Goal: Information Seeking & Learning: Learn about a topic

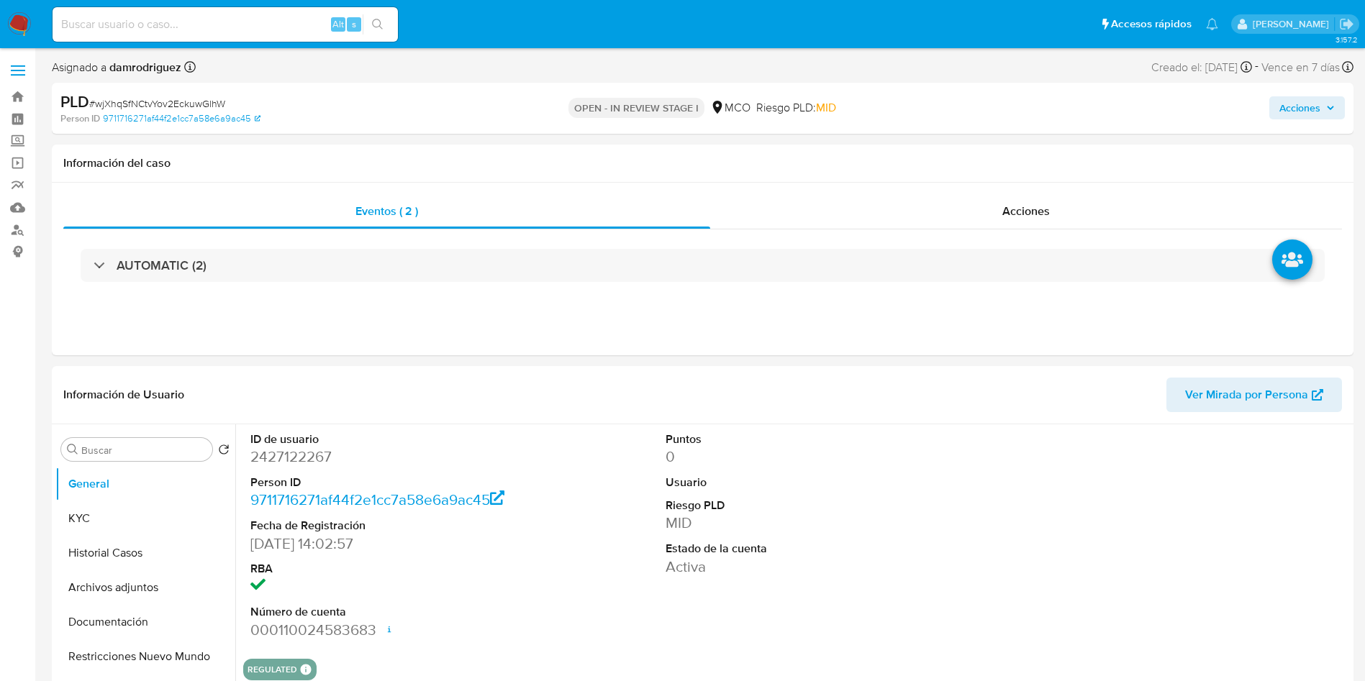
select select "10"
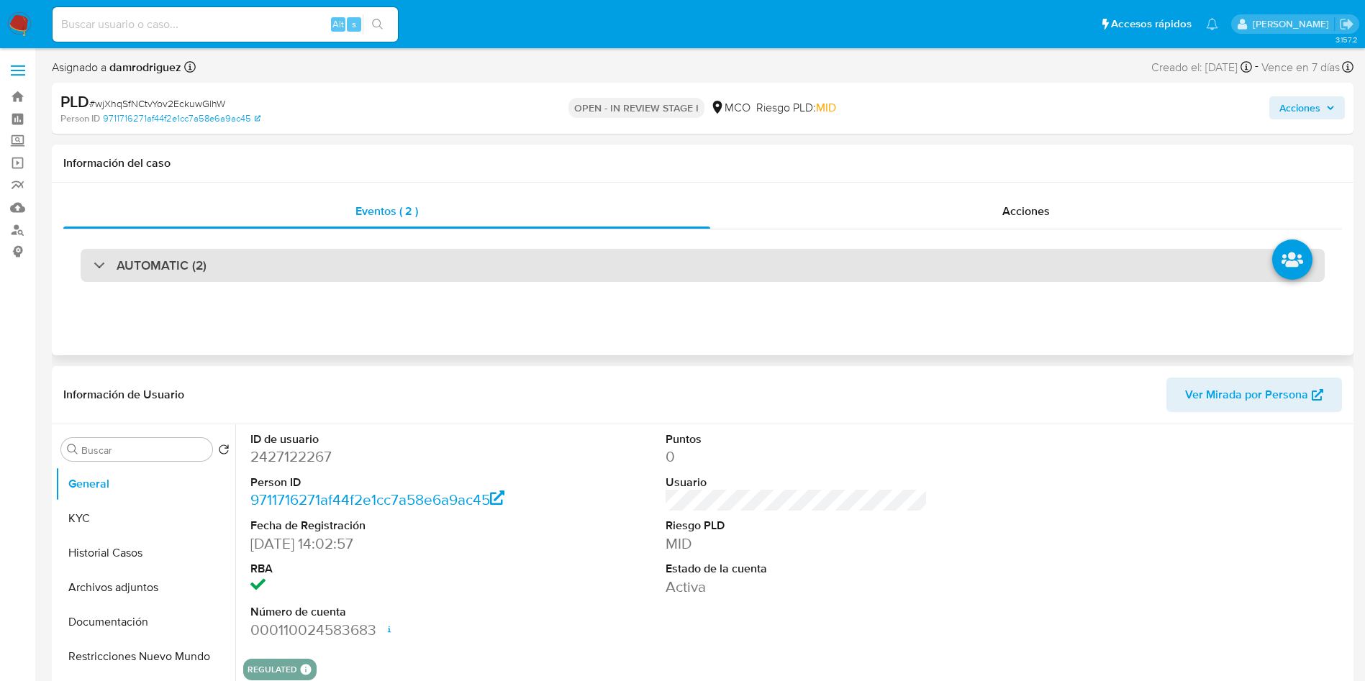
click at [181, 267] on h3 "AUTOMATIC (2)" at bounding box center [162, 266] width 90 height 16
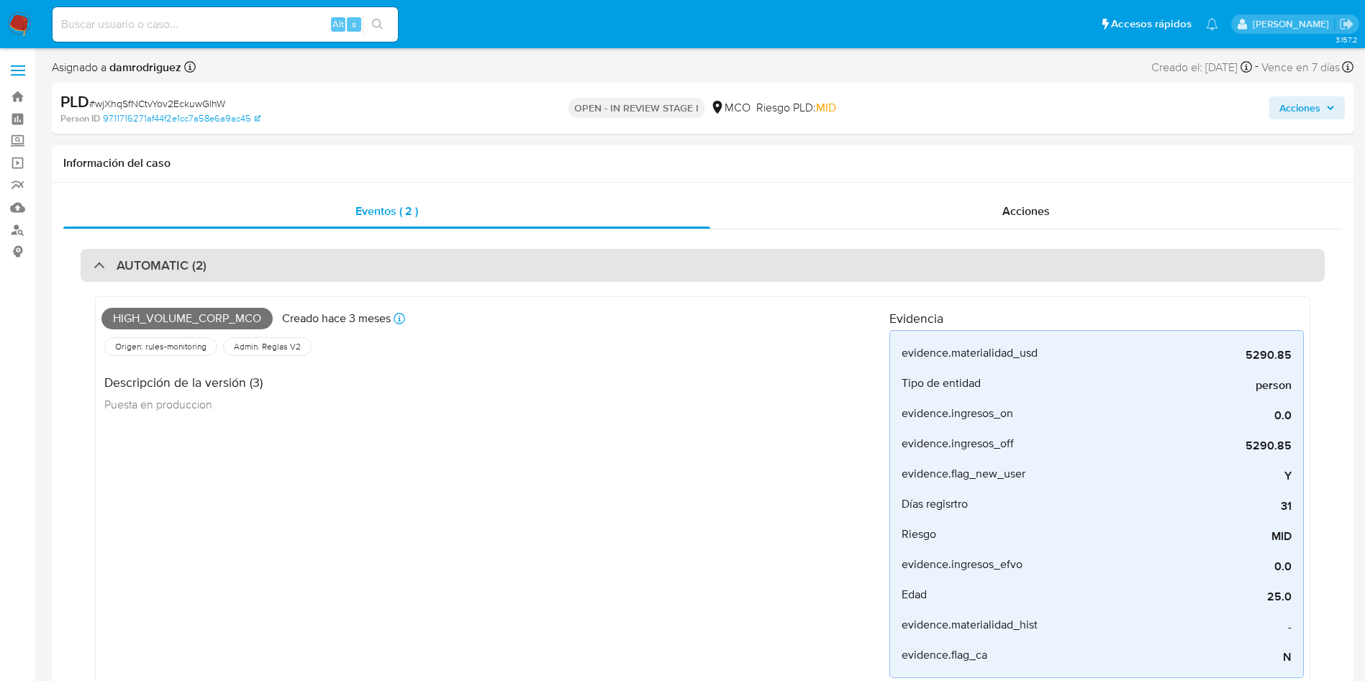
click at [158, 267] on h3 "AUTOMATIC (2)" at bounding box center [162, 266] width 90 height 16
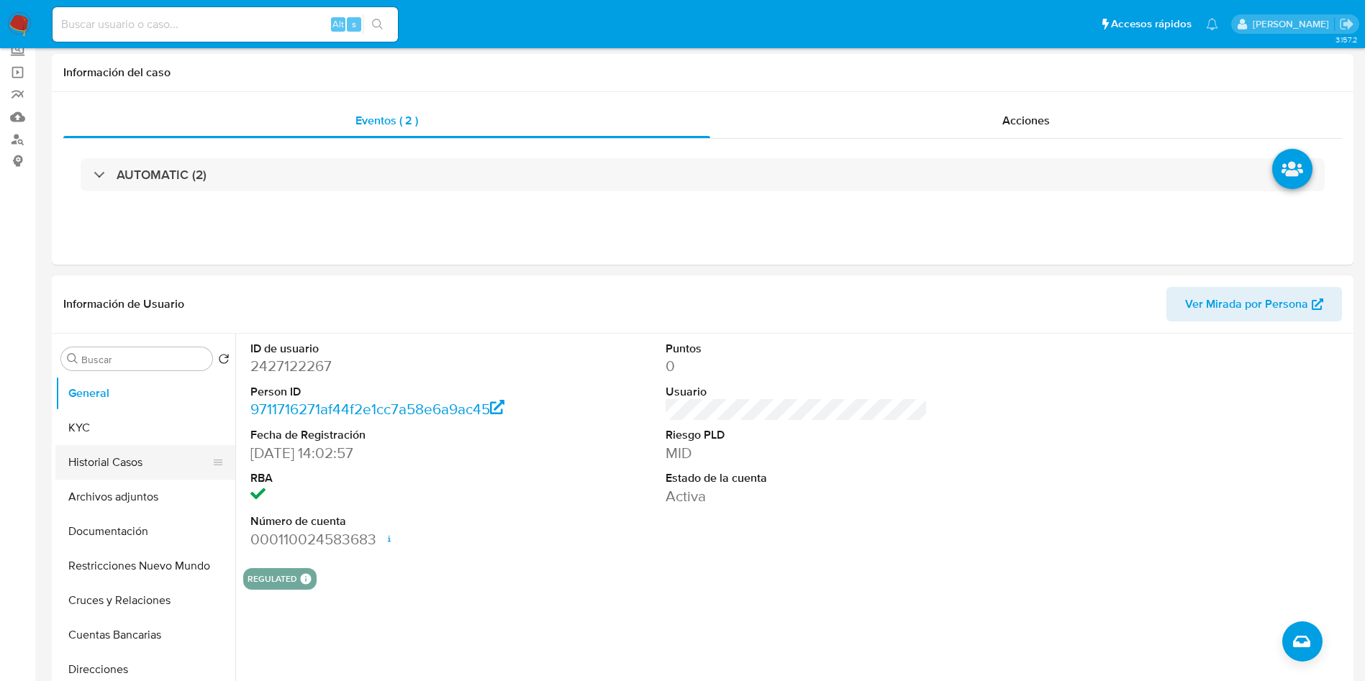
scroll to position [216, 0]
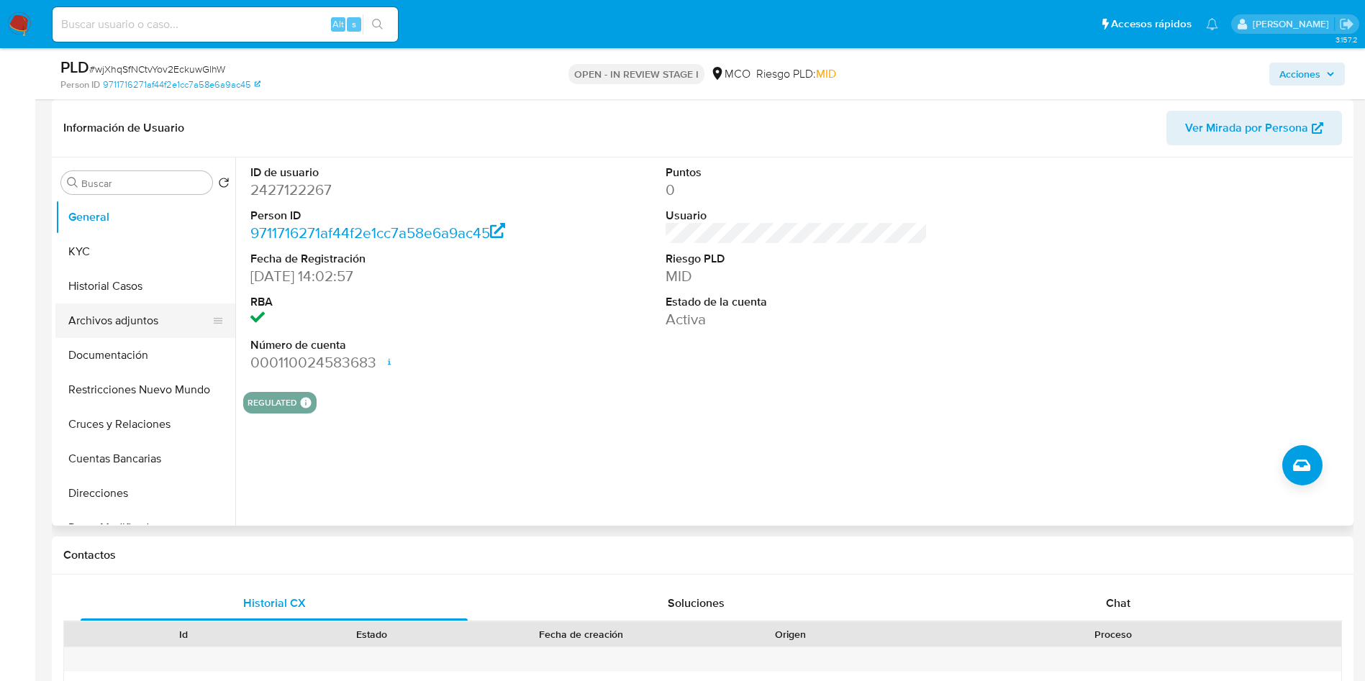
click at [134, 304] on button "Archivos adjuntos" at bounding box center [139, 321] width 168 height 35
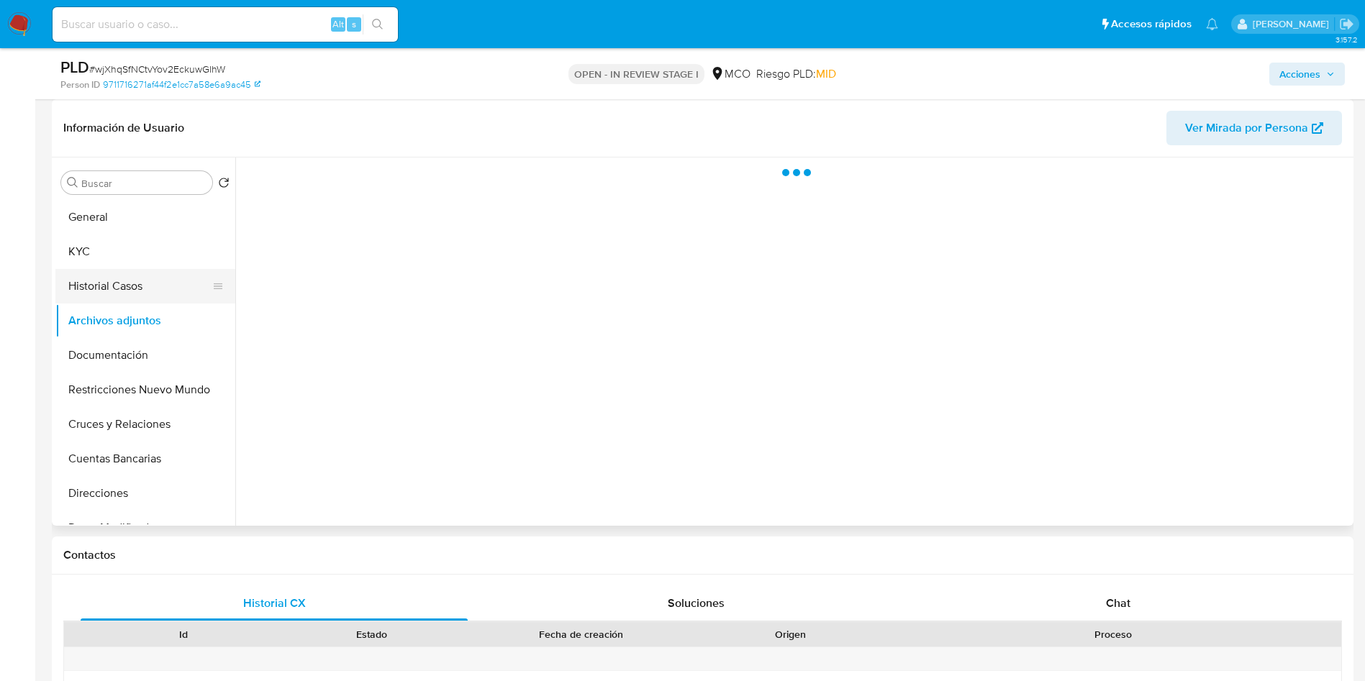
click at [130, 290] on button "Historial Casos" at bounding box center [139, 286] width 168 height 35
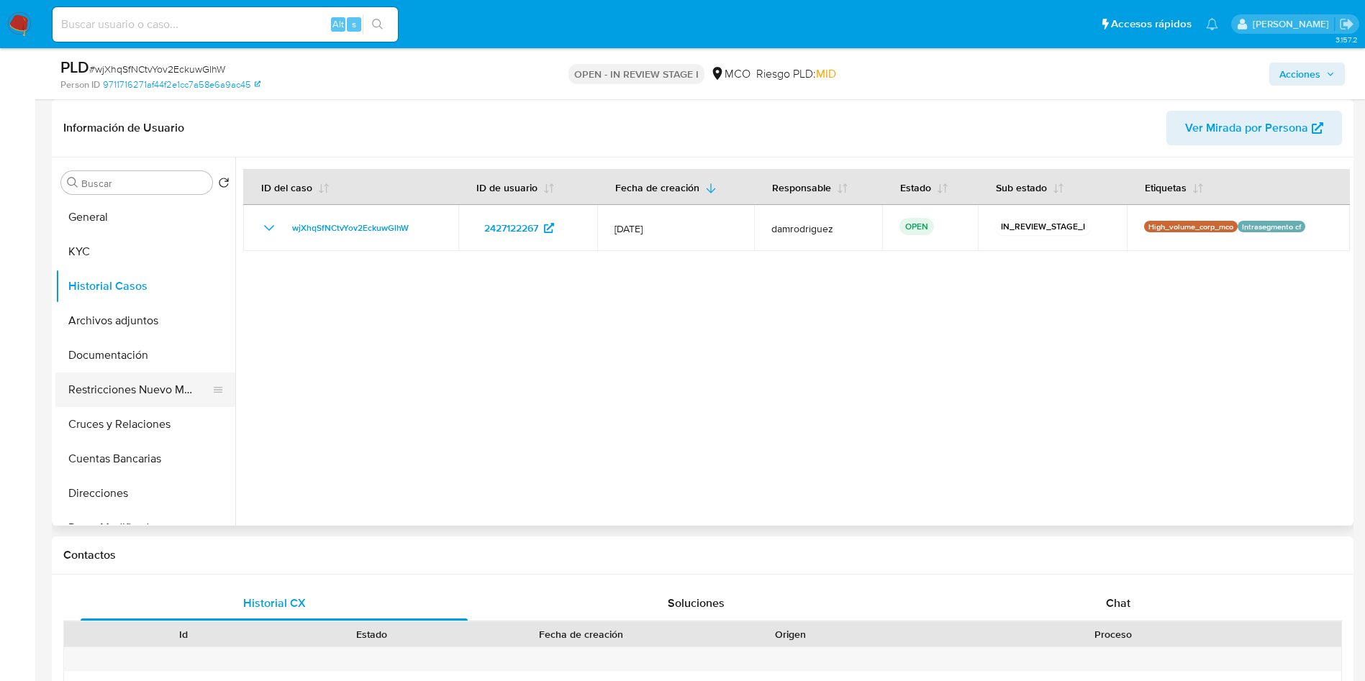
click at [137, 402] on button "Restricciones Nuevo Mundo" at bounding box center [139, 390] width 168 height 35
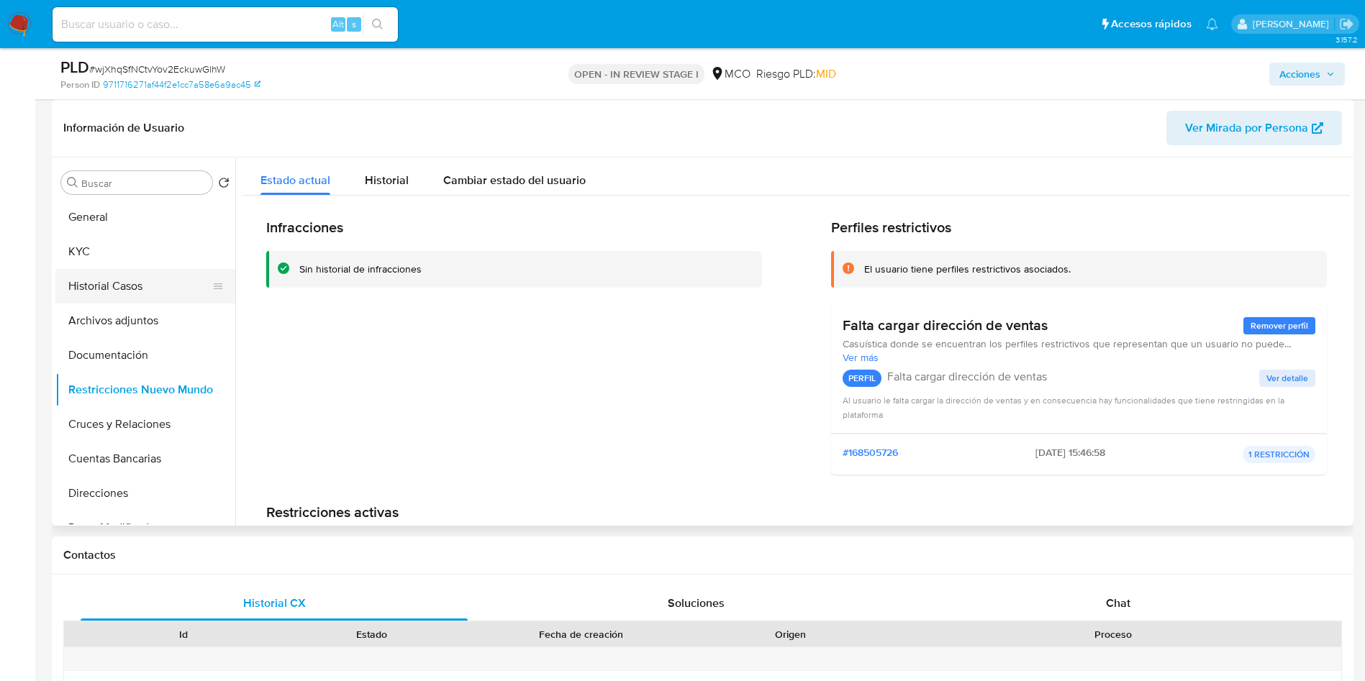
click at [128, 293] on button "Historial Casos" at bounding box center [139, 286] width 168 height 35
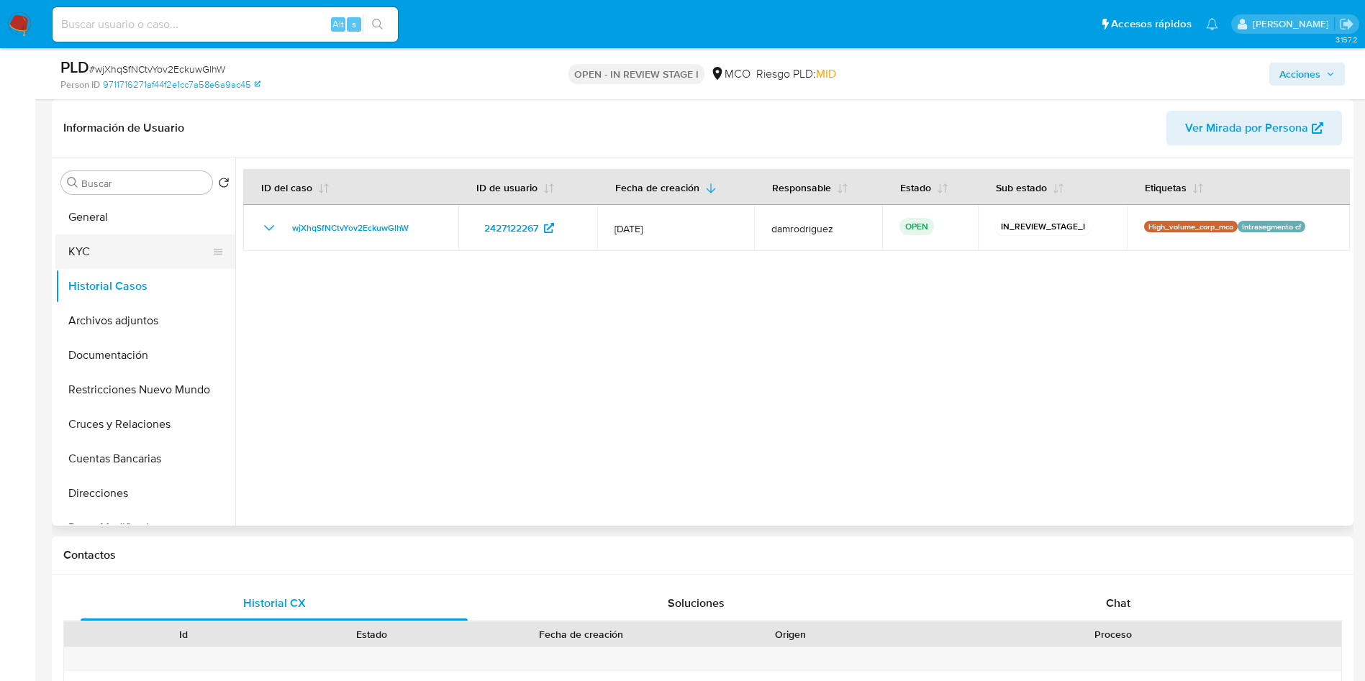
click at [104, 253] on button "KYC" at bounding box center [139, 252] width 168 height 35
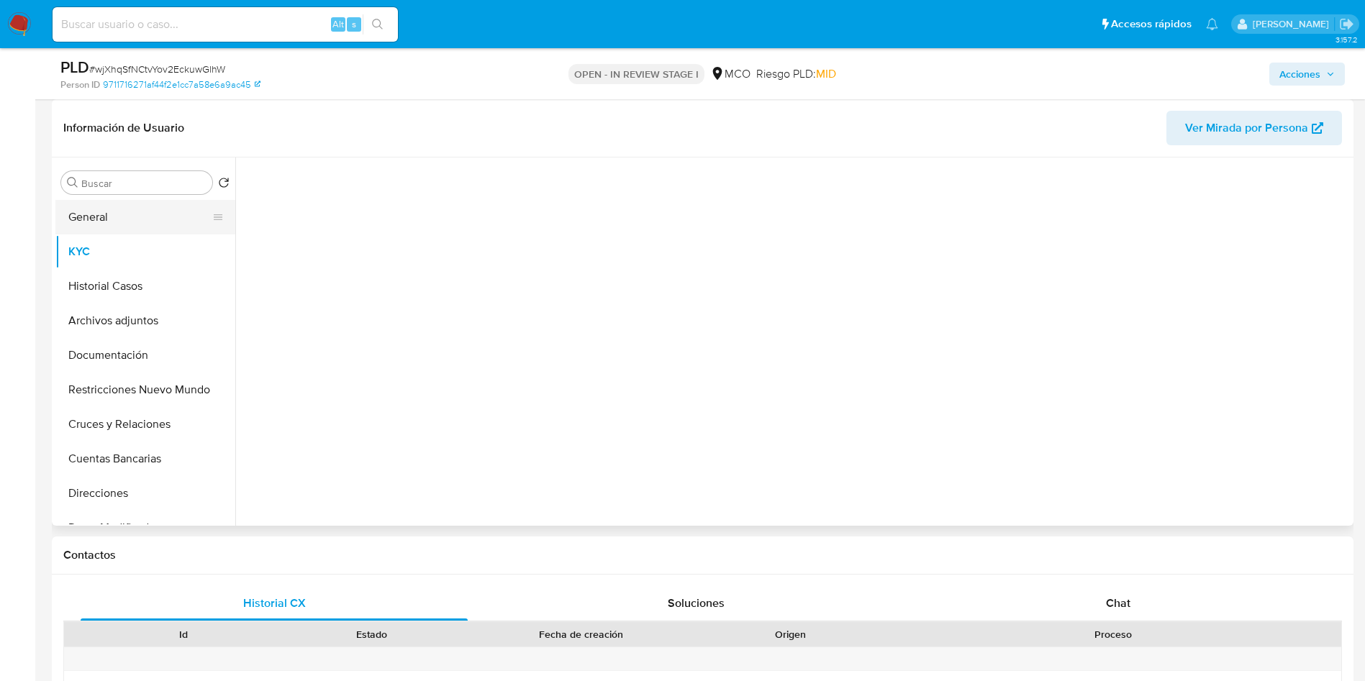
click at [127, 204] on button "General" at bounding box center [139, 217] width 168 height 35
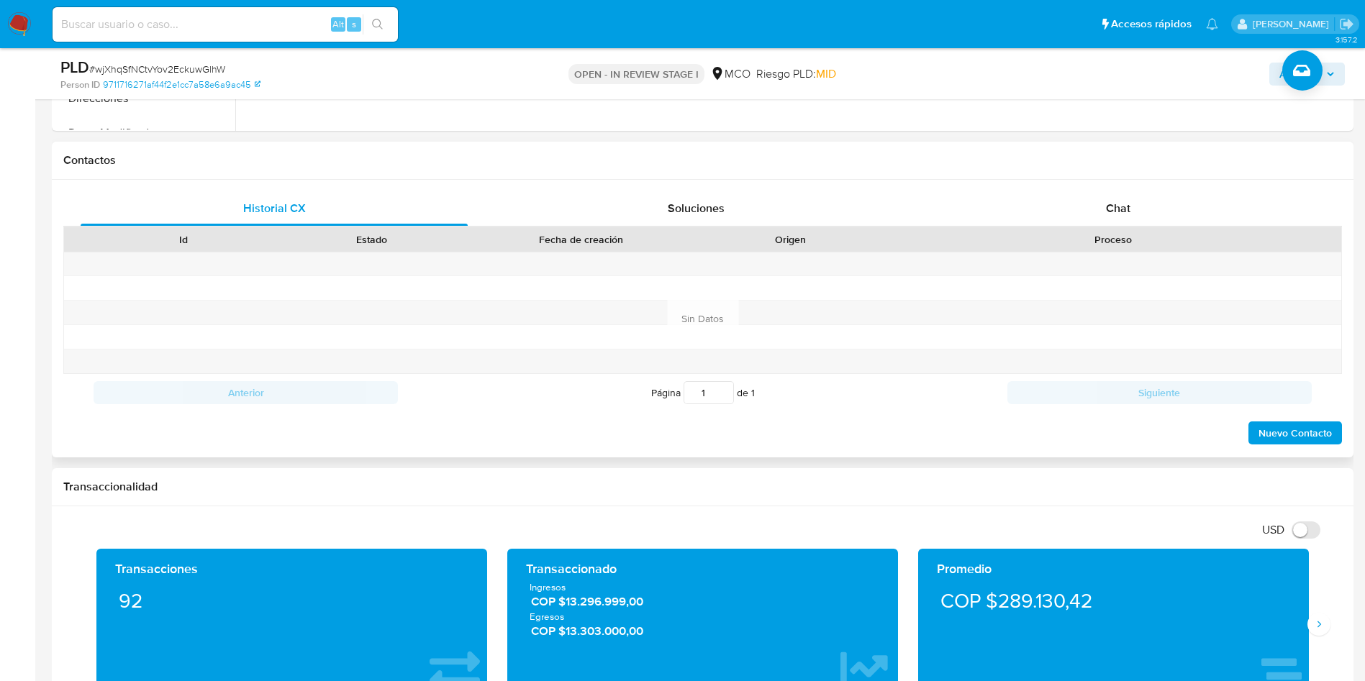
scroll to position [648, 0]
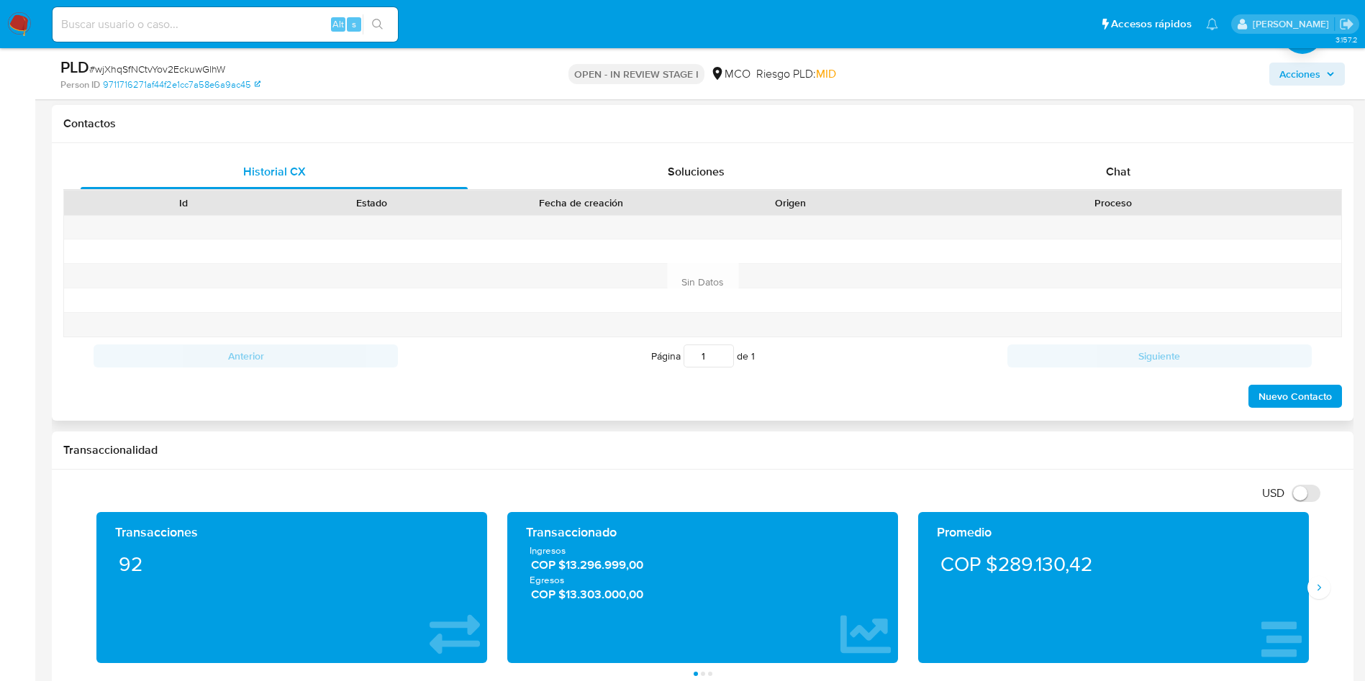
click at [1123, 150] on div "Historial CX Soluciones Chat Id Estado Fecha de creación Origen Proceso Anterio…" at bounding box center [703, 282] width 1302 height 278
click at [1114, 165] on span "Chat" at bounding box center [1118, 171] width 24 height 17
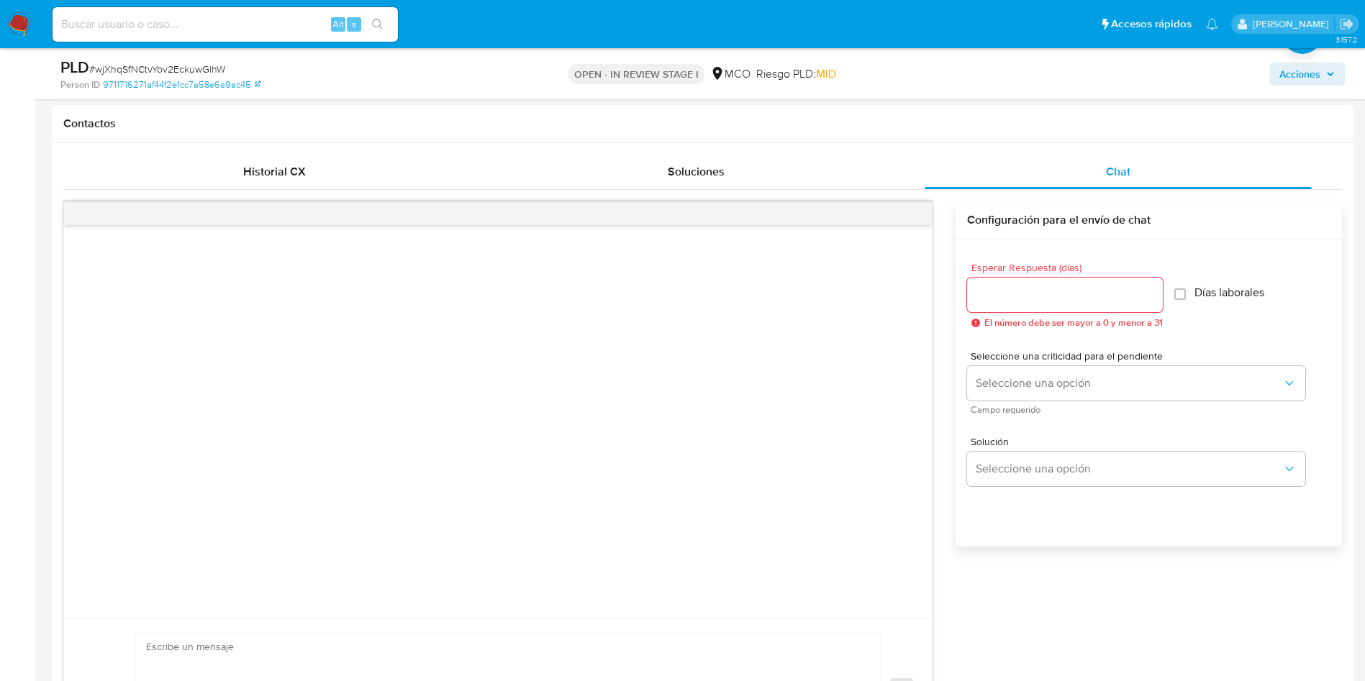
click at [1087, 294] on input "Esperar Respuesta (días)" at bounding box center [1065, 295] width 196 height 19
type input "1"
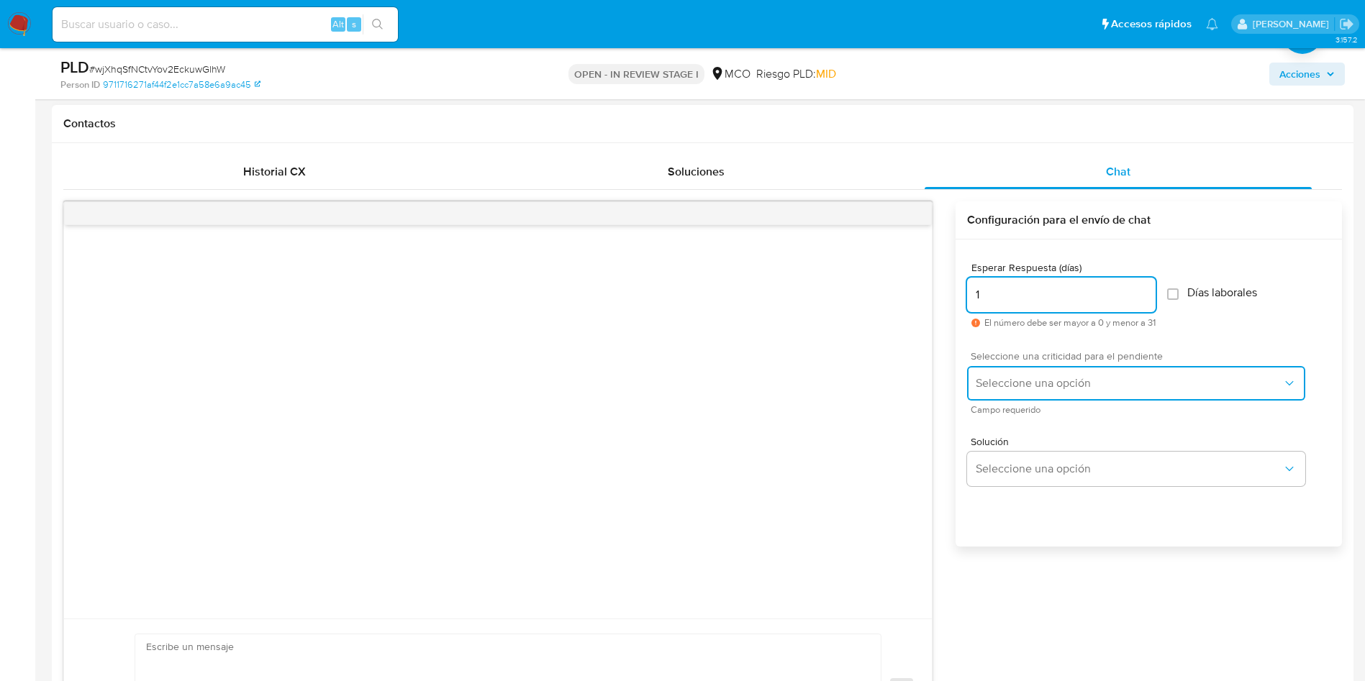
click at [1022, 389] on span "Seleccione una opción" at bounding box center [1129, 383] width 307 height 14
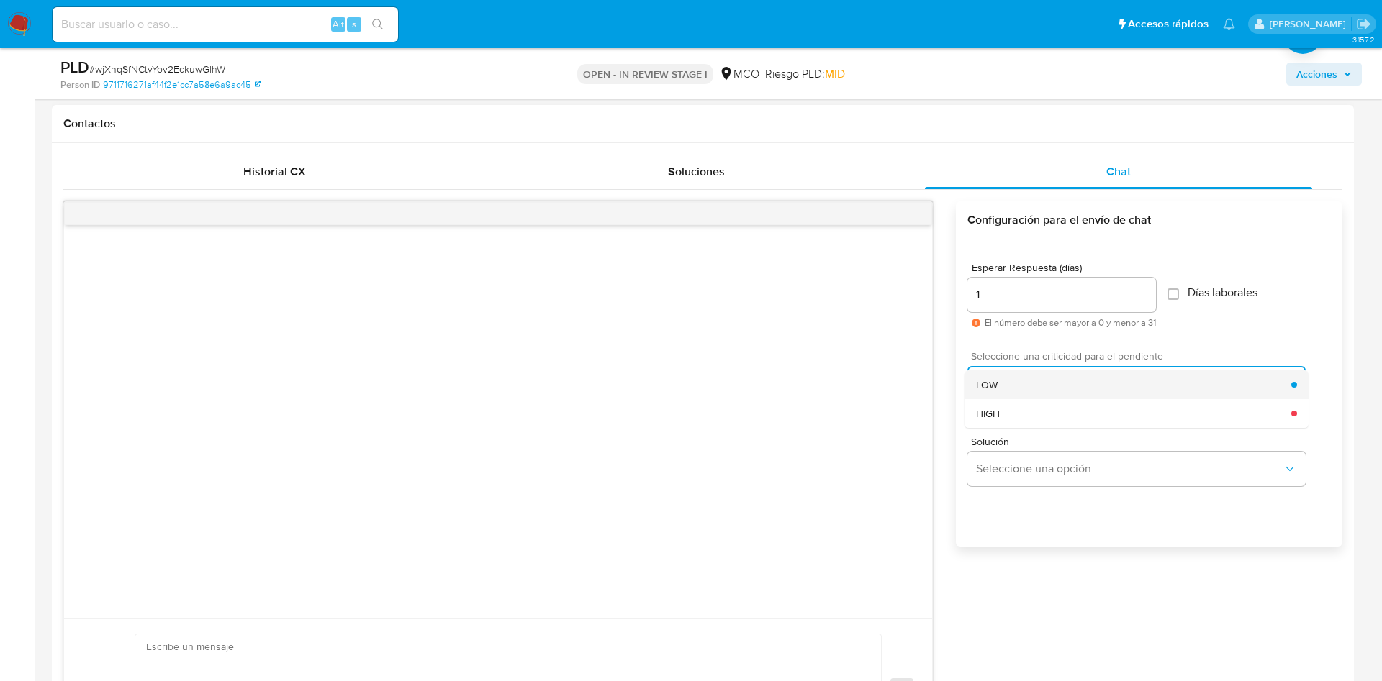
click at [1017, 386] on div "LOW" at bounding box center [1133, 385] width 315 height 29
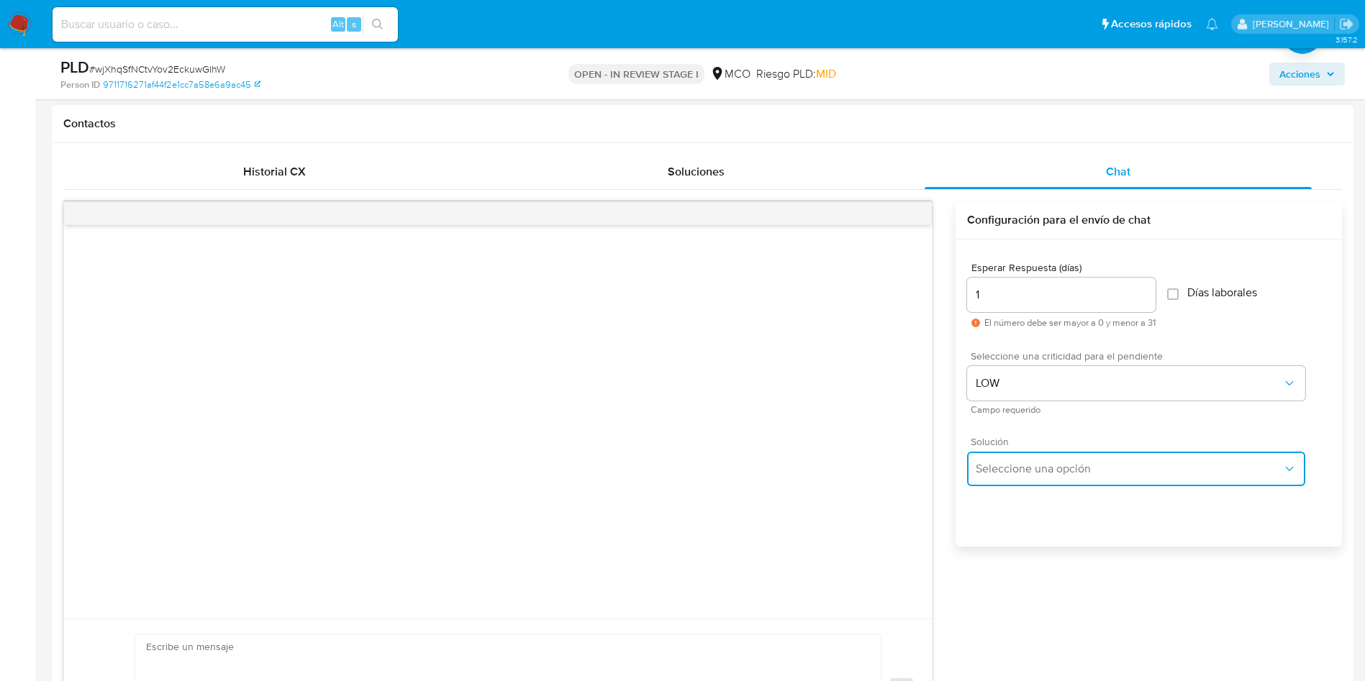
click at [1029, 469] on span "Seleccione una opción" at bounding box center [1129, 469] width 307 height 14
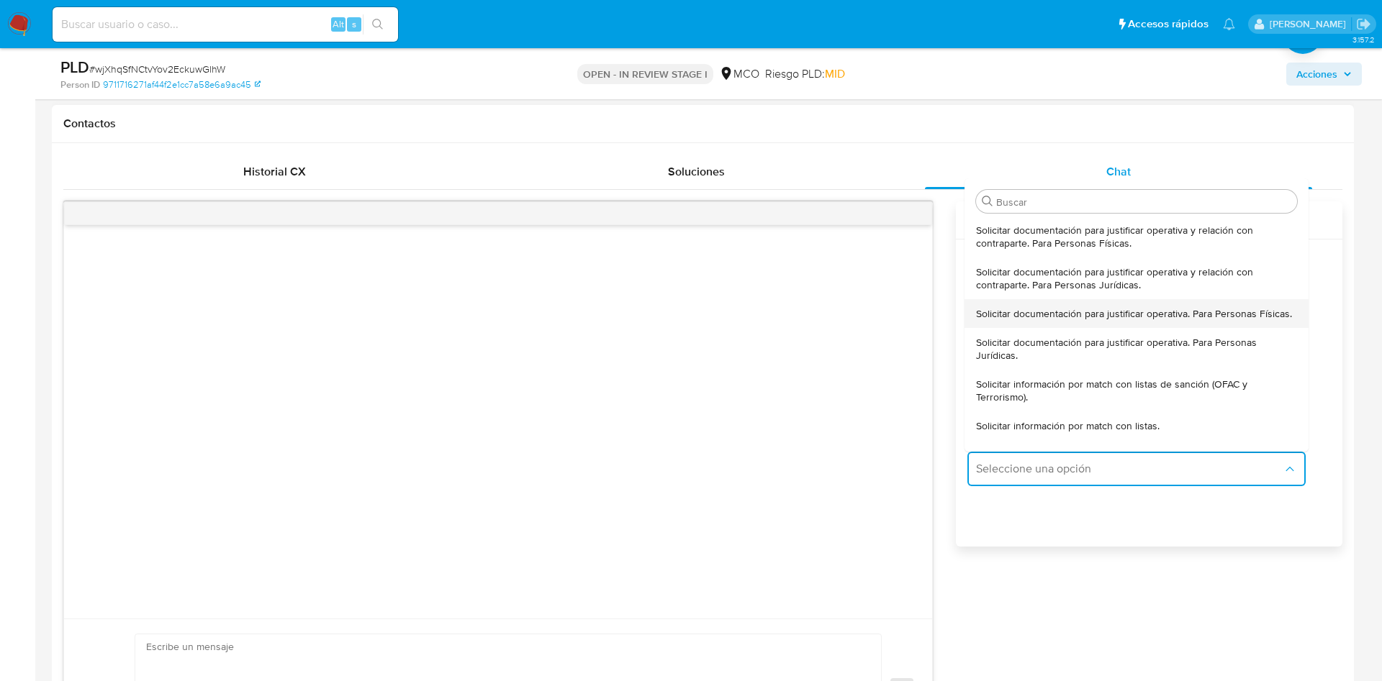
click at [1047, 320] on span "Solicitar documentación para justificar operativa. Para Personas Físicas." at bounding box center [1134, 313] width 316 height 13
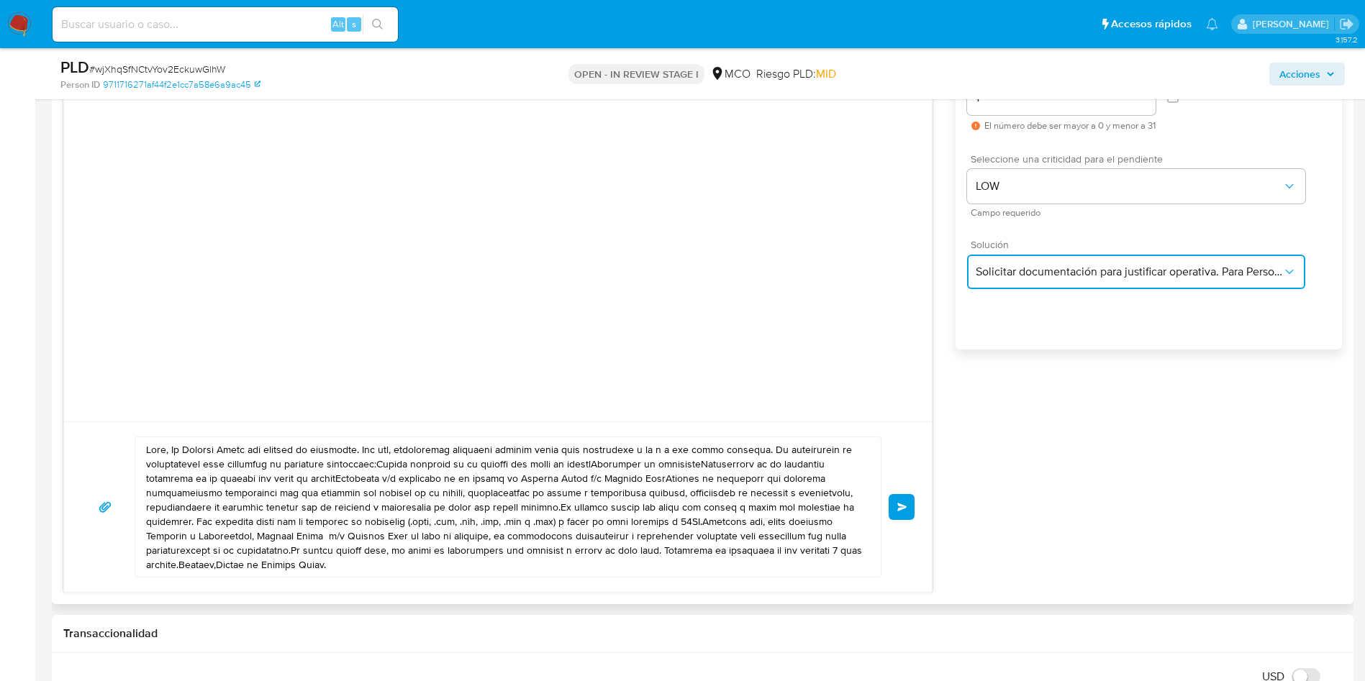
scroll to position [1079, 0]
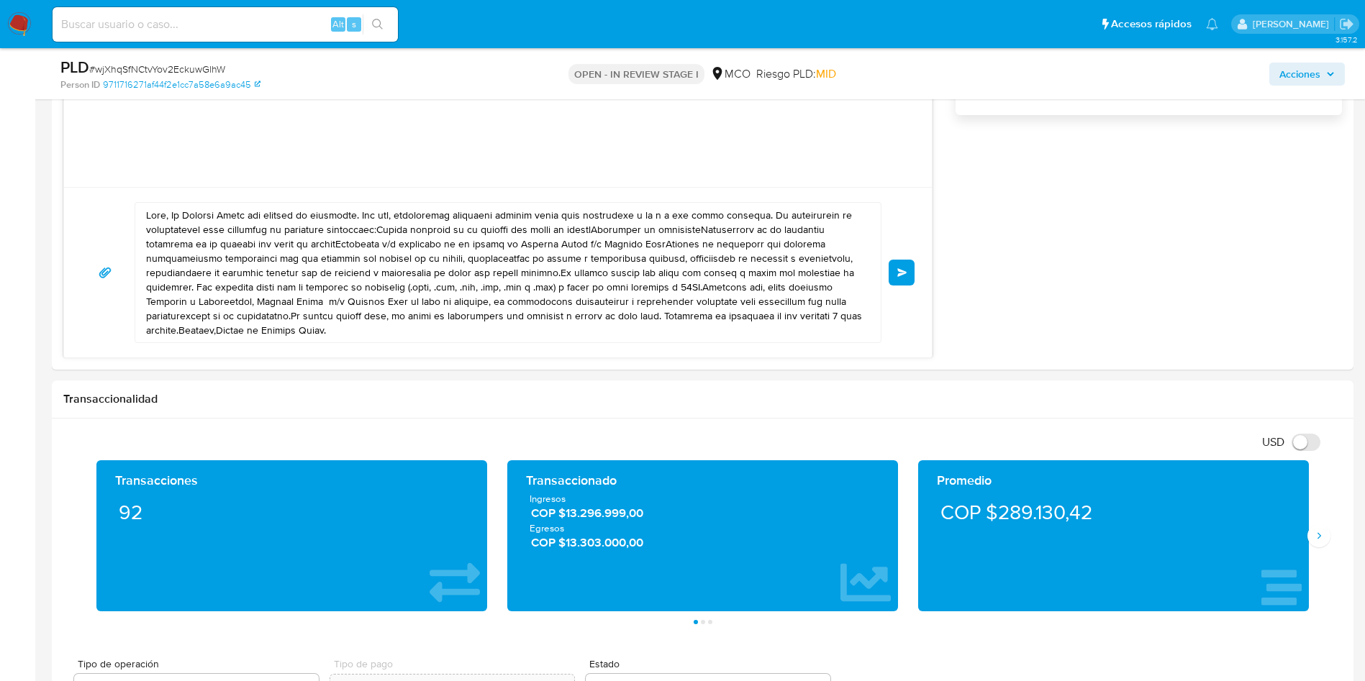
click at [284, 255] on textarea at bounding box center [504, 273] width 717 height 140
paste textarea "En Mercado Libre nos importa tu seguridad. Por eso, necesitamos verificar algun…"
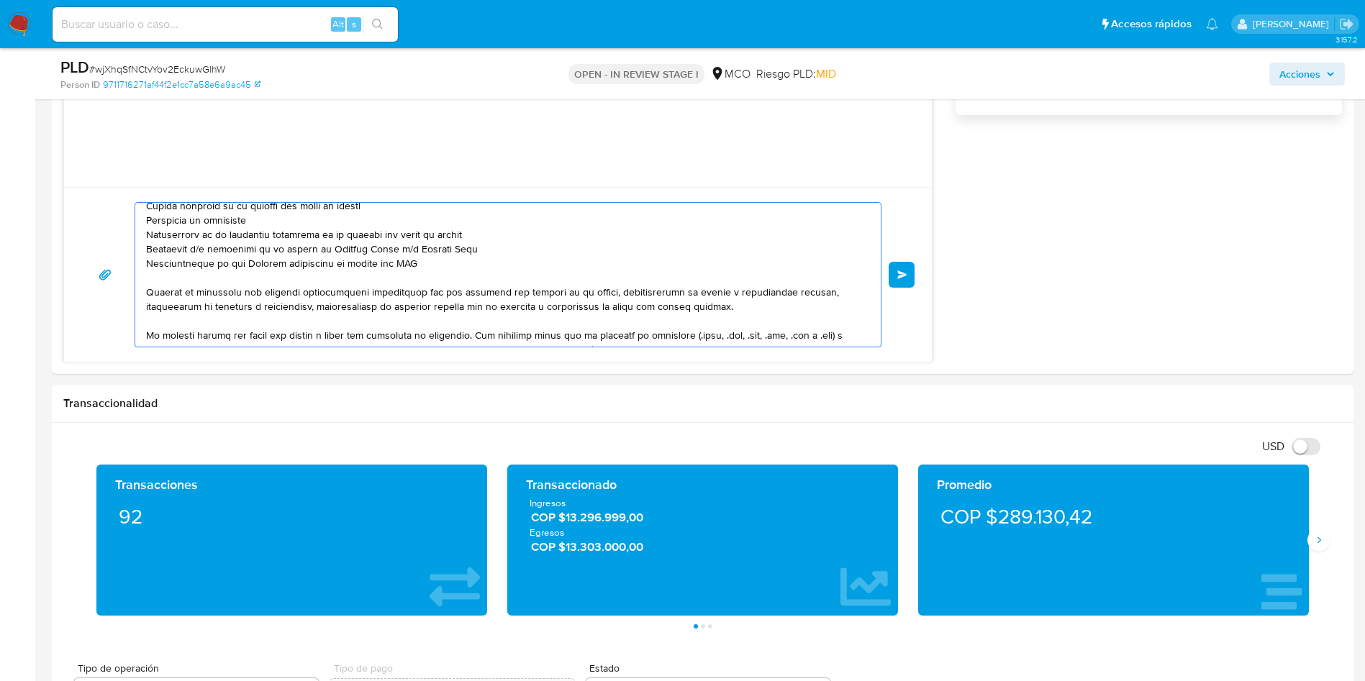
scroll to position [108, 0]
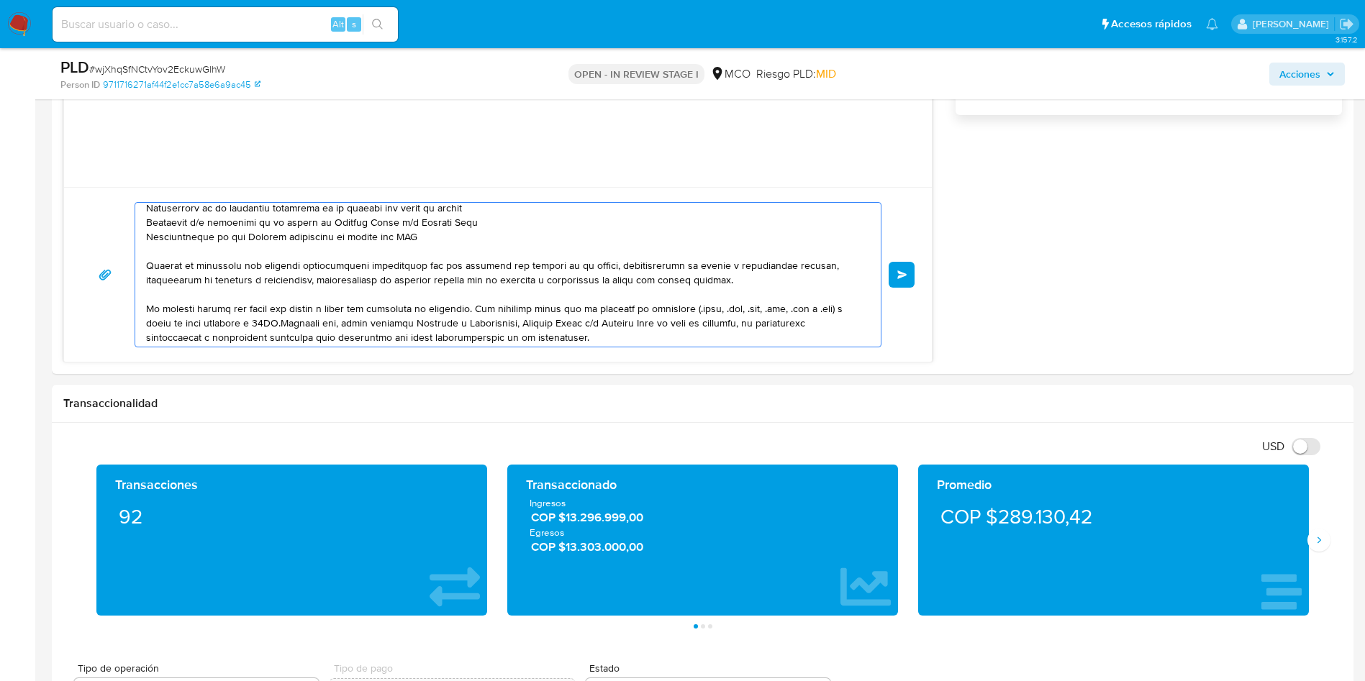
click at [412, 243] on textarea at bounding box center [504, 275] width 717 height 144
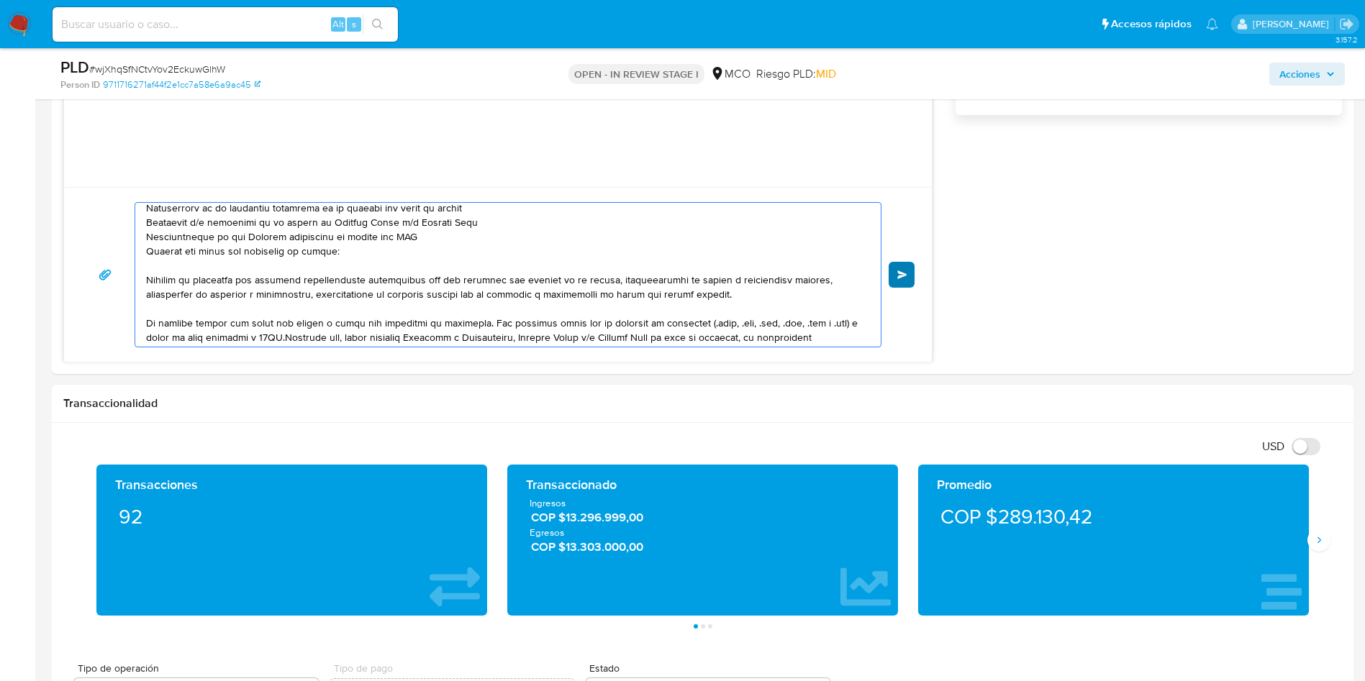
type textarea "Hola, En Mercado Libre nos importa tu seguridad. Por eso, necesitamos verificar…"
click at [910, 268] on button "Enviar" at bounding box center [902, 275] width 26 height 26
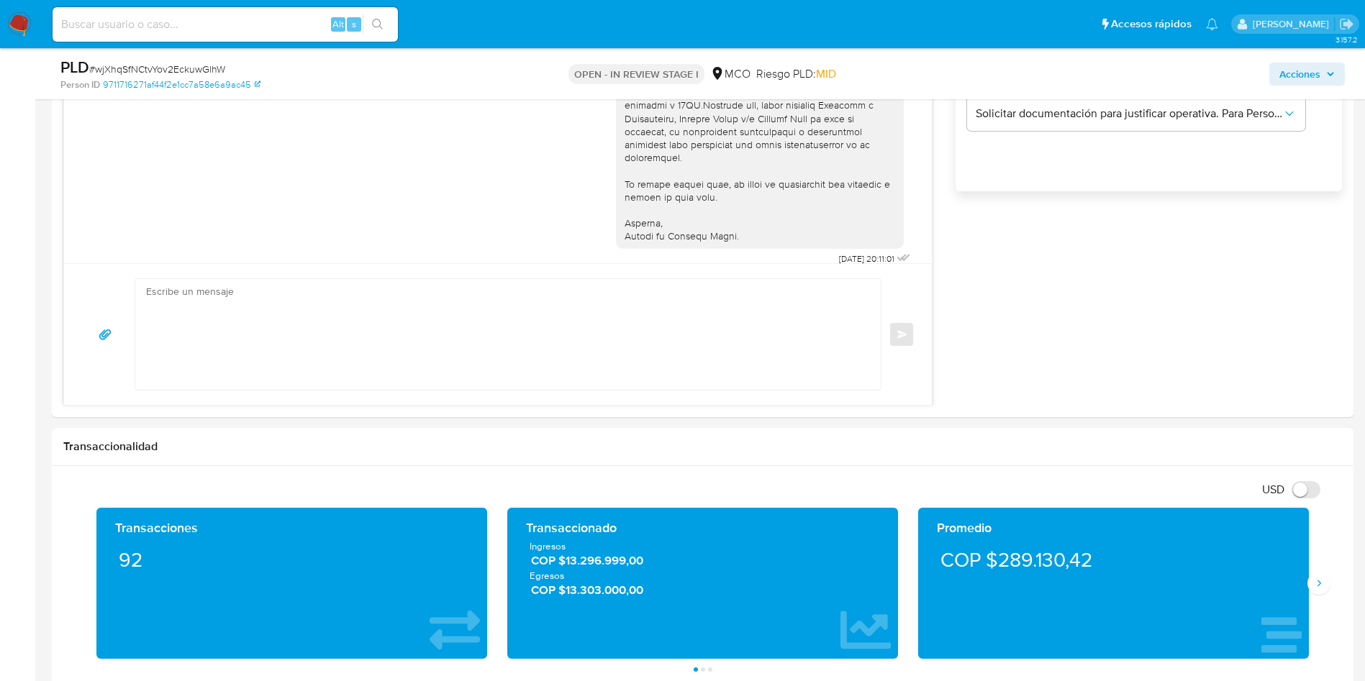
scroll to position [971, 0]
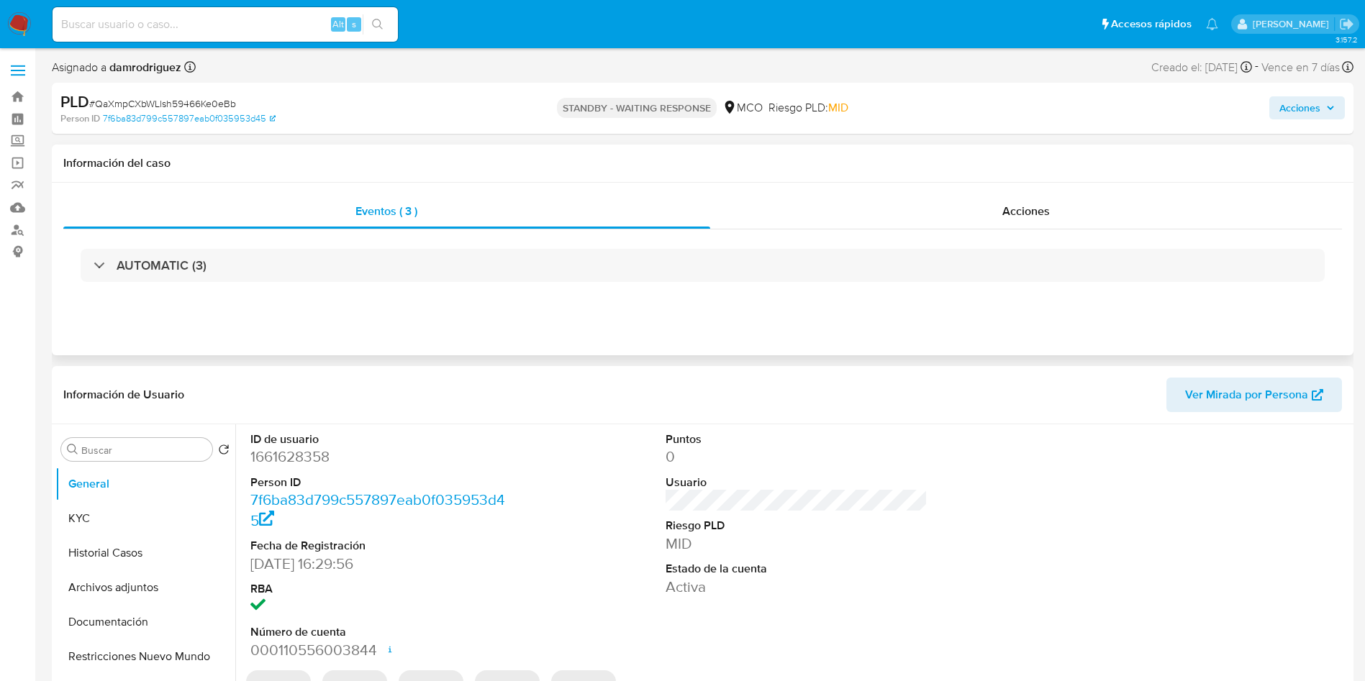
select select "10"
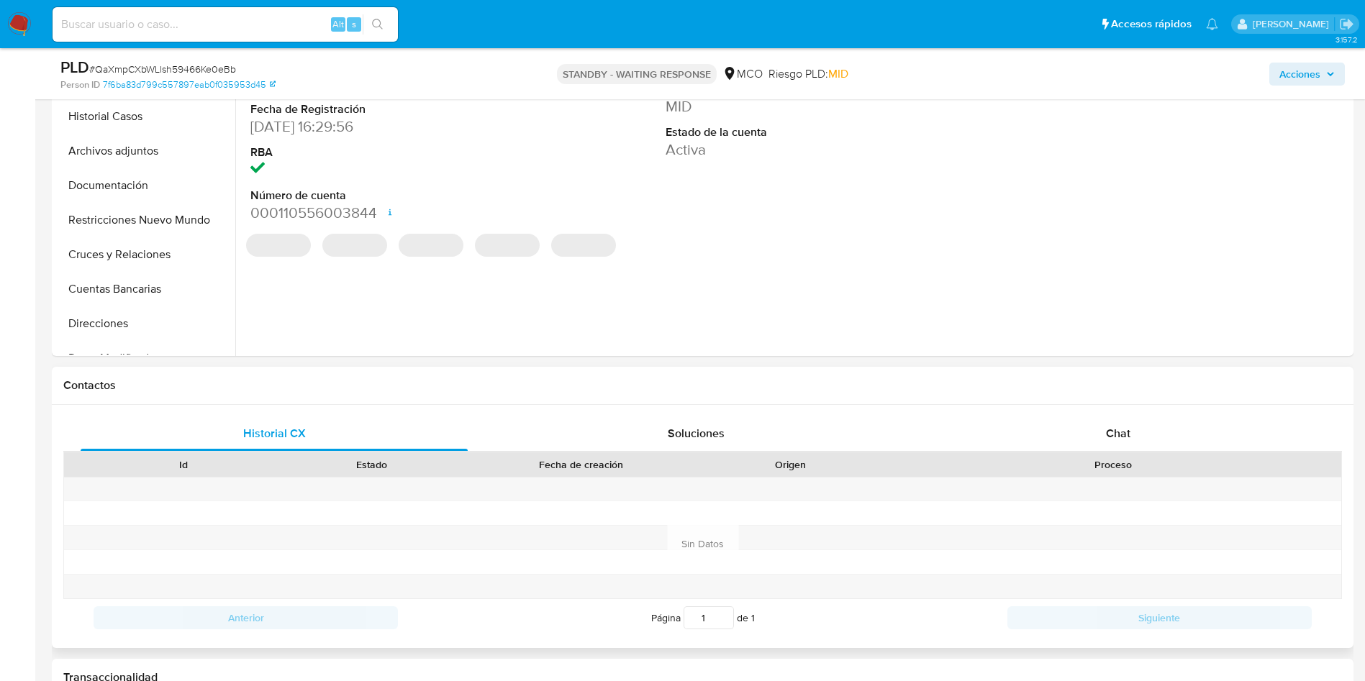
scroll to position [432, 0]
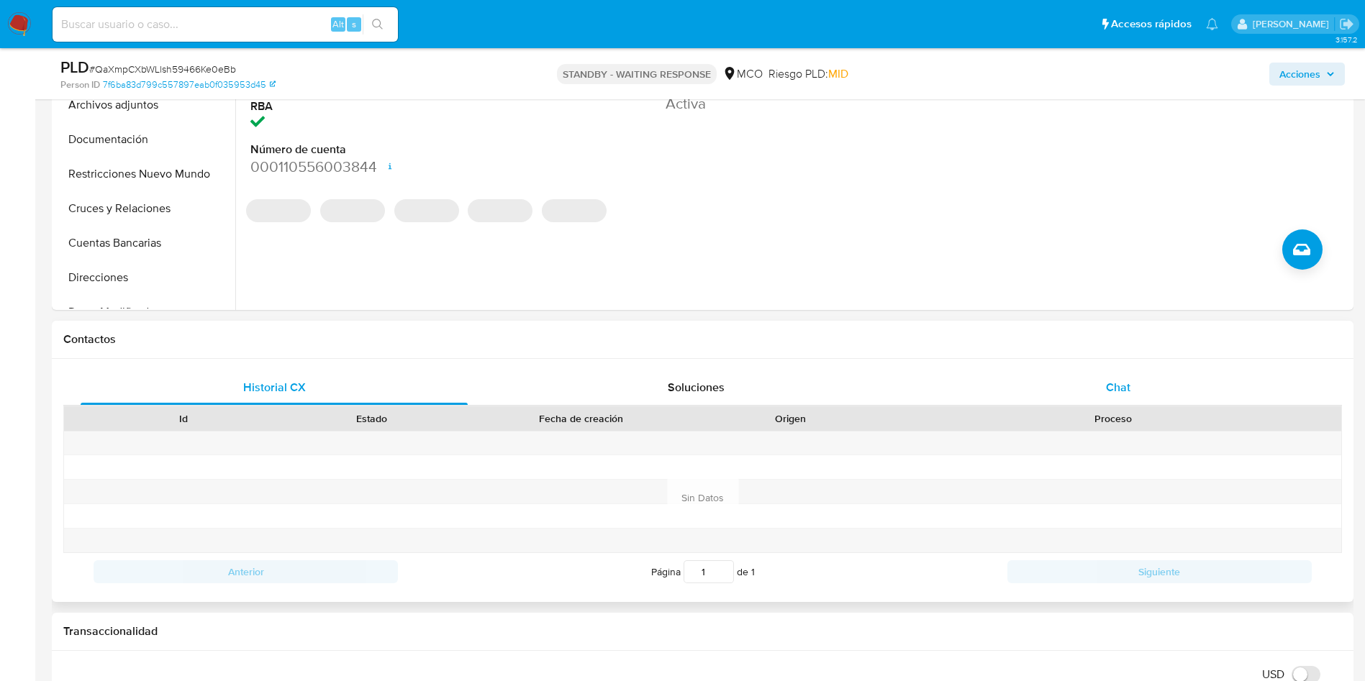
click at [1097, 370] on div "Historial CX Soluciones Chat Id Estado Fecha de creación Origen Proceso Anterio…" at bounding box center [703, 480] width 1302 height 243
click at [1097, 386] on div "Chat" at bounding box center [1118, 388] width 387 height 35
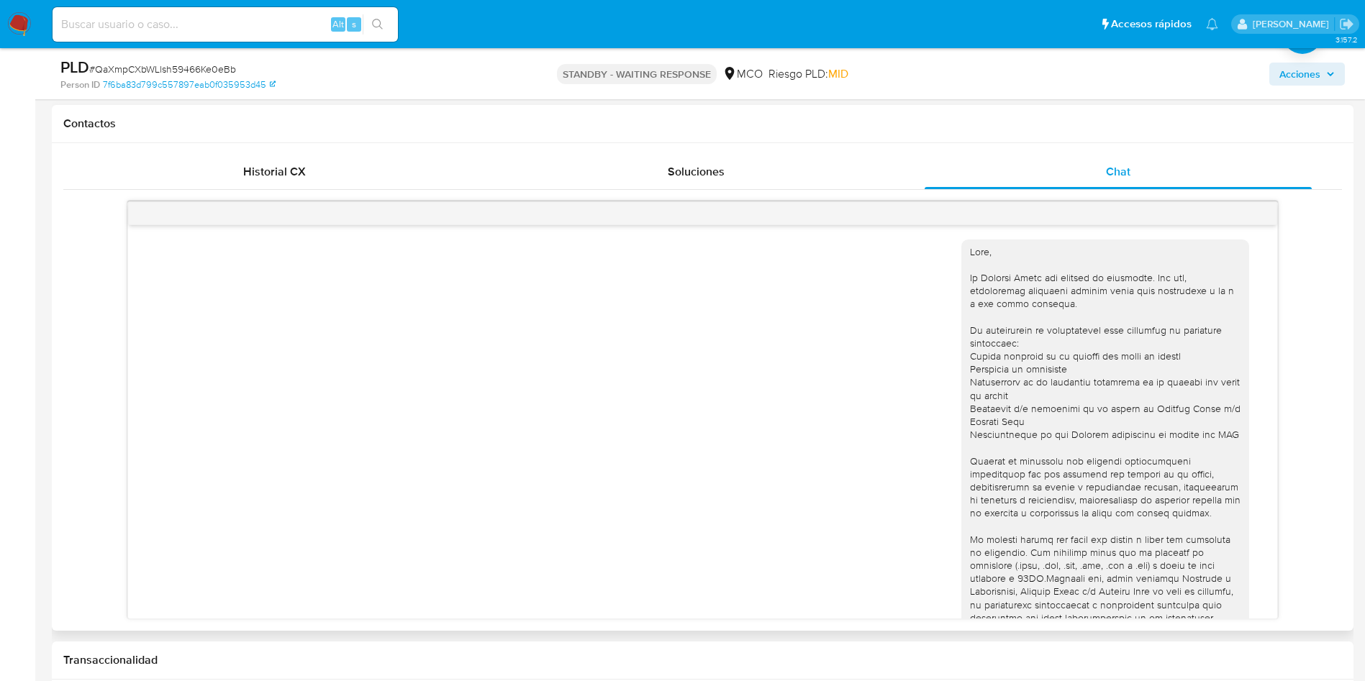
scroll to position [0, 0]
click at [970, 254] on div at bounding box center [1105, 477] width 271 height 458
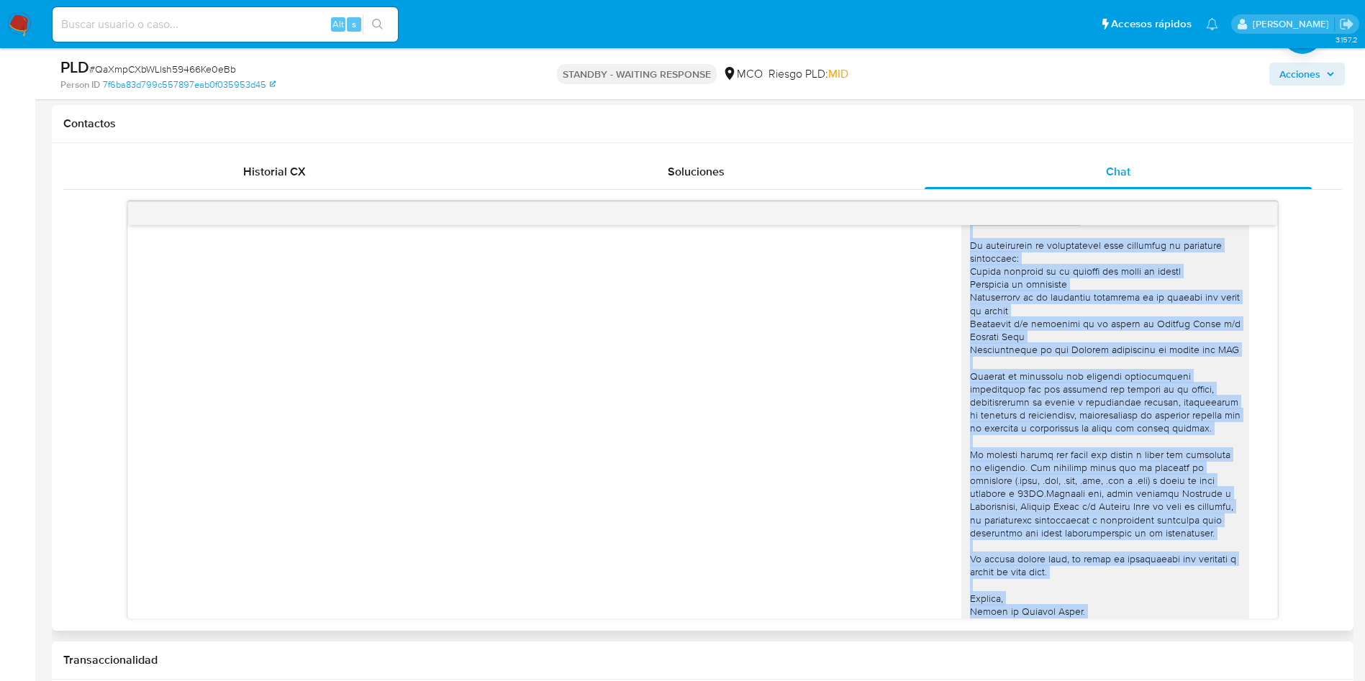
scroll to position [109, 0]
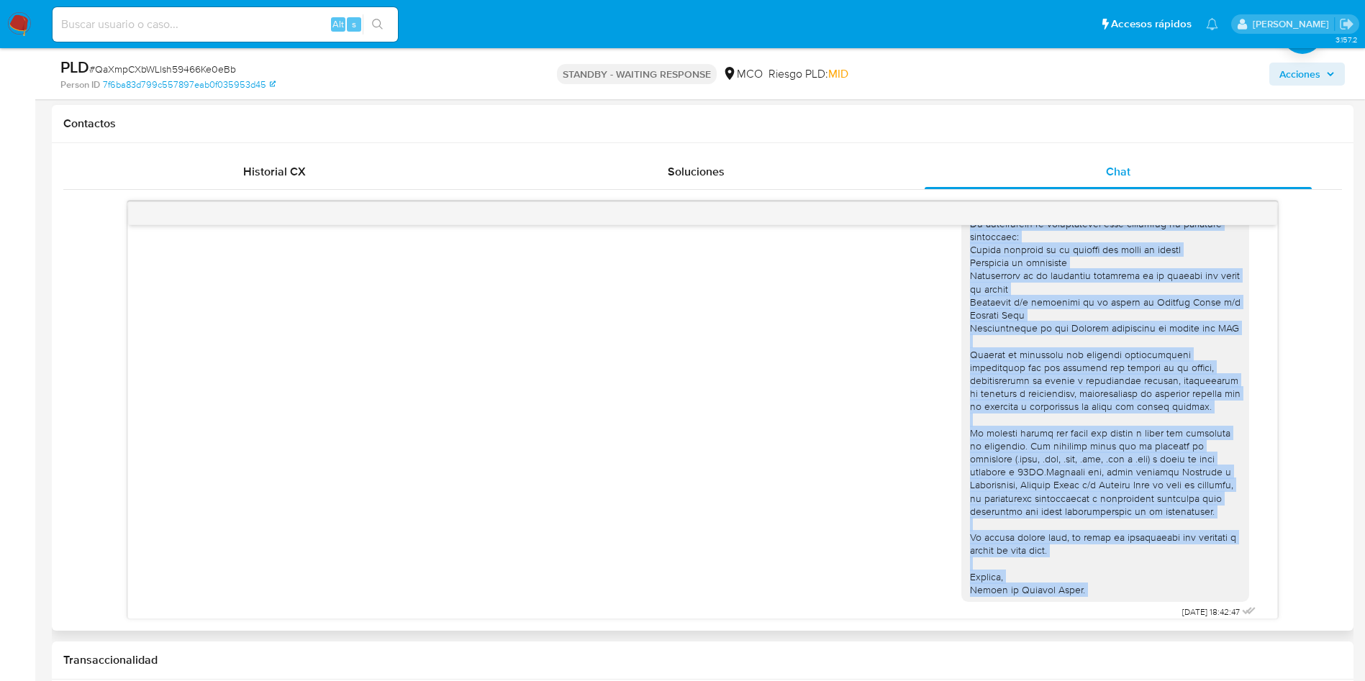
copy div "Hola, En Mercado Libre nos importa tu seguridad. Por eso, necesitamos verificar…"
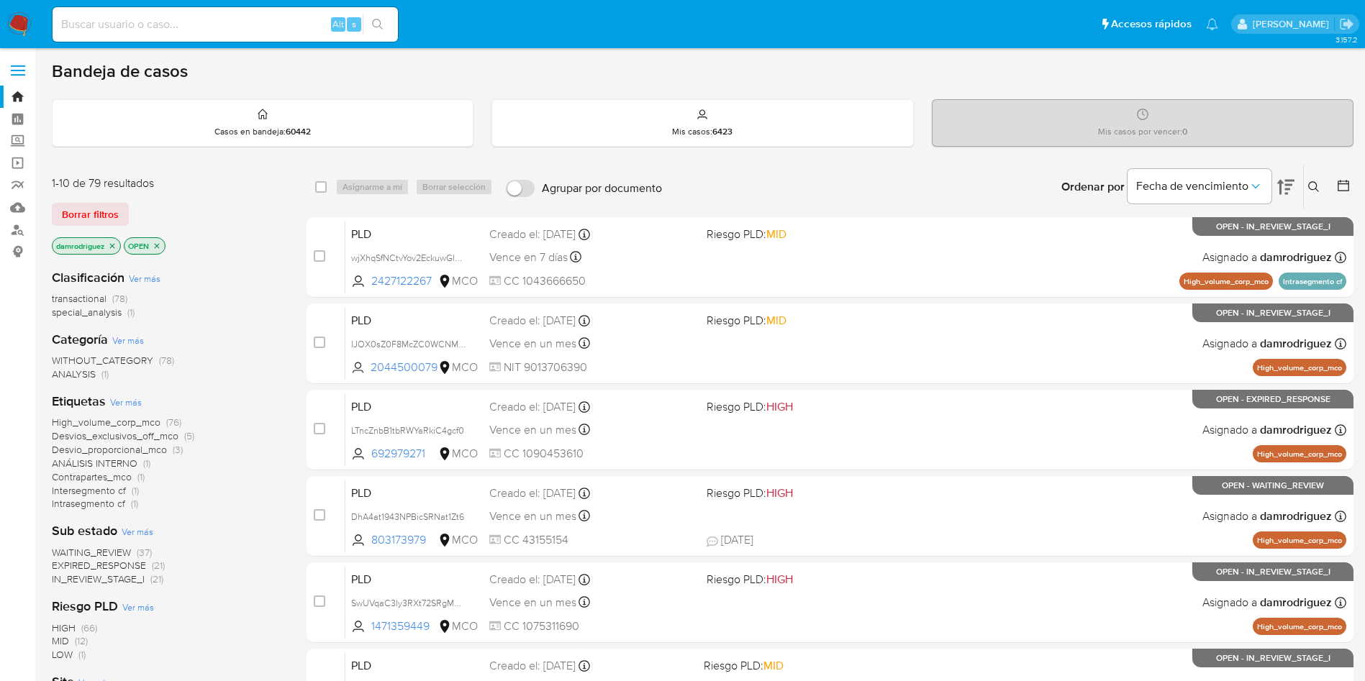
click at [12, 19] on img at bounding box center [19, 24] width 24 height 24
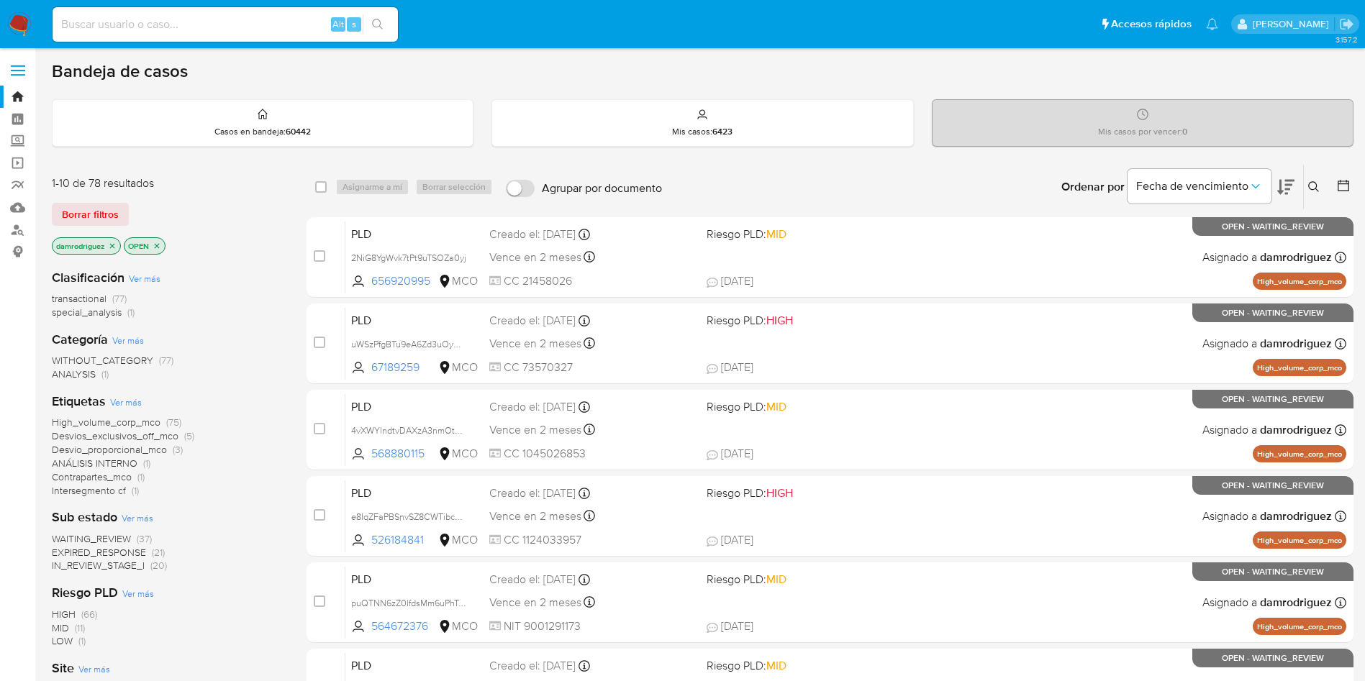
click at [1292, 189] on icon at bounding box center [1285, 186] width 17 height 17
click at [180, 1] on nav "Pausado Ver notificaciones Alt s Accesos rápidos Presiona las siguientes teclas…" at bounding box center [682, 24] width 1365 height 48
click at [190, 12] on div "Alt s" at bounding box center [225, 24] width 345 height 35
click at [205, 31] on input at bounding box center [225, 24] width 345 height 19
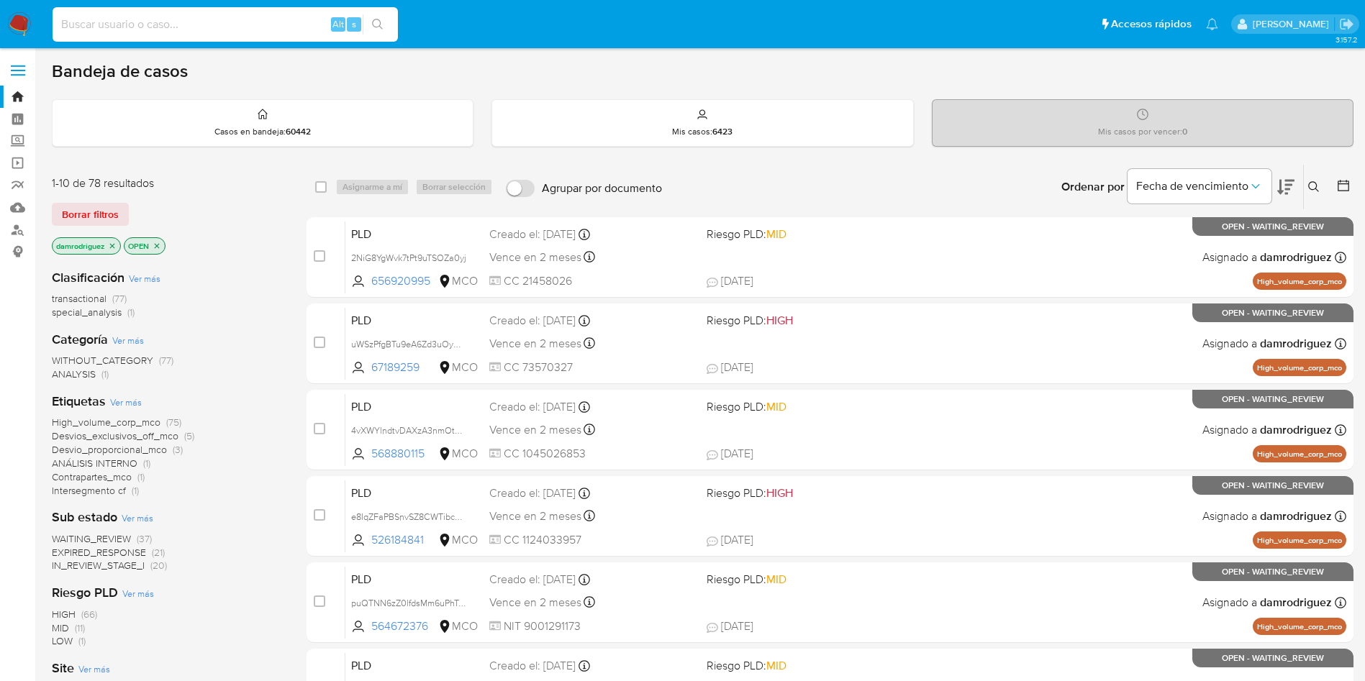
paste input "NEjtv57eplwdvewZz50DLcoh"
type input "NEjtv57eplwdvewZz50DLcoh"
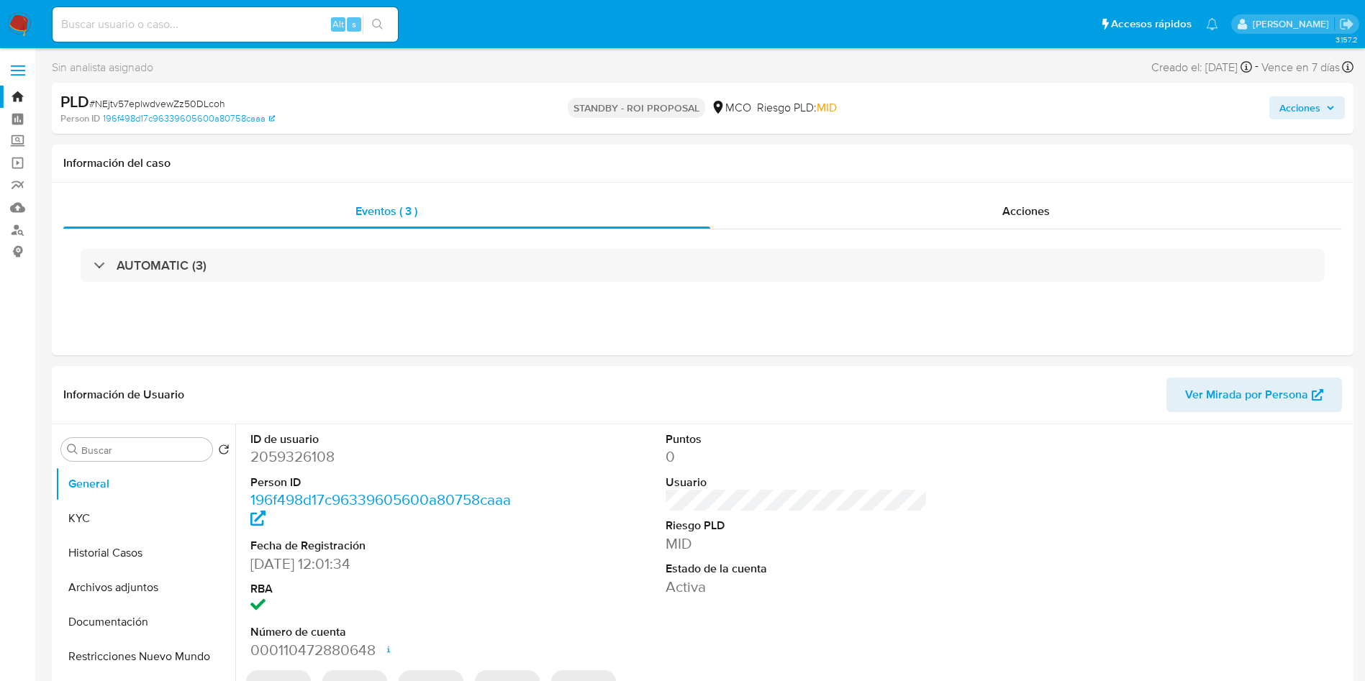
select select "10"
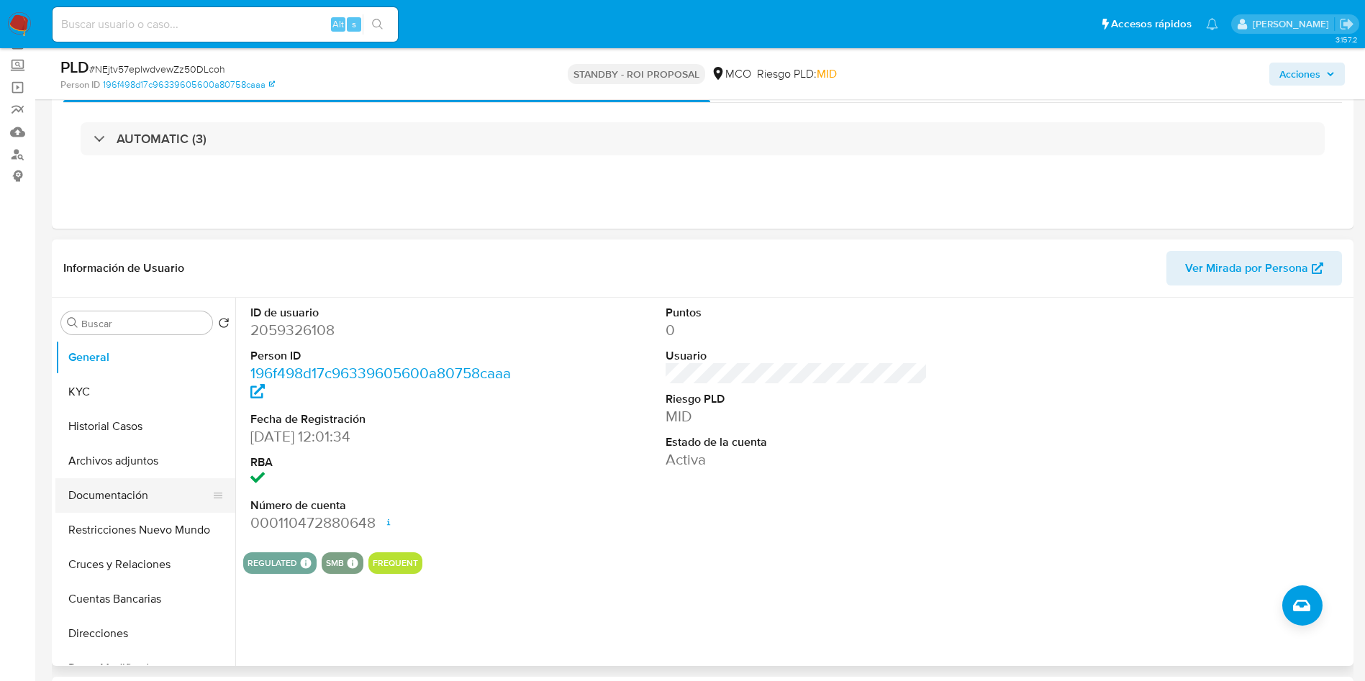
scroll to position [108, 0]
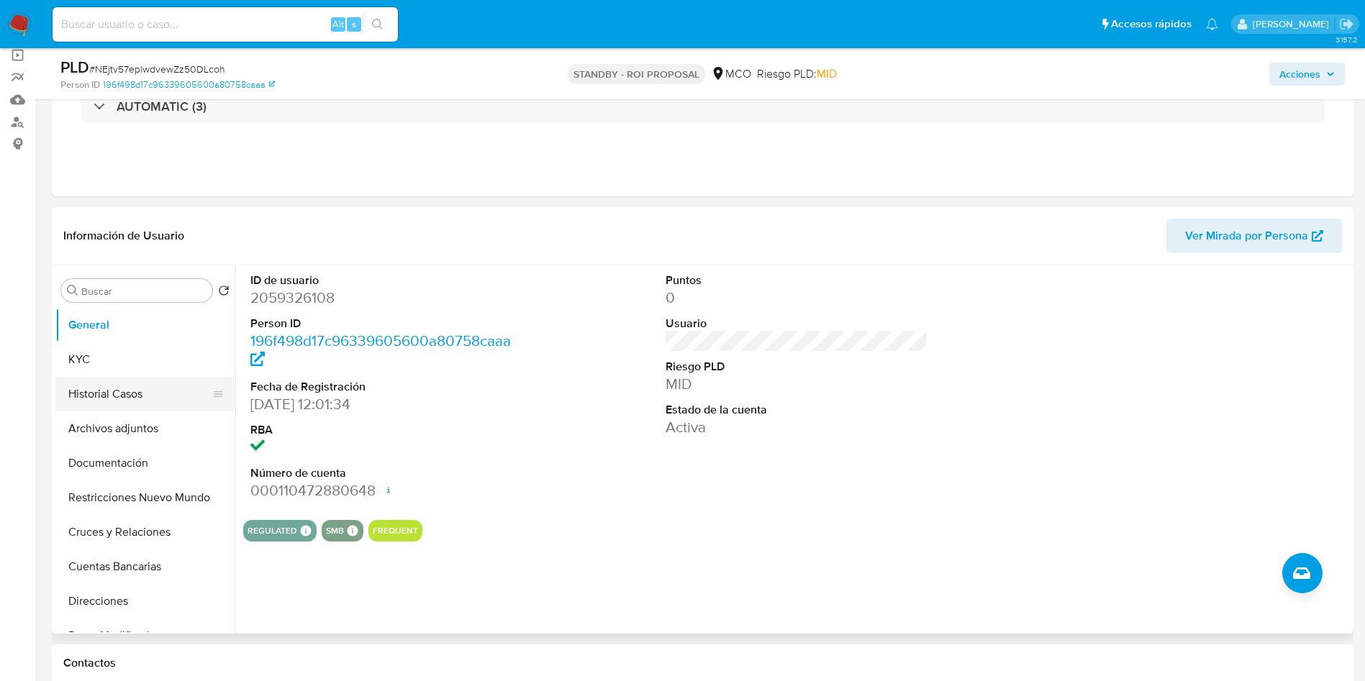
click at [127, 384] on button "Historial Casos" at bounding box center [139, 394] width 168 height 35
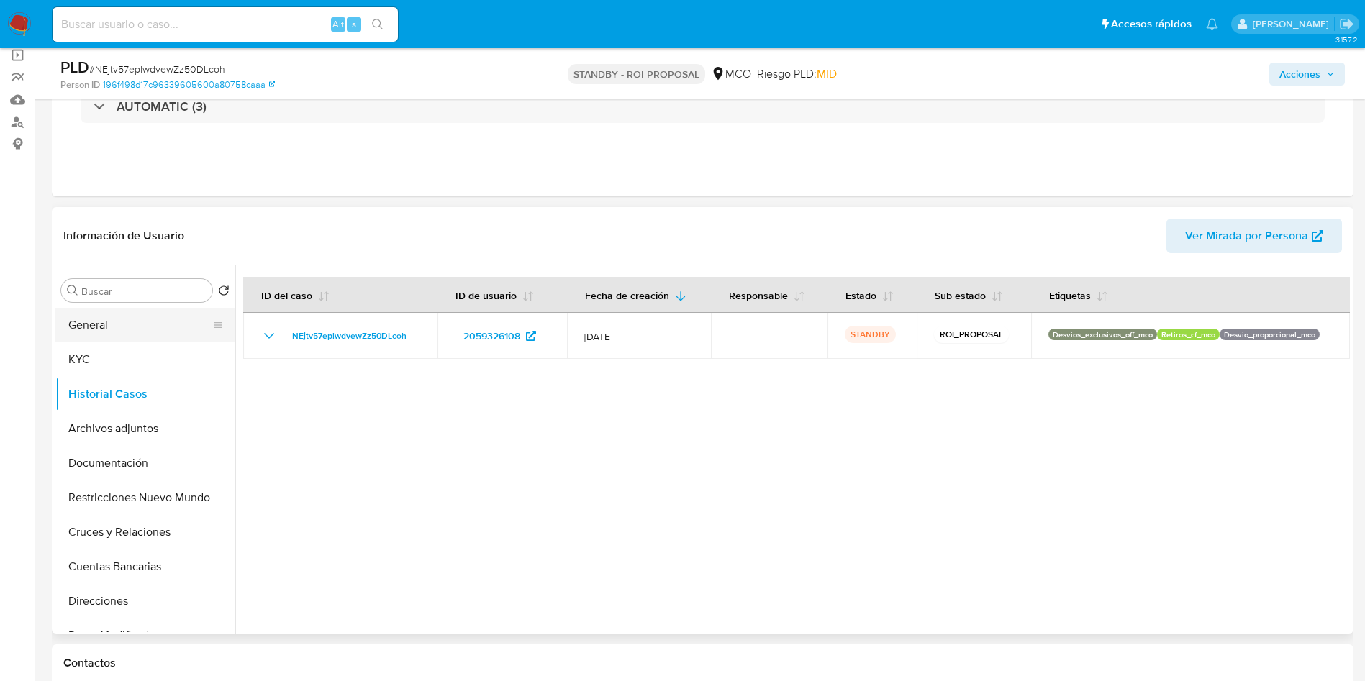
click at [126, 327] on button "General" at bounding box center [139, 325] width 168 height 35
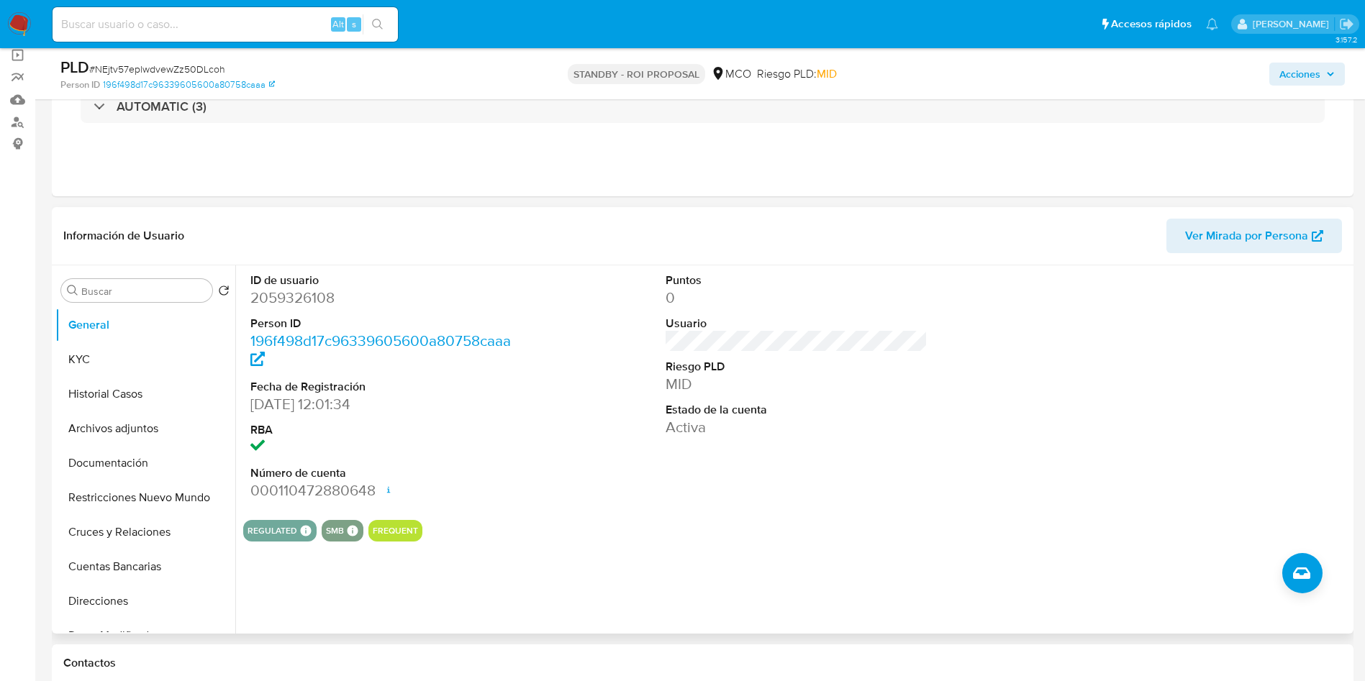
click at [319, 295] on dd "2059326108" at bounding box center [381, 298] width 263 height 20
click at [319, 294] on dd "2059326108" at bounding box center [381, 298] width 263 height 20
copy dd "2059326108"
click at [113, 371] on button "KYC" at bounding box center [139, 360] width 168 height 35
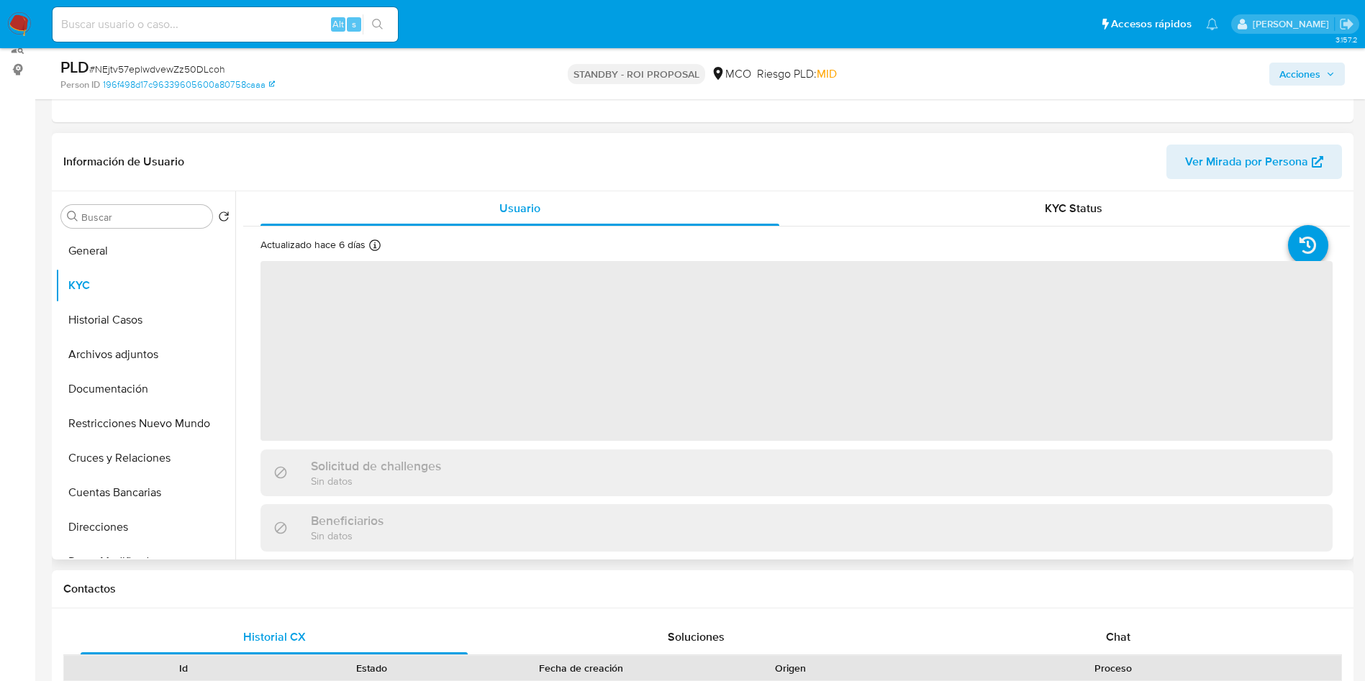
scroll to position [216, 0]
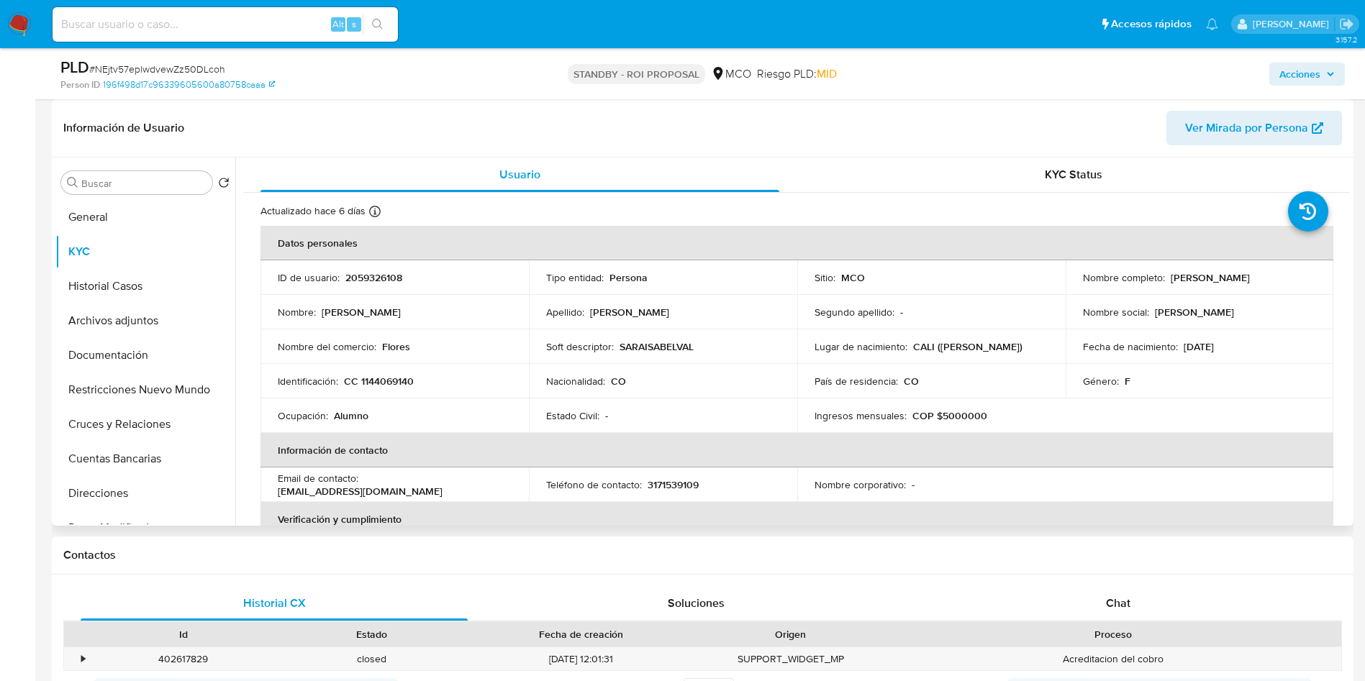
click at [386, 380] on p "CC 1144069140" at bounding box center [379, 381] width 70 height 13
copy p "1144069140"
drag, startPoint x: 1279, startPoint y: 279, endPoint x: 1168, endPoint y: 281, distance: 111.6
click at [1168, 281] on div "Nombre completo : Sara Isabel Valencia Toro" at bounding box center [1200, 277] width 234 height 13
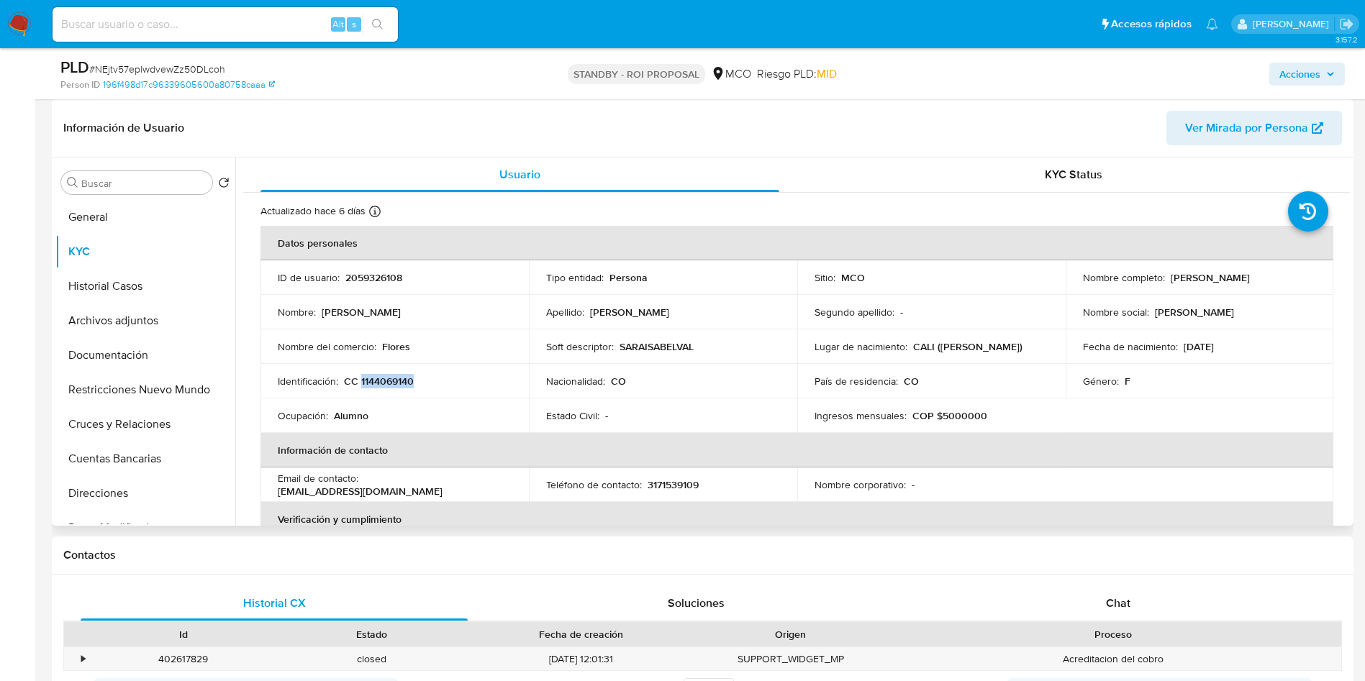
copy p "Sara Isabel Valencia Toro"
click at [154, 426] on button "Cruces y Relaciones" at bounding box center [139, 424] width 168 height 35
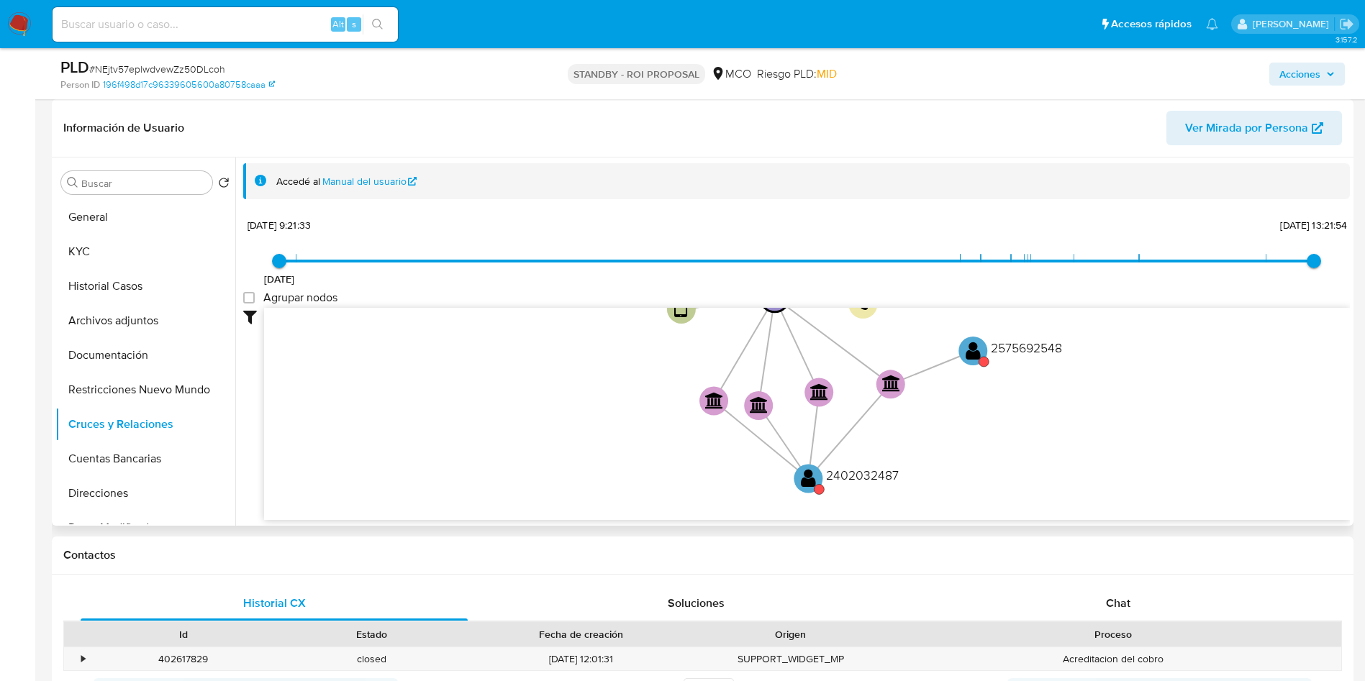
drag, startPoint x: 1166, startPoint y: 440, endPoint x: 1137, endPoint y: 356, distance: 89.0
click at [1153, 362] on icon "device-671bc0df15aa63b4210aaceb  user-2059326108  2059326108 person-196f498d1…" at bounding box center [807, 412] width 1086 height 209
click at [1018, 359] on text "2575692548" at bounding box center [1027, 351] width 71 height 18
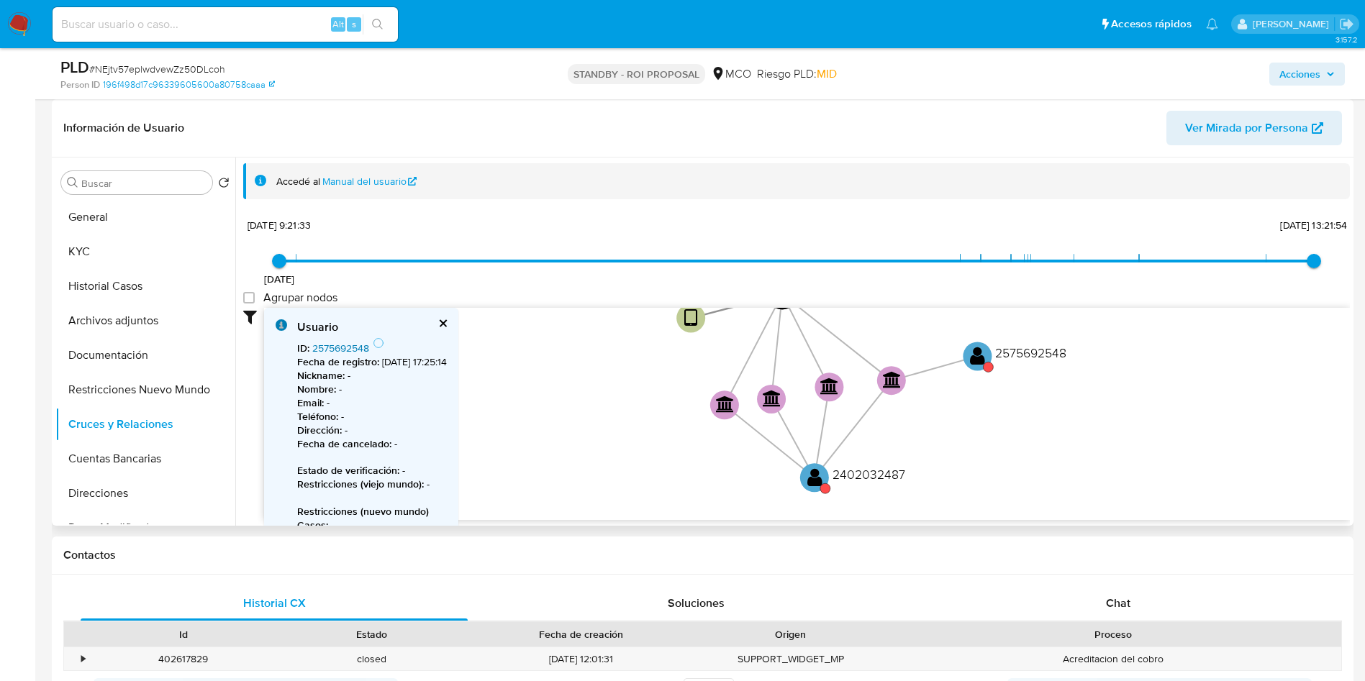
click at [337, 348] on link "2575692548" at bounding box center [340, 348] width 57 height 14
click at [892, 474] on text "2402032487" at bounding box center [869, 475] width 73 height 18
click at [335, 342] on link "2402032487" at bounding box center [341, 348] width 58 height 14
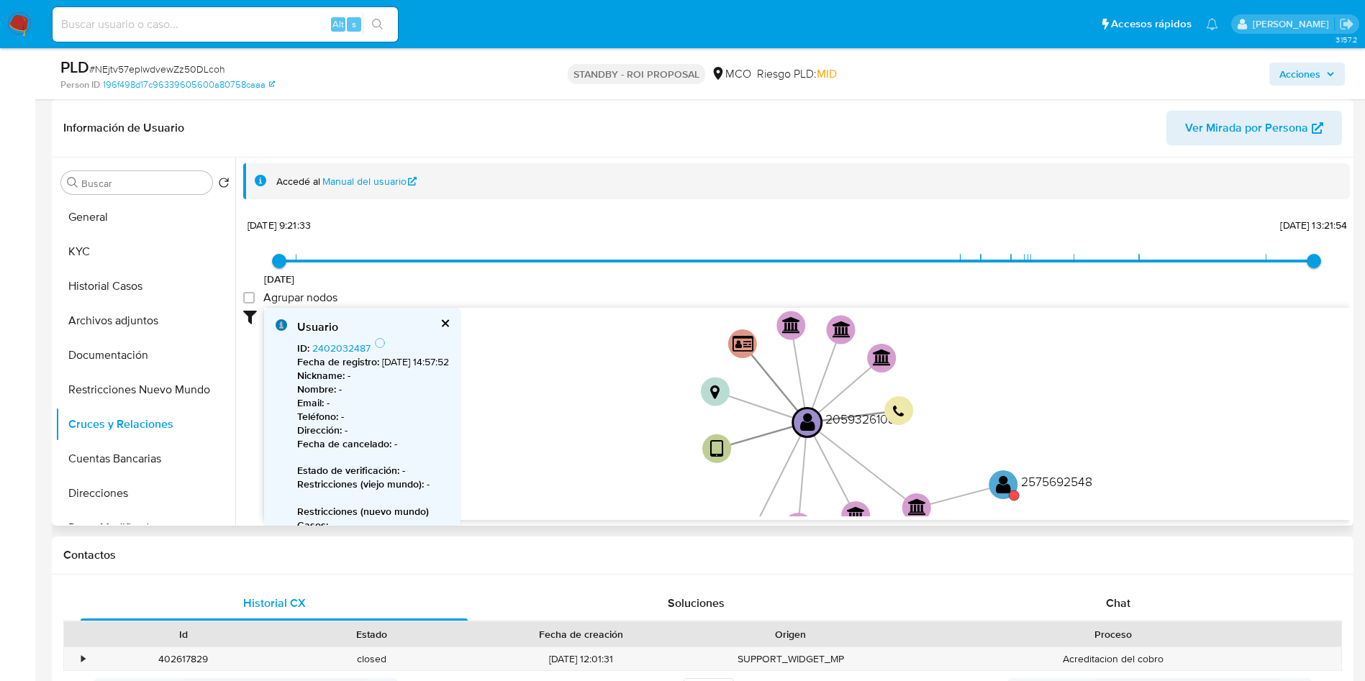
drag, startPoint x: 625, startPoint y: 385, endPoint x: 636, endPoint y: 499, distance: 114.9
click at [643, 509] on icon "device-671bc0df15aa63b4210aaceb  user-2059326108  2059326108 person-196f498d1…" at bounding box center [807, 412] width 1086 height 209
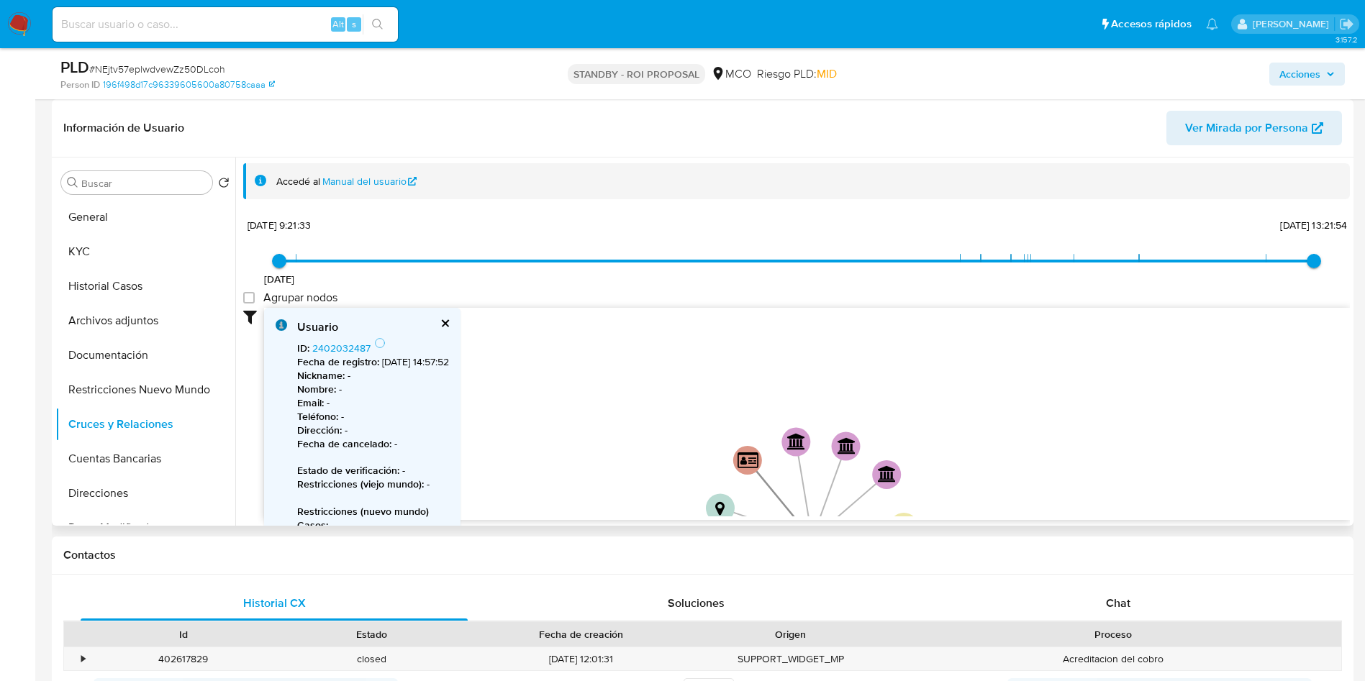
drag, startPoint x: 627, startPoint y: 402, endPoint x: 641, endPoint y: 245, distance: 157.5
click at [641, 245] on div "25/10/2024 25/10/2024, 9:21:33 28/8/2025, 13:21:54 Agrupar nodos Filtros Confia…" at bounding box center [796, 367] width 1107 height 306
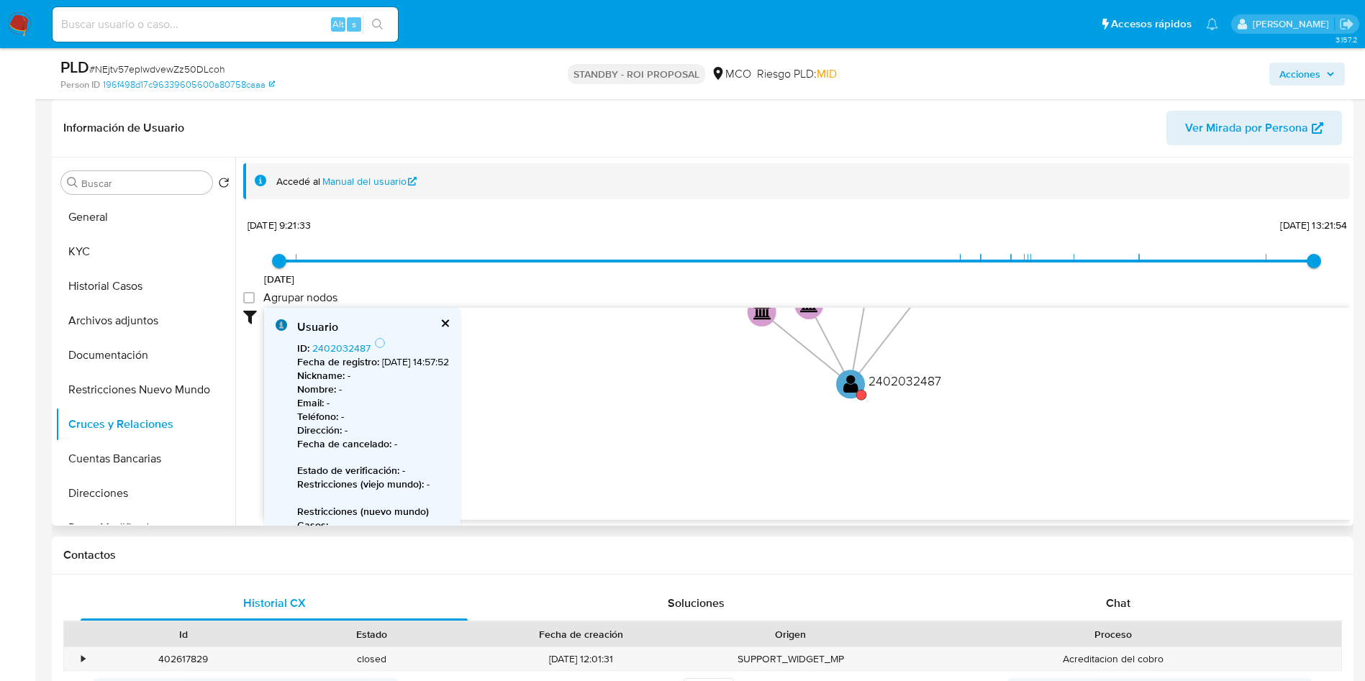
drag, startPoint x: 645, startPoint y: 460, endPoint x: 617, endPoint y: 433, distance: 39.2
click at [644, 450] on icon "device-671bc0df15aa63b4210aaceb  user-2059326108  2059326108 person-196f498d1…" at bounding box center [807, 412] width 1086 height 209
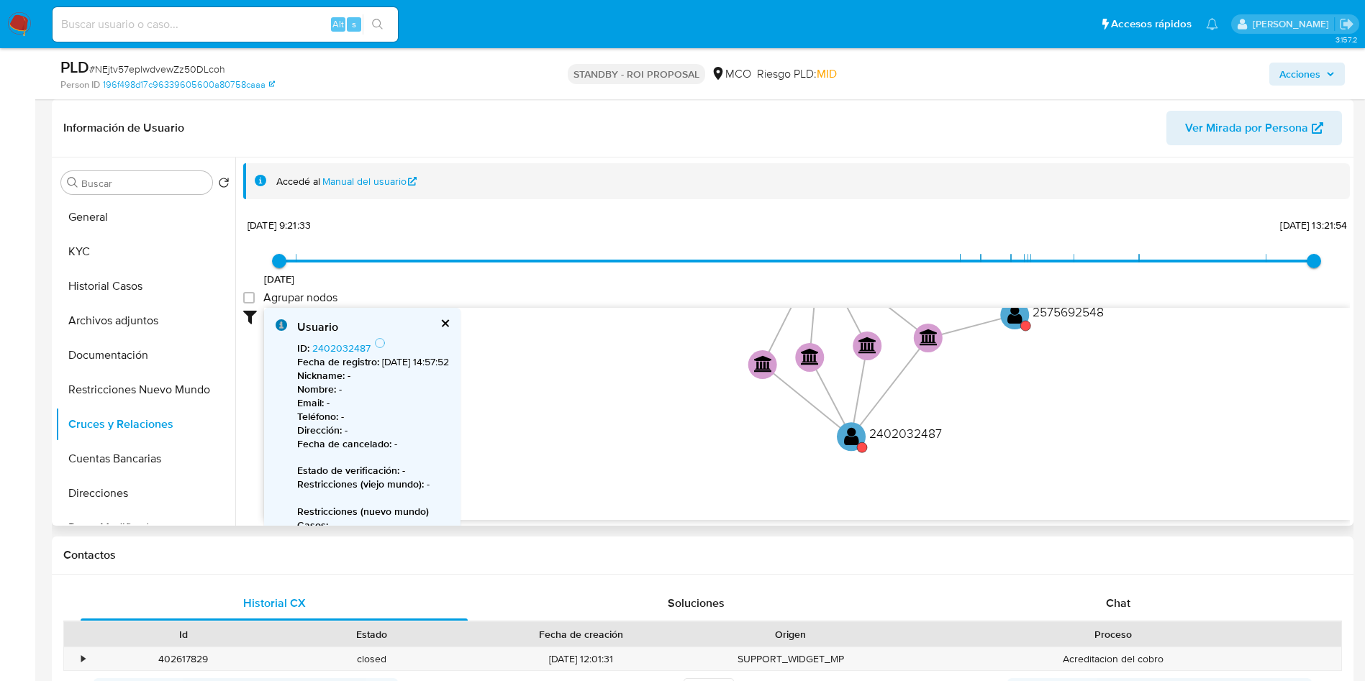
click at [461, 325] on div "Usuario ID : 2402032487 Fecha de registro : 23/4/2025, 14:57:52 Nickname : - No…" at bounding box center [362, 473] width 196 height 331
click at [449, 322] on button "cerrar" at bounding box center [444, 323] width 9 height 9
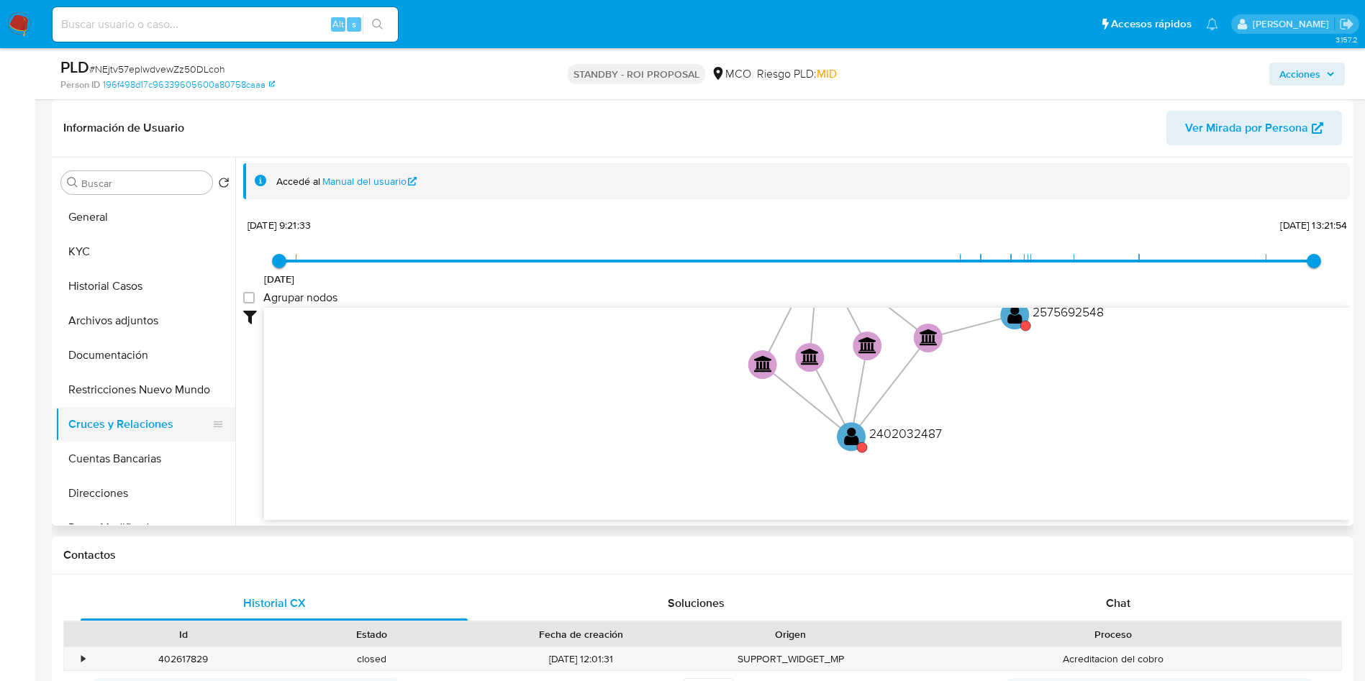
click at [101, 425] on button "Cruces y Relaciones" at bounding box center [139, 424] width 168 height 35
click at [121, 393] on button "Restricciones Nuevo Mundo" at bounding box center [139, 390] width 168 height 35
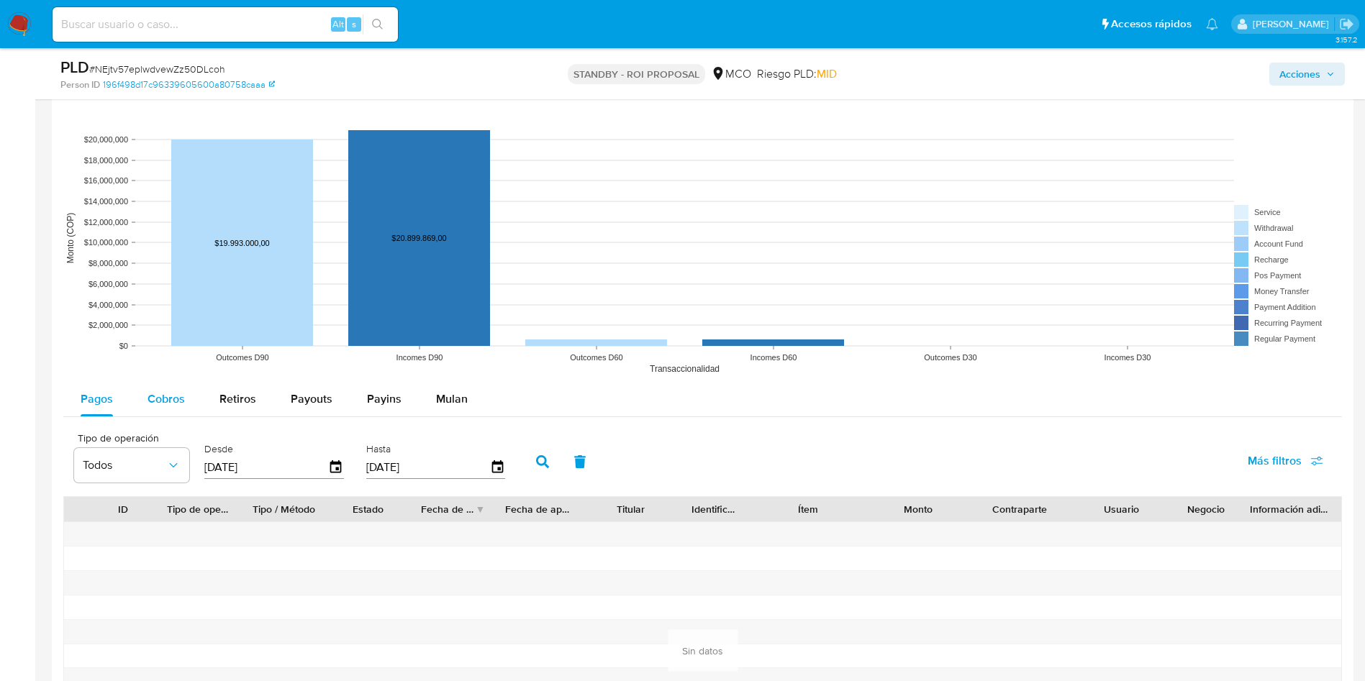
click at [169, 401] on span "Cobros" at bounding box center [166, 399] width 37 height 17
select select "10"
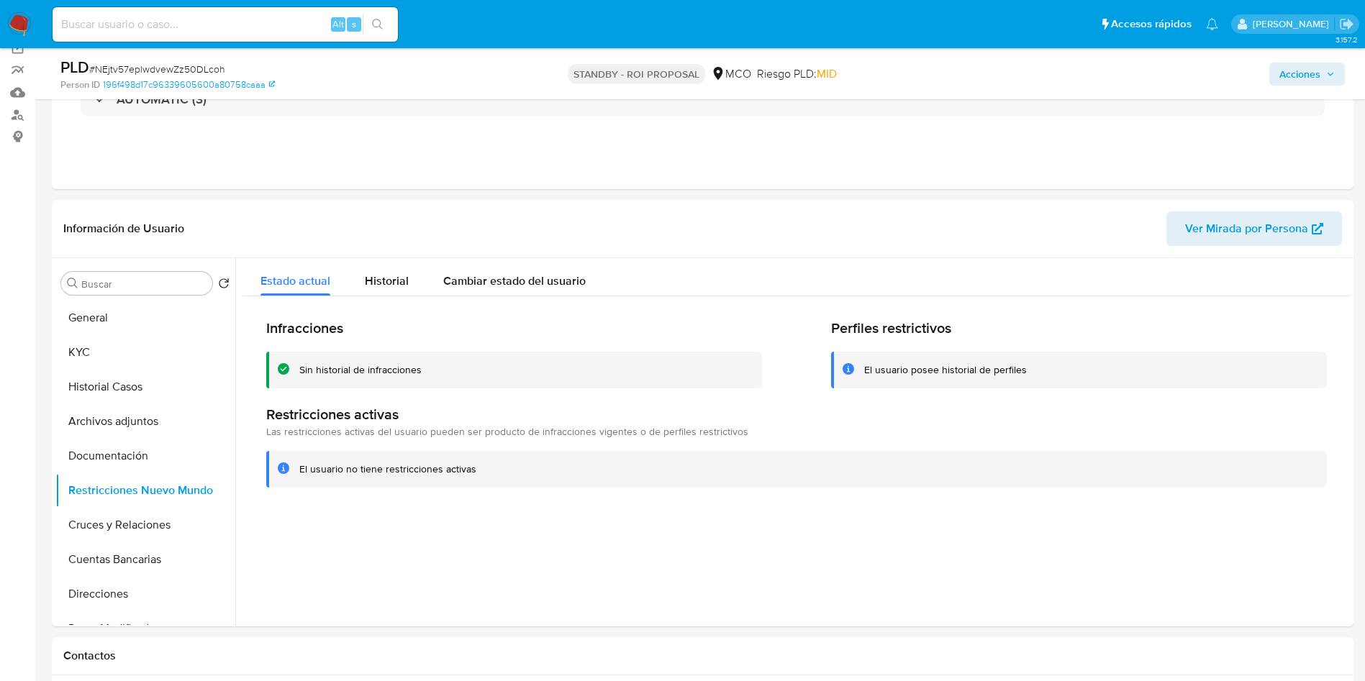
scroll to position [324, 0]
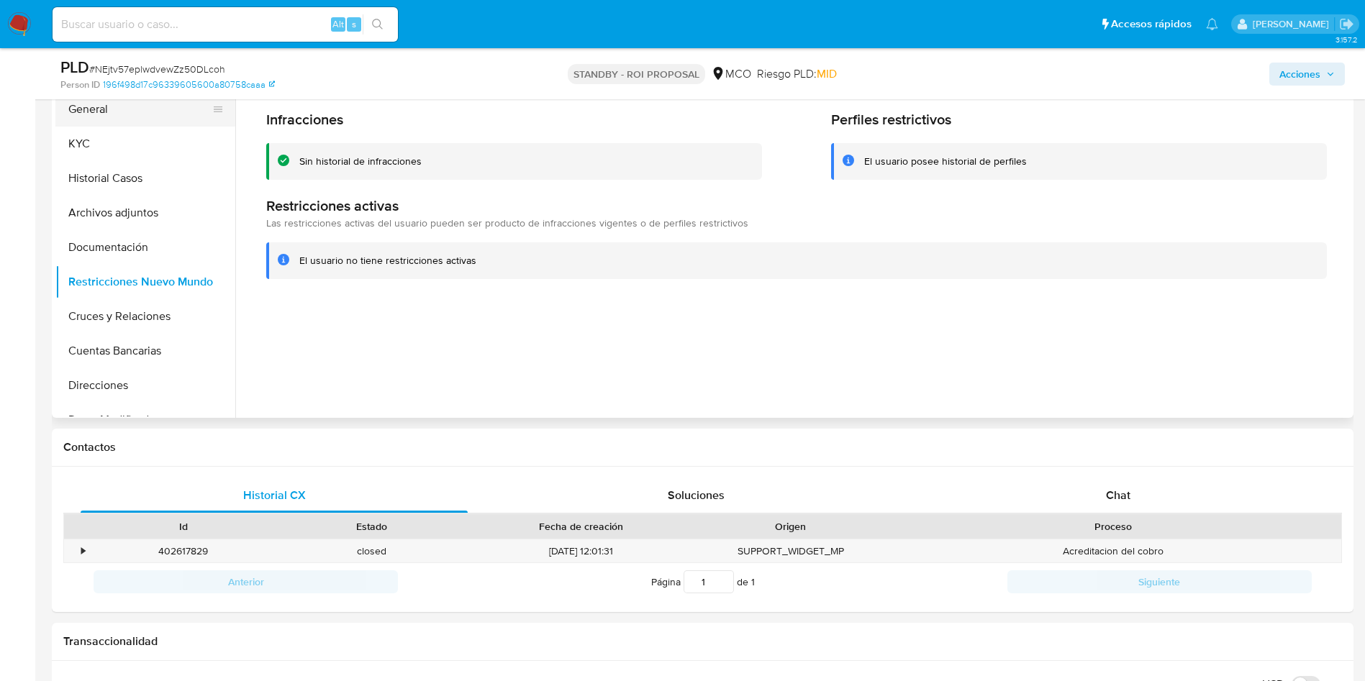
click at [100, 119] on button "General" at bounding box center [139, 109] width 168 height 35
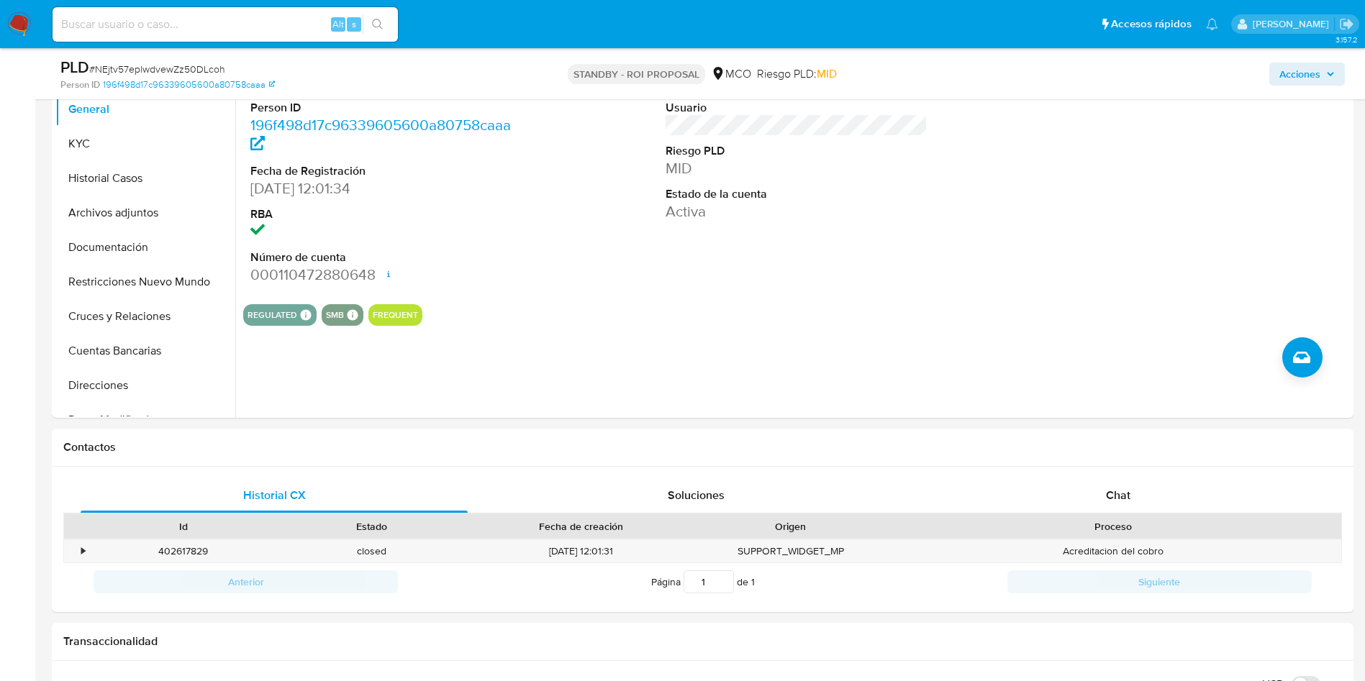
scroll to position [216, 0]
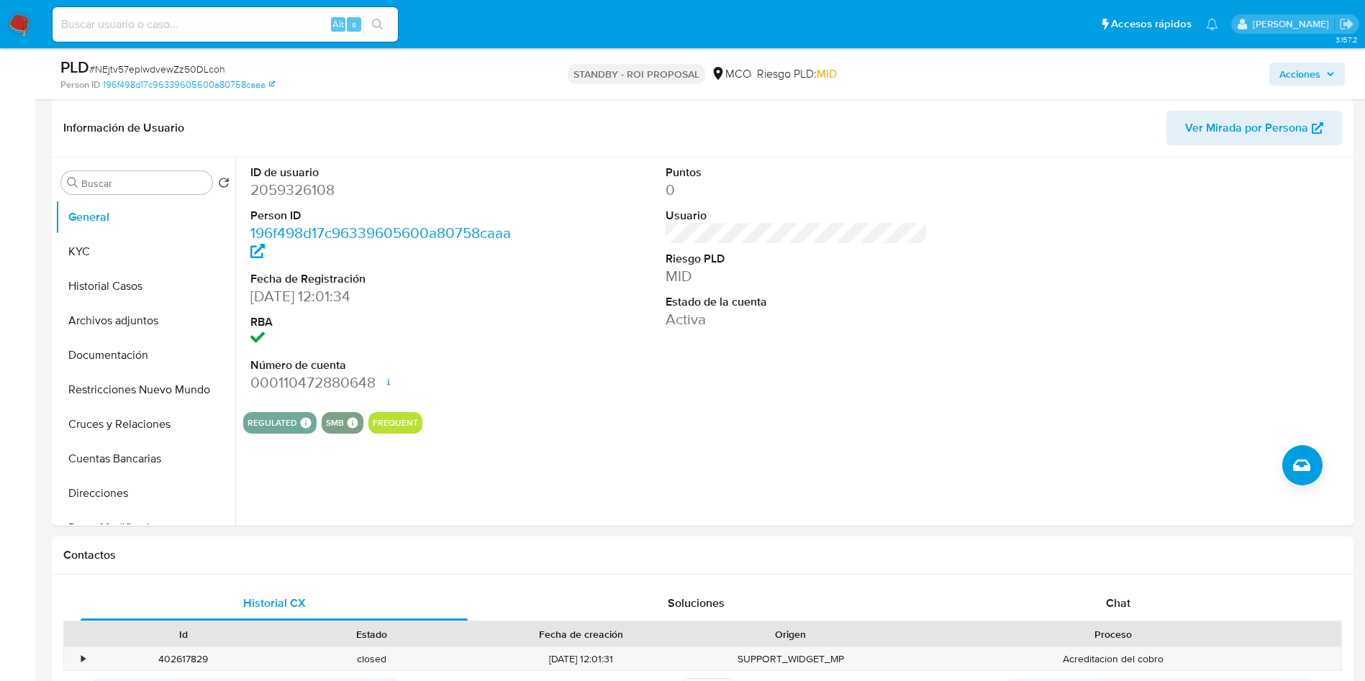
click at [294, 187] on dd "2059326108" at bounding box center [381, 190] width 263 height 20
click at [310, 189] on dd "2059326108" at bounding box center [381, 190] width 263 height 20
copy dd "2059326108"
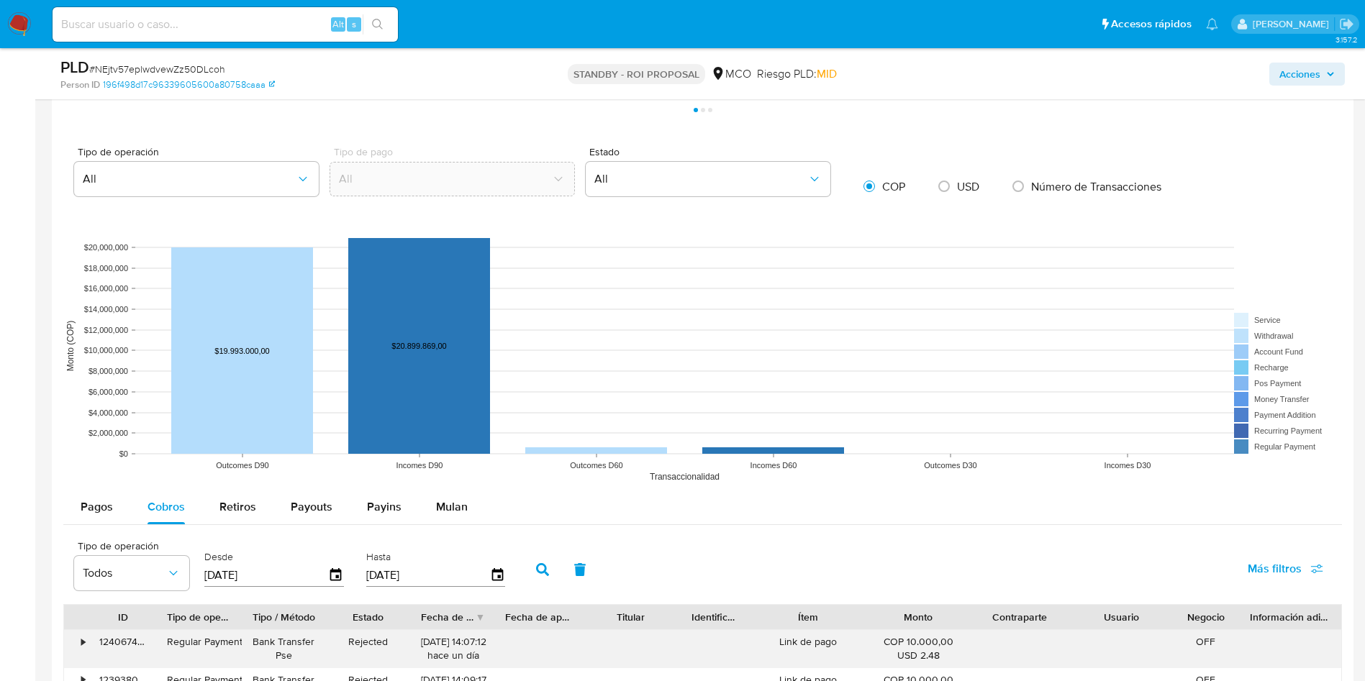
scroll to position [1295, 0]
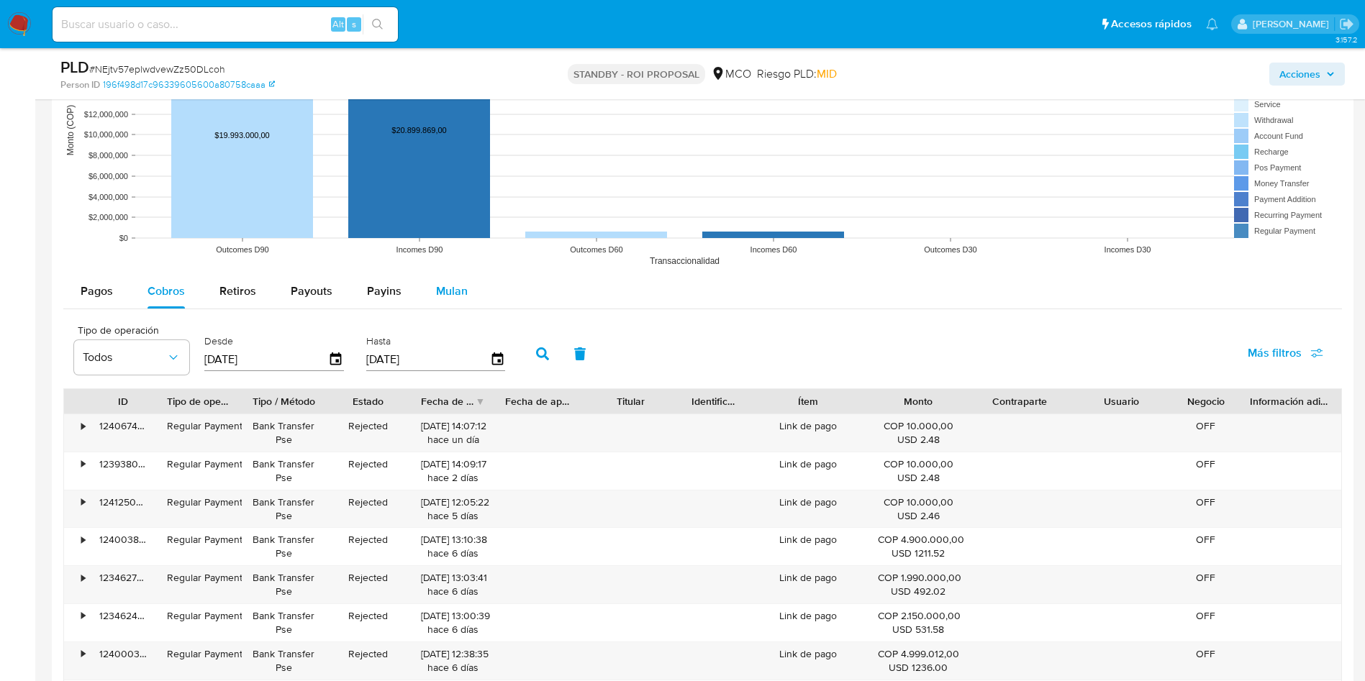
drag, startPoint x: 445, startPoint y: 285, endPoint x: 458, endPoint y: 285, distance: 13.7
click at [445, 285] on span "Mulan" at bounding box center [452, 291] width 32 height 17
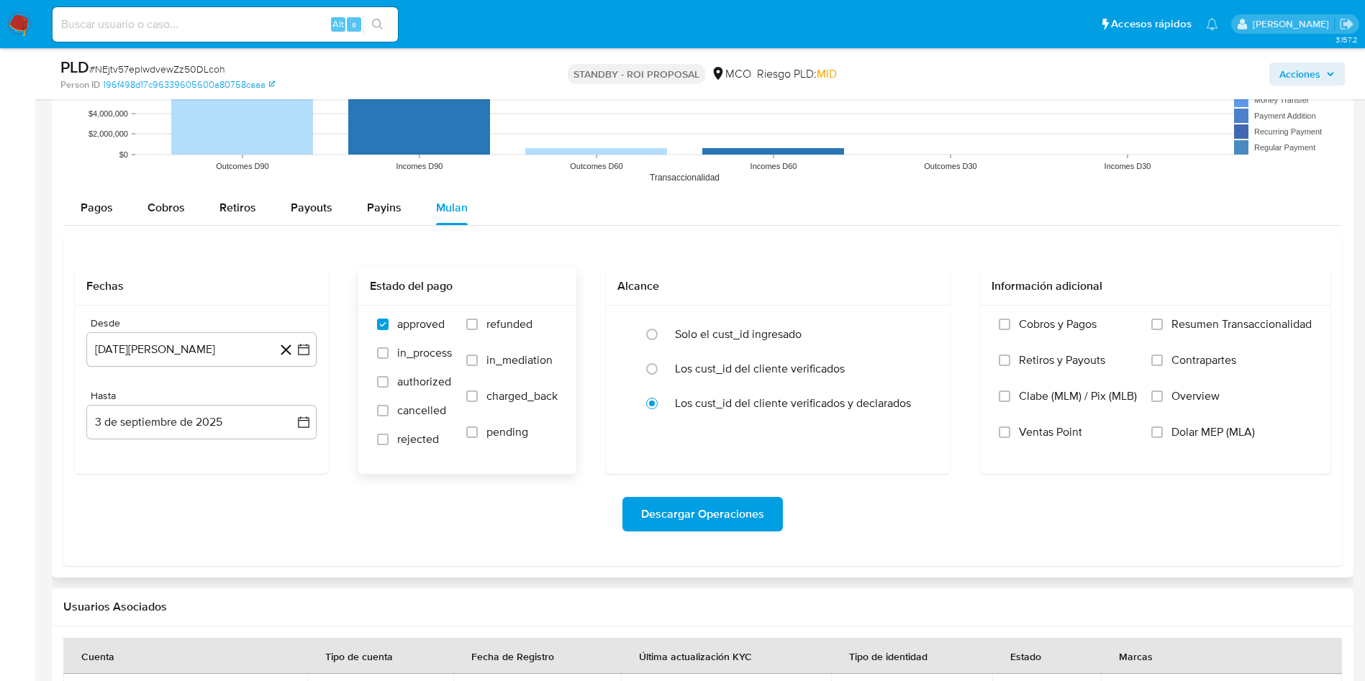
scroll to position [1497, 0]
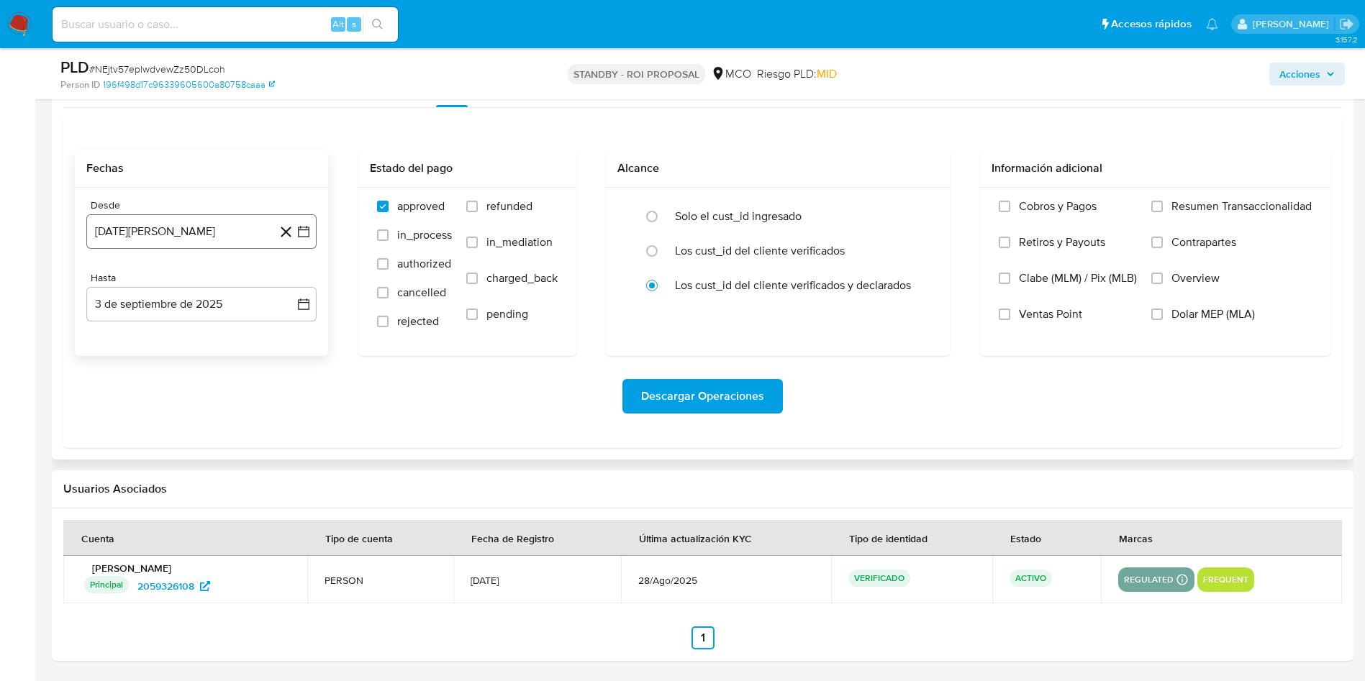
click at [233, 242] on button "[DATE][PERSON_NAME]" at bounding box center [201, 231] width 230 height 35
click at [292, 280] on icon "Mes siguiente" at bounding box center [290, 283] width 17 height 17
click at [138, 366] on button "3" at bounding box center [143, 365] width 23 height 23
click at [709, 214] on label "Solo el cust_id ingresado" at bounding box center [738, 216] width 127 height 14
click at [663, 214] on input "radio" at bounding box center [651, 216] width 23 height 23
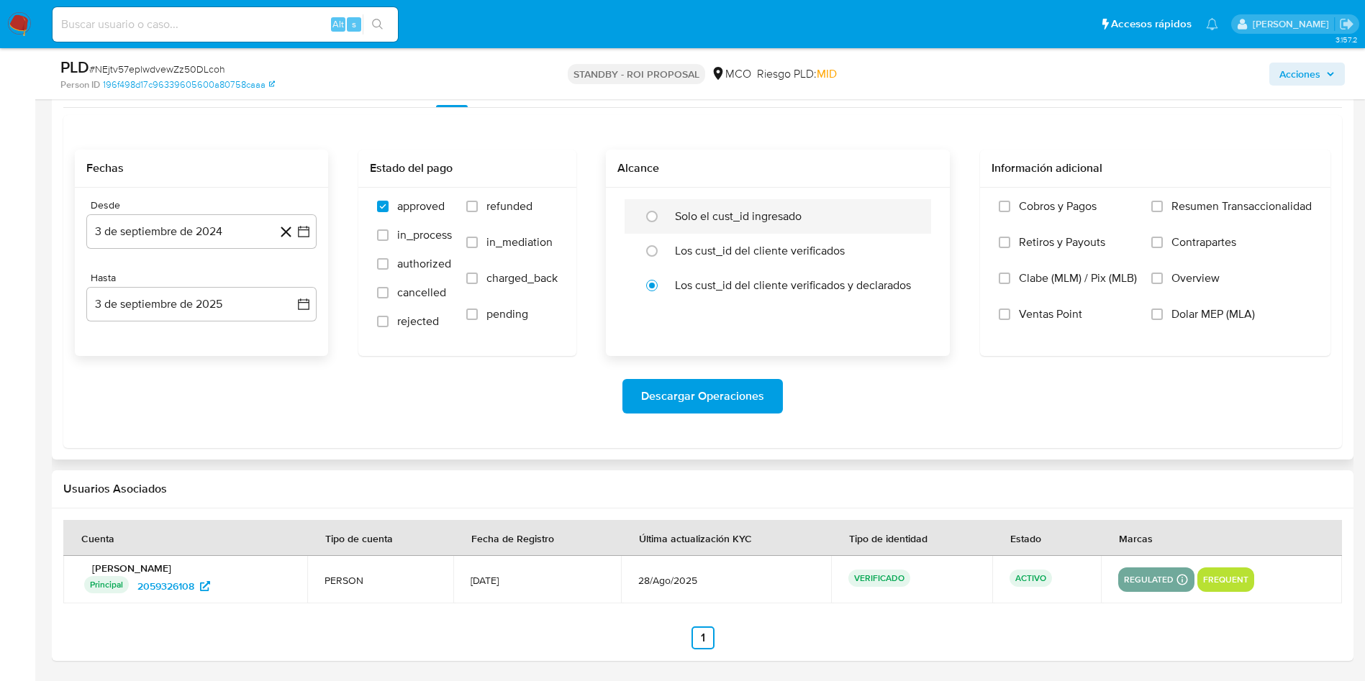
radio input "true"
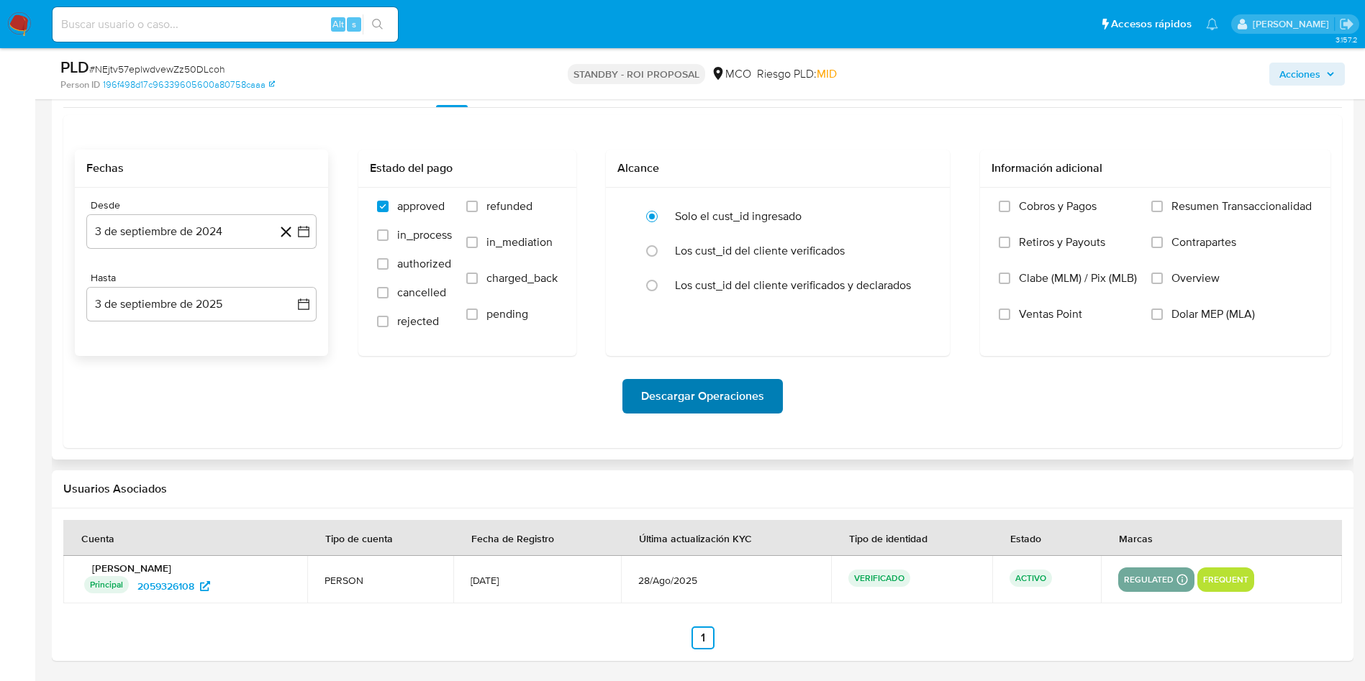
click at [689, 388] on span "Descargar Operaciones" at bounding box center [702, 397] width 123 height 32
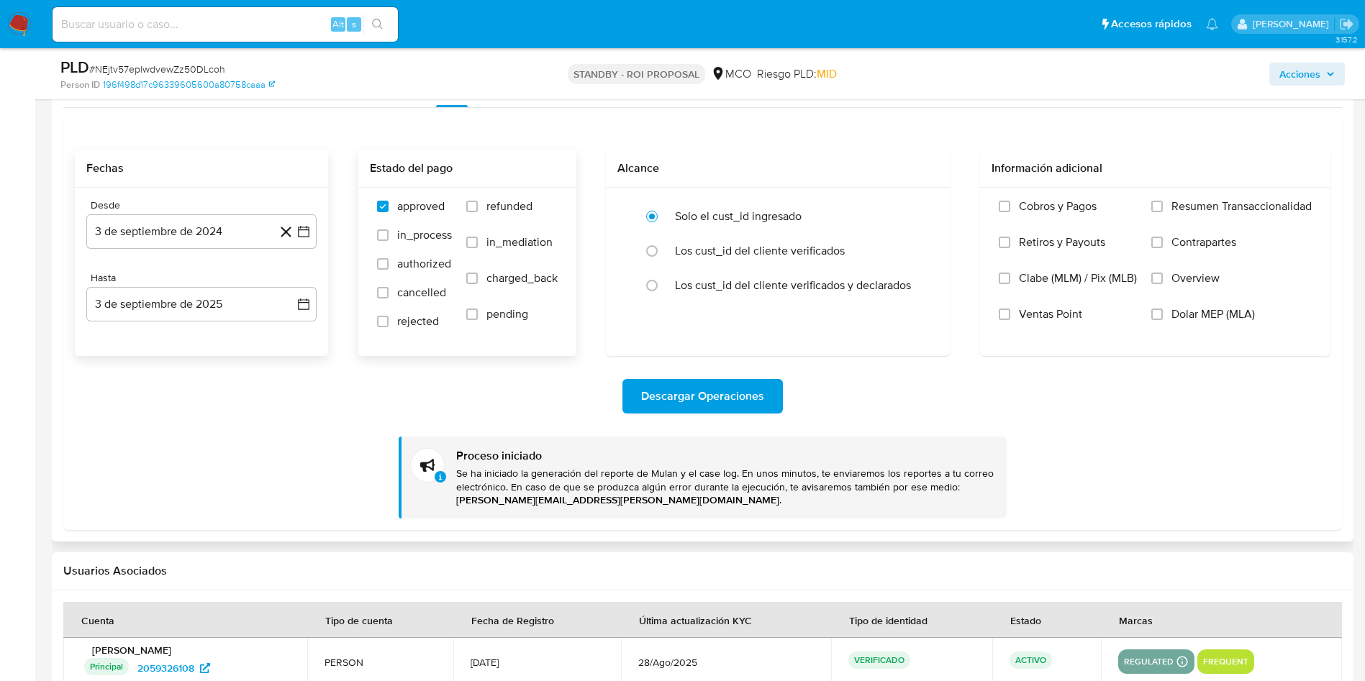
click at [505, 202] on span "refunded" at bounding box center [509, 206] width 46 height 14
click at [478, 202] on input "refunded" at bounding box center [472, 207] width 12 height 12
checkbox input "true"
click at [499, 277] on span "charged_back" at bounding box center [521, 278] width 71 height 14
click at [478, 277] on input "charged_back" at bounding box center [472, 279] width 12 height 12
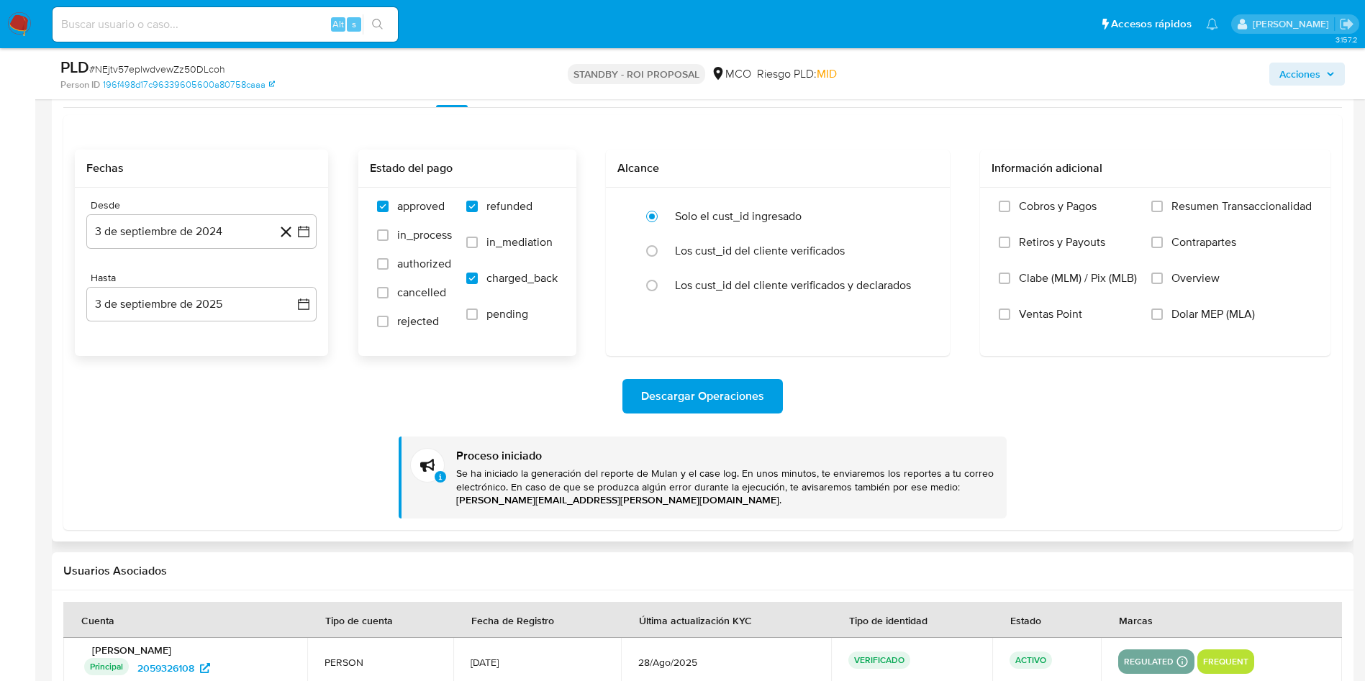
checkbox input "true"
click at [397, 335] on label "rejected" at bounding box center [414, 328] width 75 height 29
click at [389, 327] on input "rejected" at bounding box center [383, 322] width 12 height 12
checkbox input "true"
click at [781, 395] on button "Descargar Operaciones" at bounding box center [702, 396] width 160 height 35
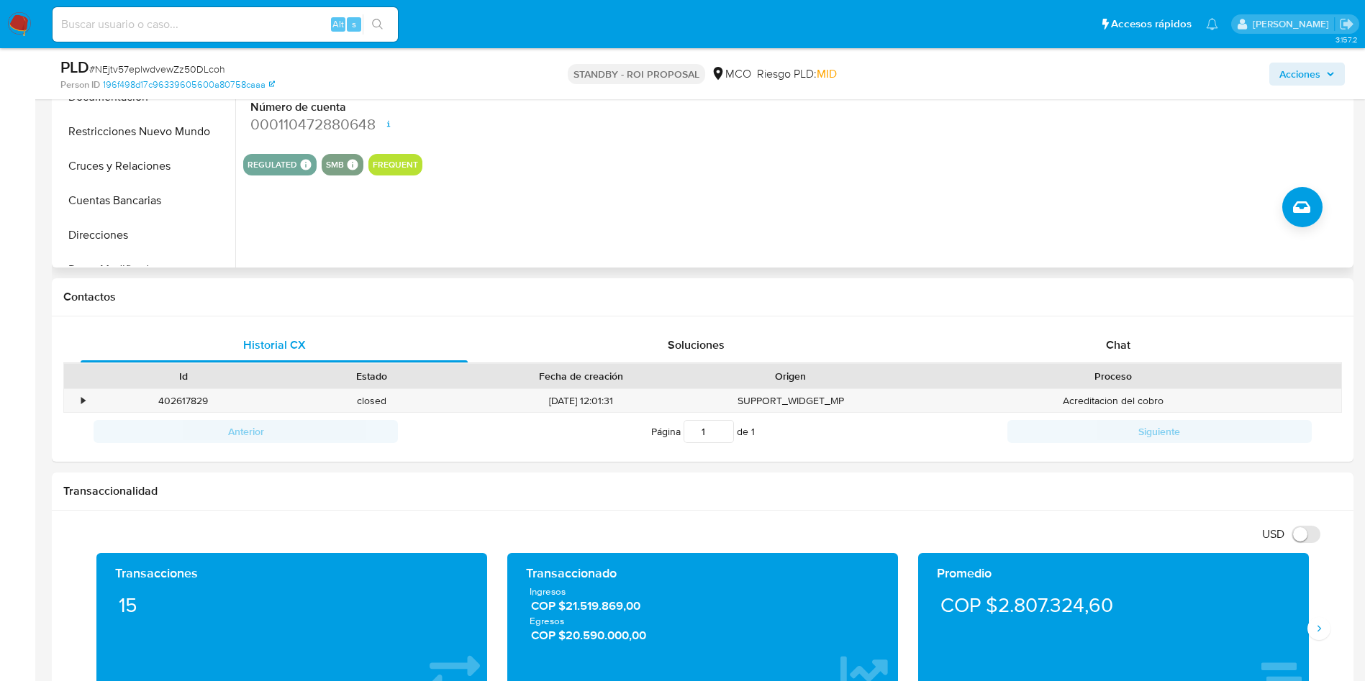
scroll to position [0, 0]
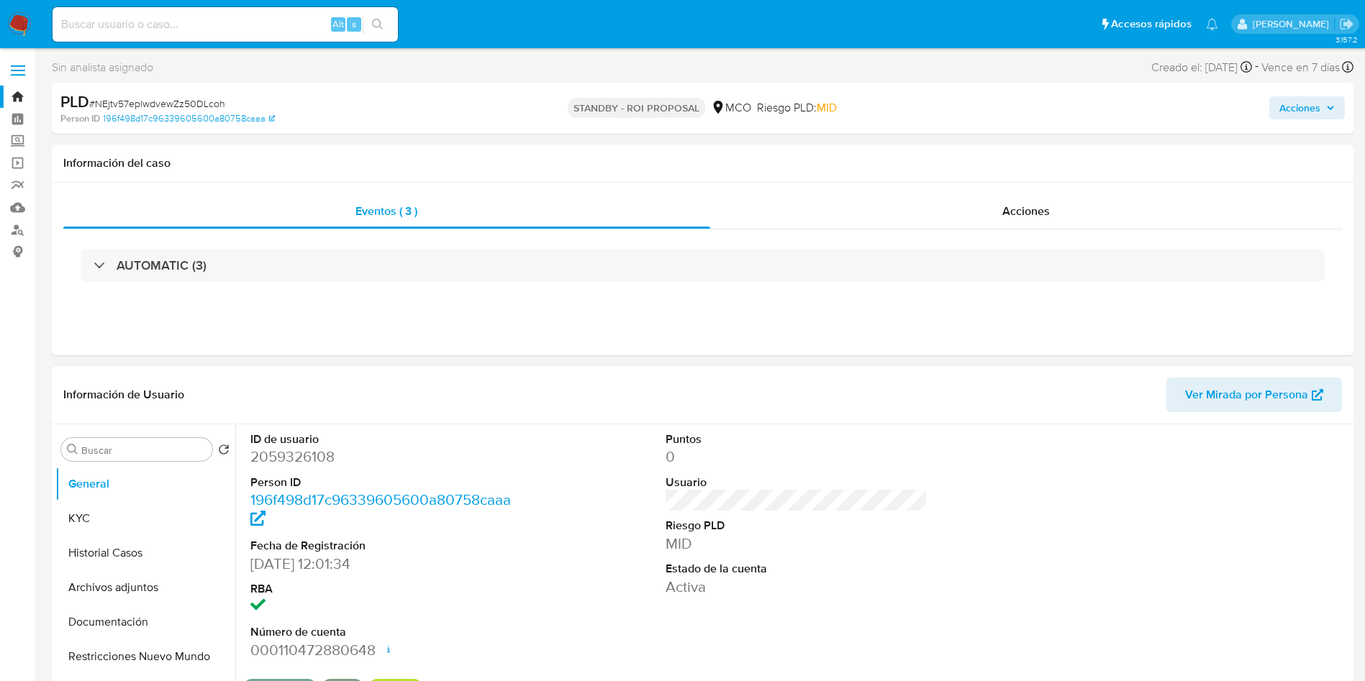
drag, startPoint x: 124, startPoint y: 510, endPoint x: 318, endPoint y: 420, distance: 214.4
click at [124, 510] on button "KYC" at bounding box center [145, 519] width 180 height 35
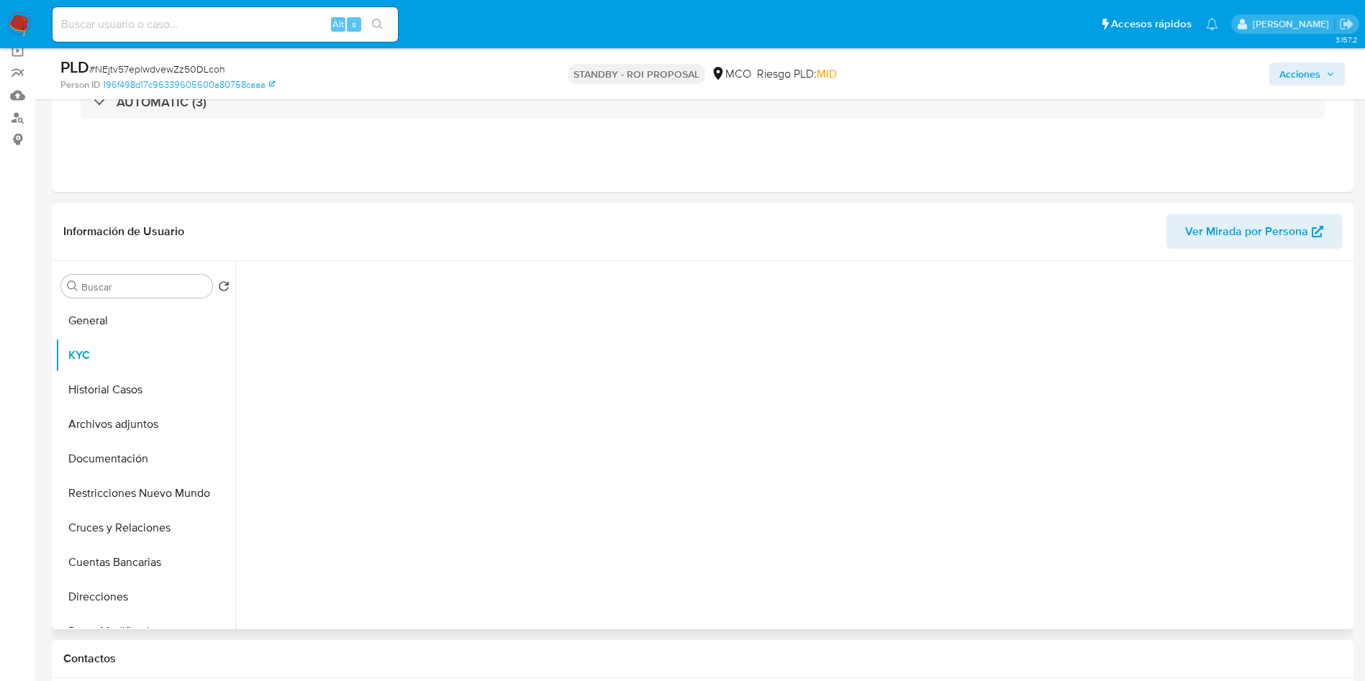
scroll to position [216, 0]
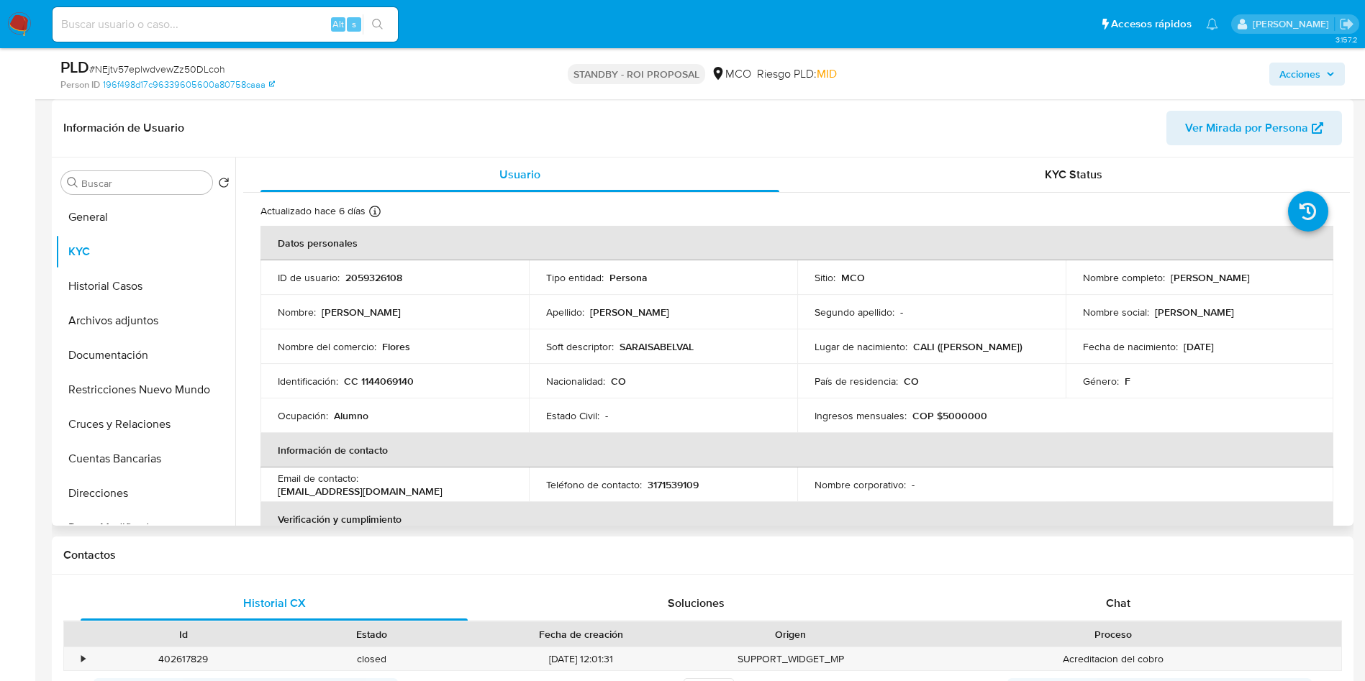
drag, startPoint x: 1287, startPoint y: 278, endPoint x: 1167, endPoint y: 280, distance: 119.5
click at [1167, 280] on div "Nombre completo : Sara Isabel Valencia Toro" at bounding box center [1200, 277] width 234 height 13
copy p "Sara Isabel Valencia Toro"
click at [1234, 292] on td "Nombre completo : Sara Isabel Valencia Toro" at bounding box center [1200, 278] width 268 height 35
drag, startPoint x: 1295, startPoint y: 282, endPoint x: 1166, endPoint y: 281, distance: 129.5
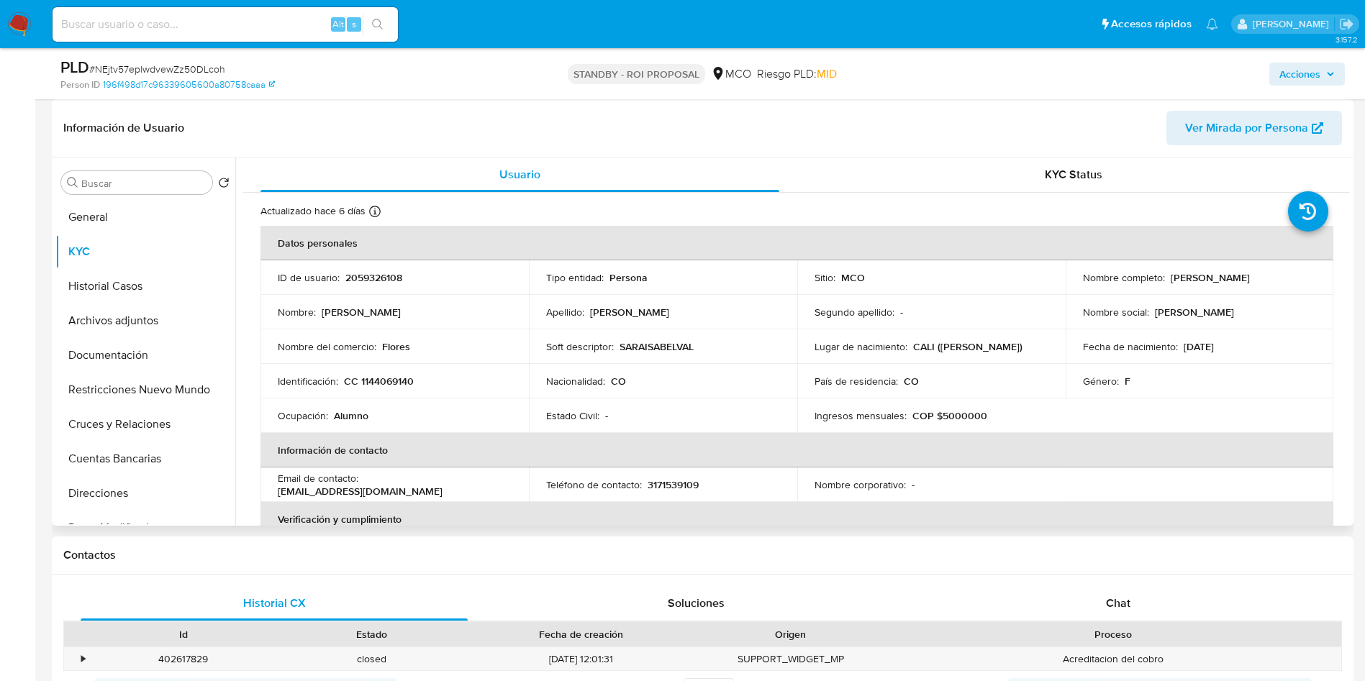
click at [1166, 281] on div "Nombre completo : Sara Isabel Valencia Toro" at bounding box center [1200, 277] width 234 height 13
copy p "Sara Isabel Valencia Toro"
click at [1251, 265] on td "Nombre completo : Sara Isabel Valencia Toro" at bounding box center [1200, 278] width 268 height 35
drag, startPoint x: 1287, startPoint y: 276, endPoint x: 1167, endPoint y: 281, distance: 120.3
click at [1167, 281] on div "Nombre completo : Sara Isabel Valencia Toro" at bounding box center [1200, 277] width 234 height 13
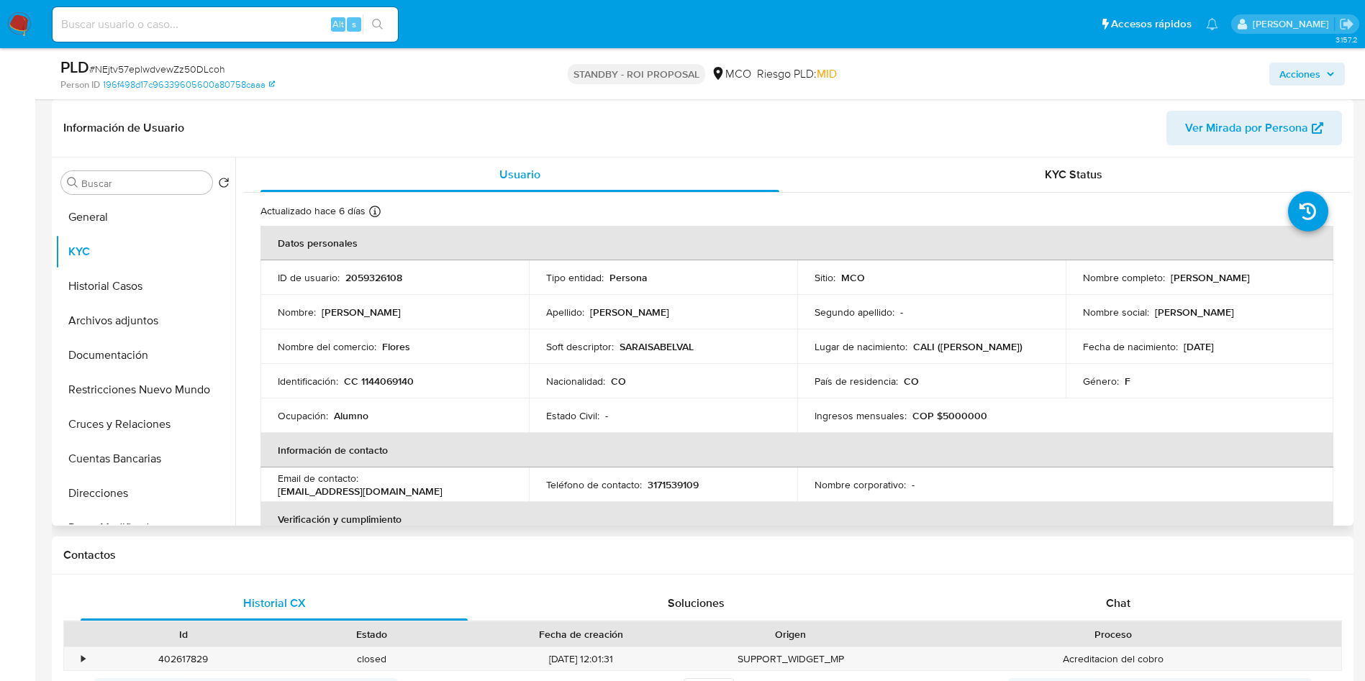
copy p "Sara Isabel Valencia Toro"
click at [394, 381] on p "CC 1144069140" at bounding box center [379, 381] width 70 height 13
copy p "1144069140"
click at [60, 224] on button "General" at bounding box center [139, 217] width 168 height 35
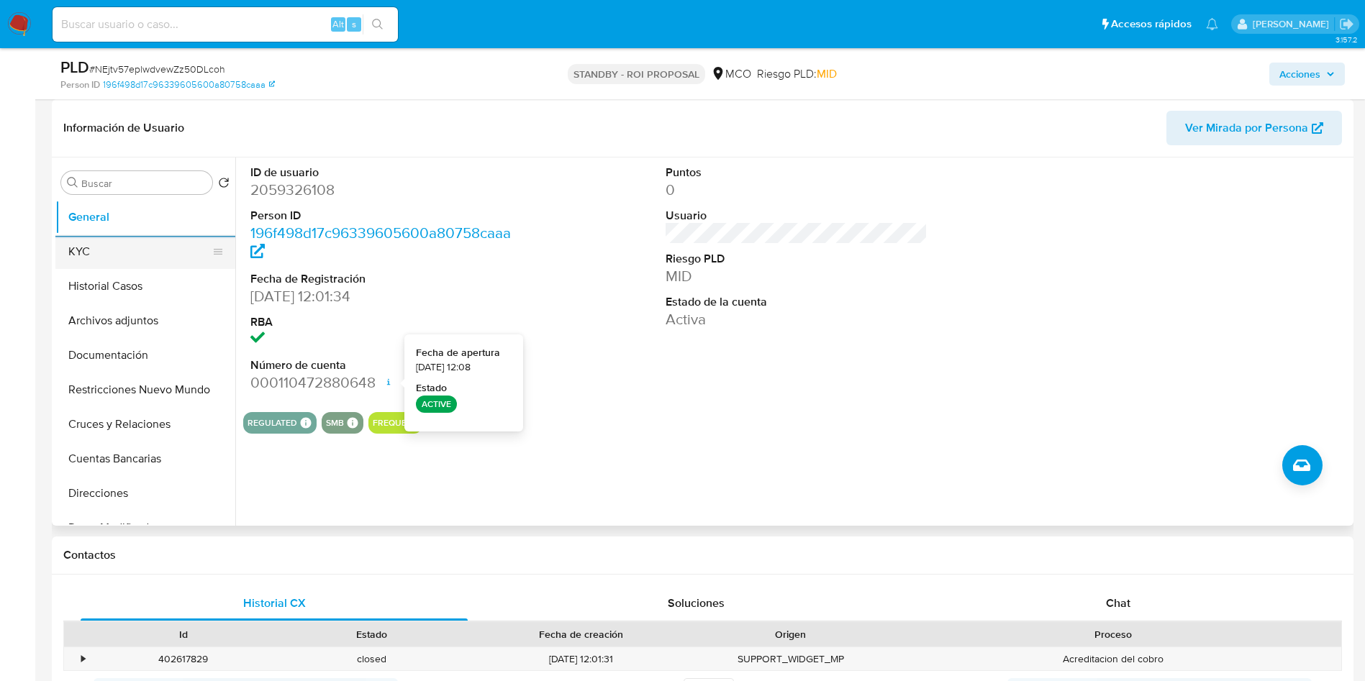
click at [94, 243] on button "KYC" at bounding box center [139, 252] width 168 height 35
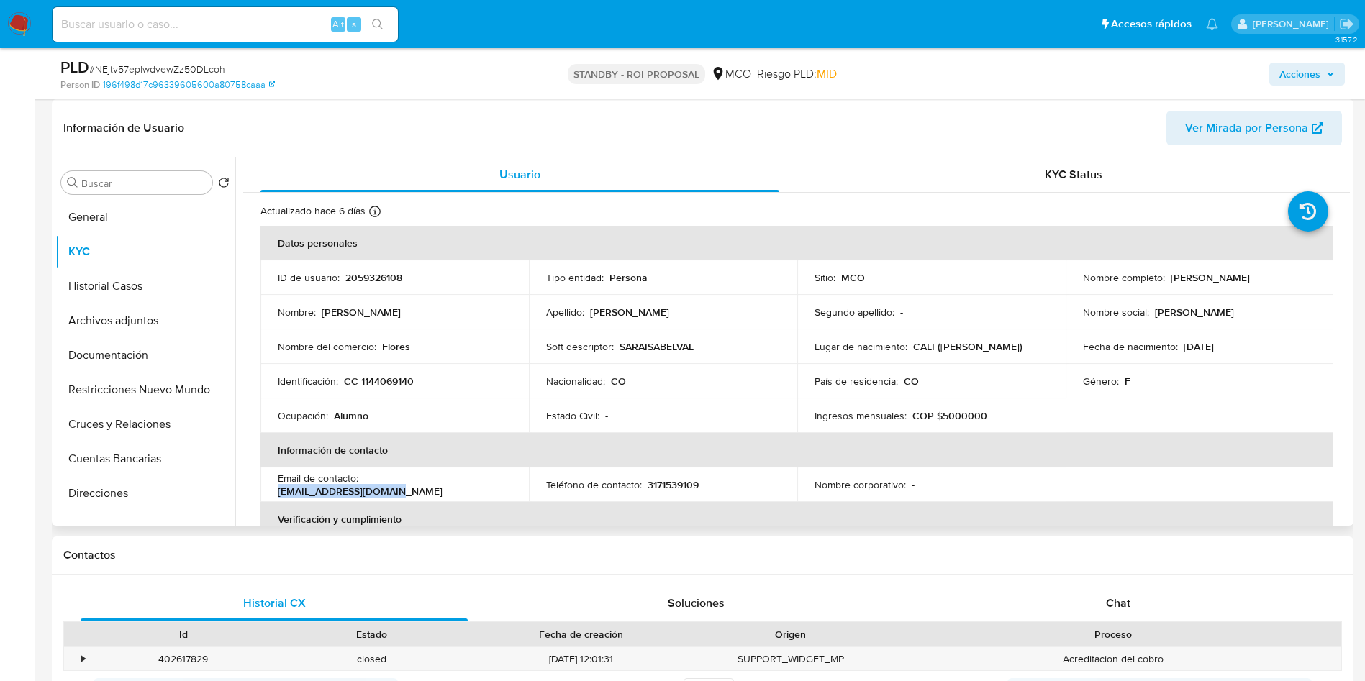
drag, startPoint x: 489, startPoint y: 484, endPoint x: 366, endPoint y: 489, distance: 123.2
click at [366, 489] on div "Email de contacto : saratoro3456@gmail.com" at bounding box center [395, 485] width 234 height 26
copy p "saratoro3456@gmail.com"
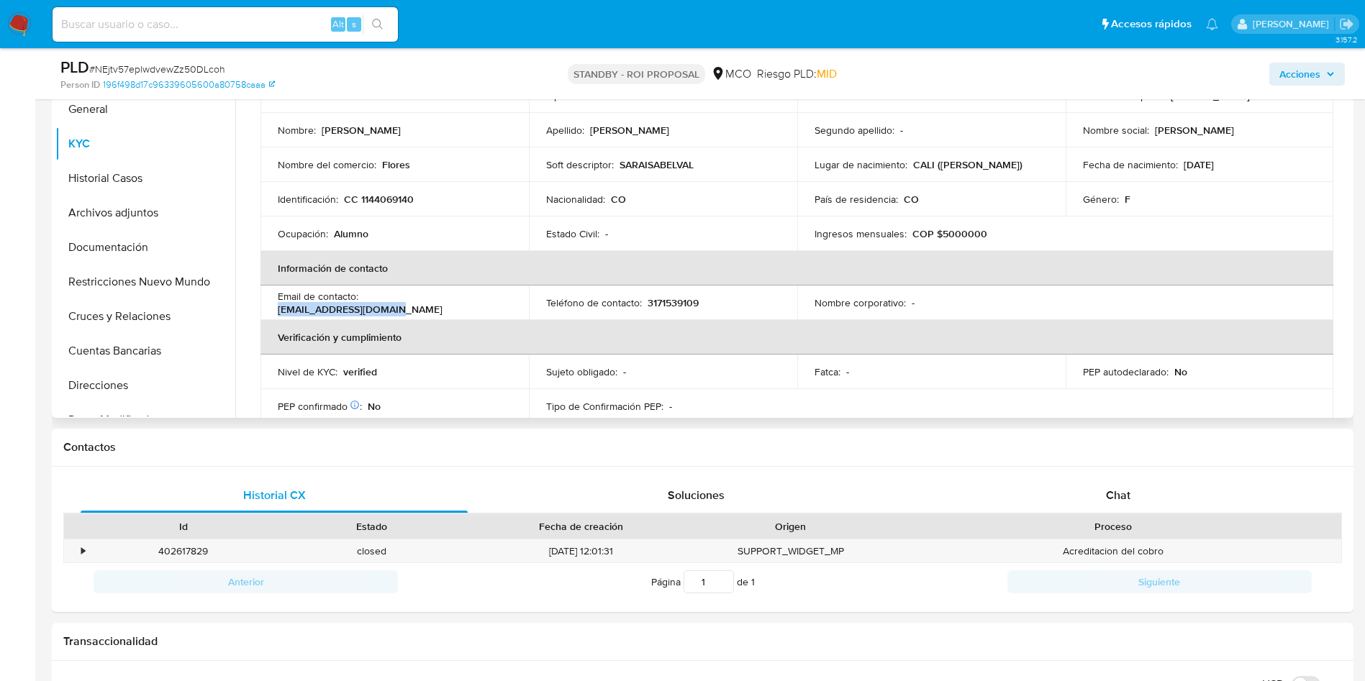
scroll to position [108, 0]
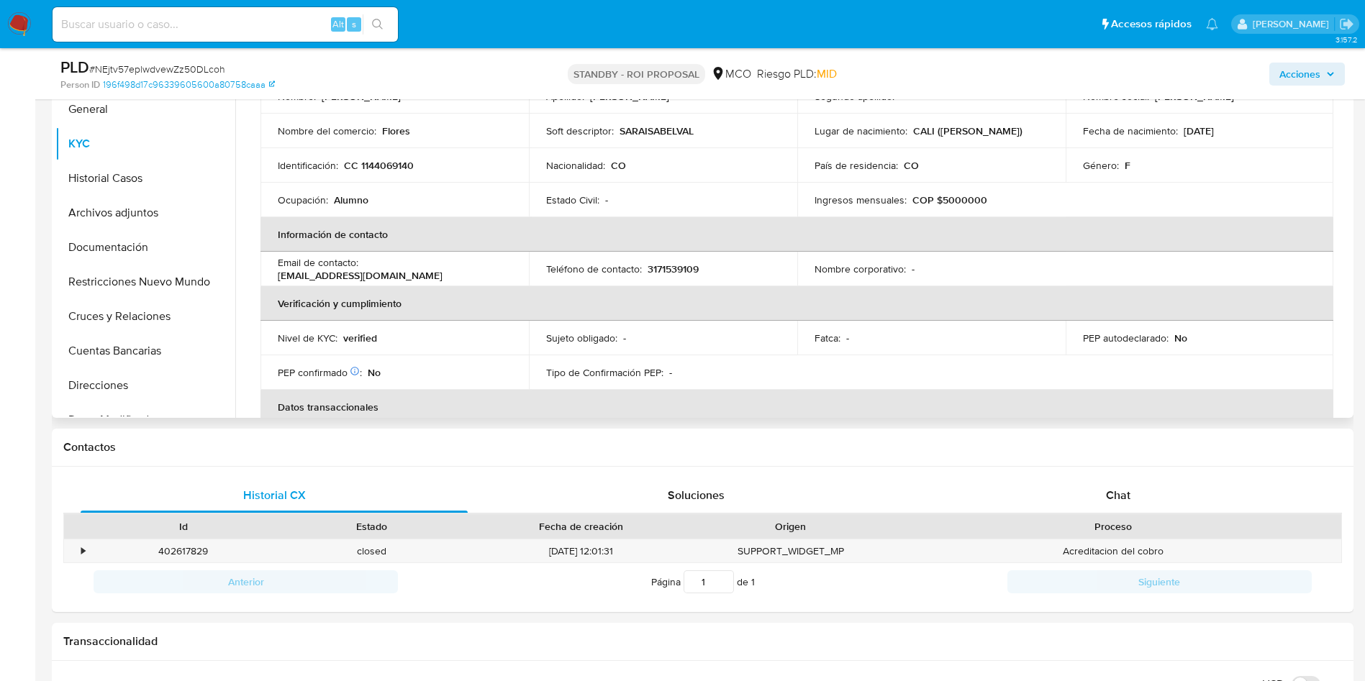
click at [744, 268] on div "Teléfono de contacto : 3171539109" at bounding box center [663, 269] width 234 height 13
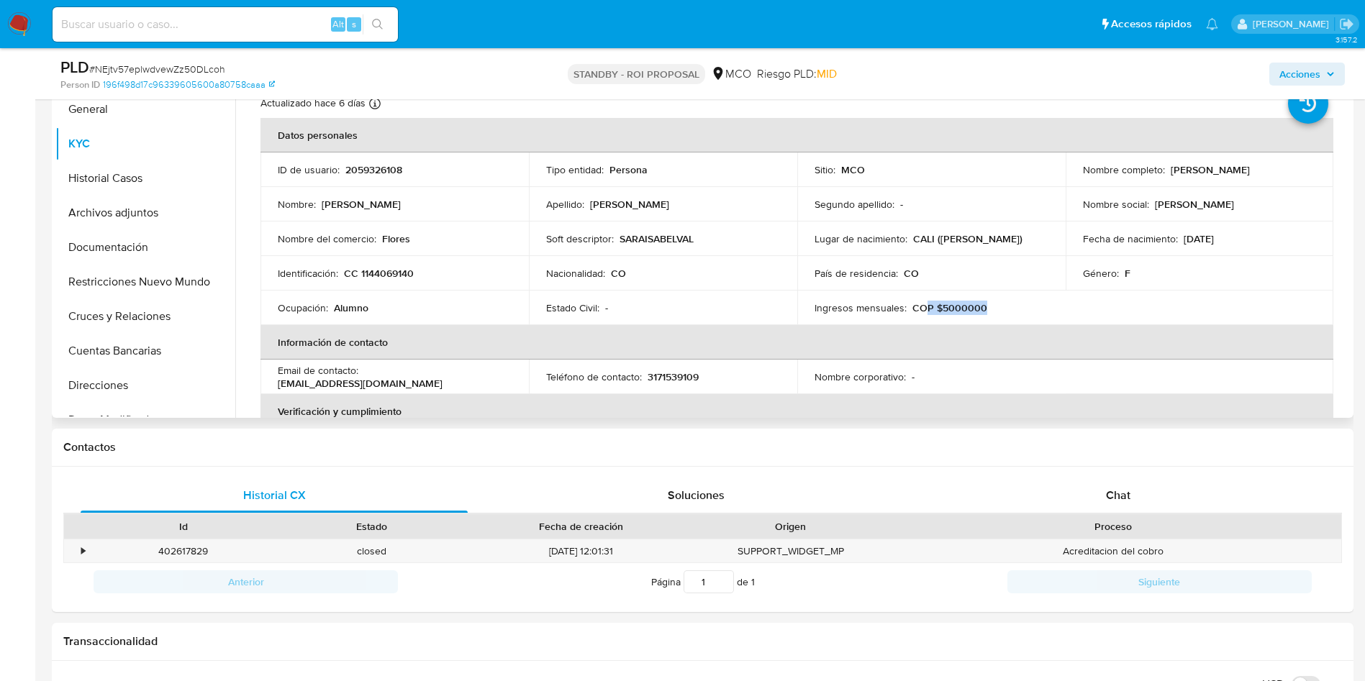
drag, startPoint x: 994, startPoint y: 304, endPoint x: 923, endPoint y: 304, distance: 70.5
click at [923, 304] on div "Ingresos mensuales : COP $5000000" at bounding box center [932, 308] width 234 height 13
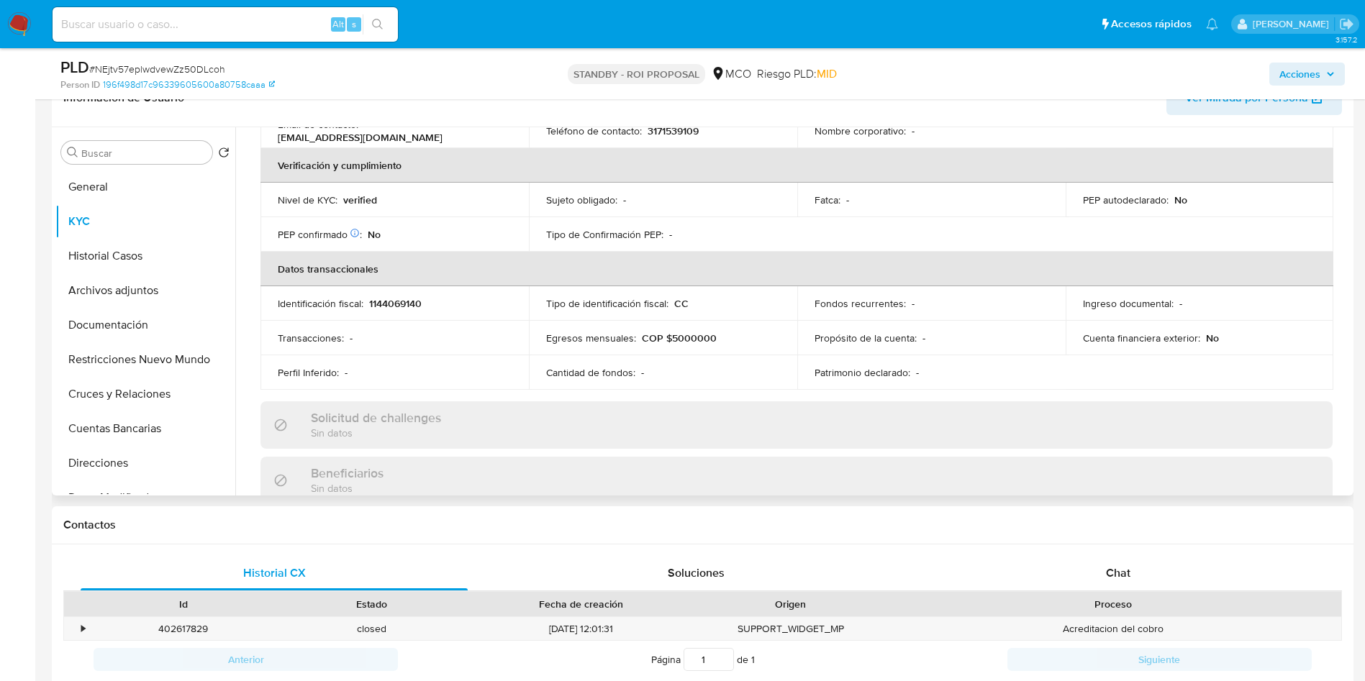
scroll to position [216, 0]
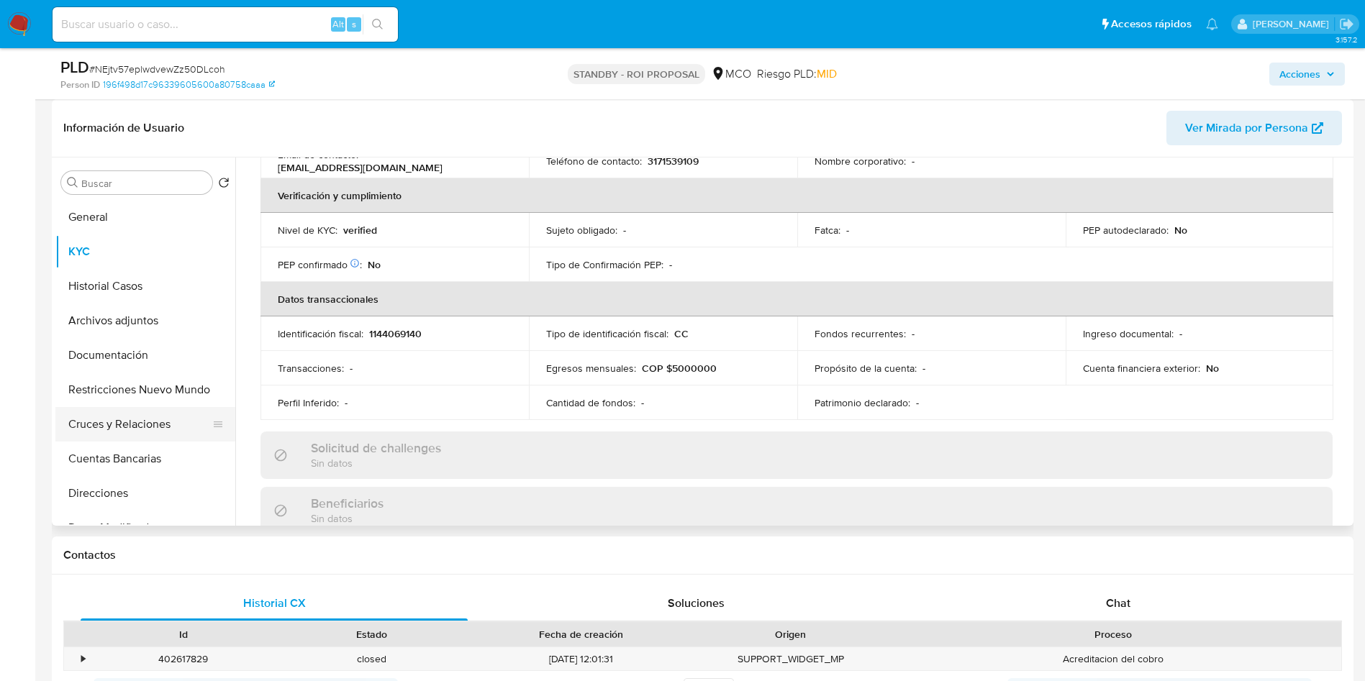
click at [138, 425] on button "Cruces y Relaciones" at bounding box center [139, 424] width 168 height 35
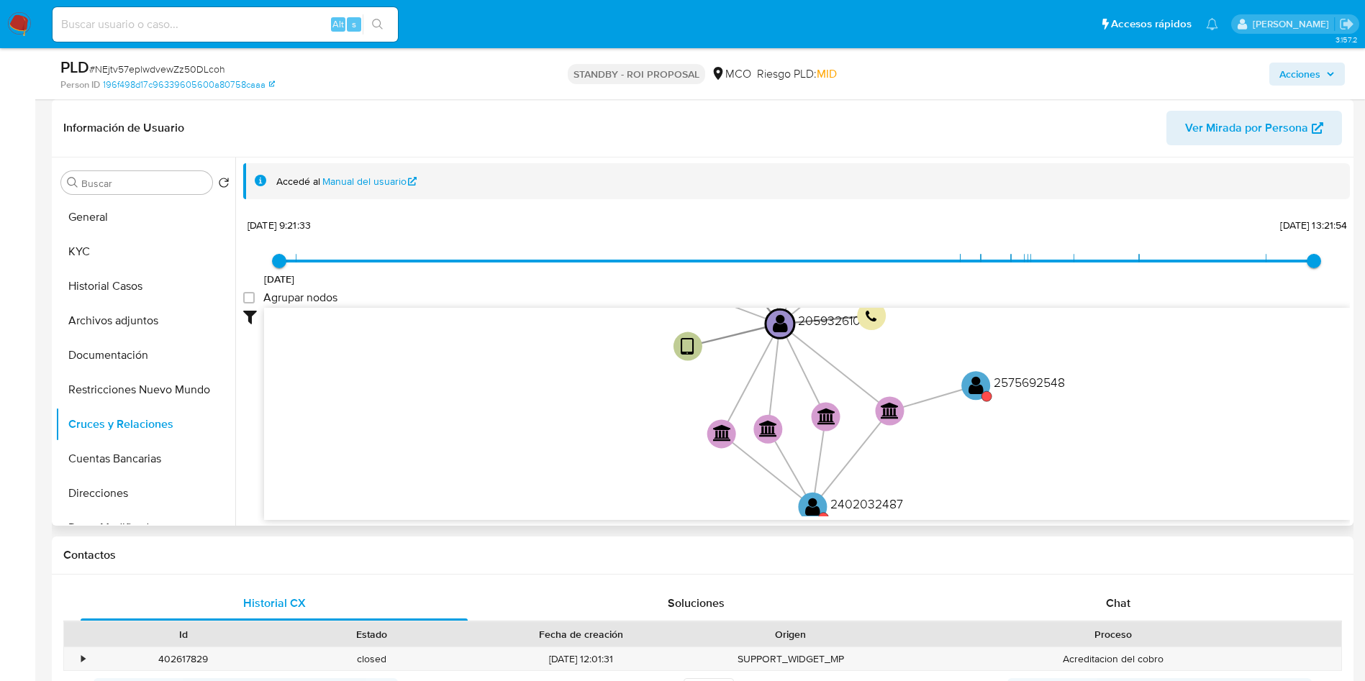
drag, startPoint x: 964, startPoint y: 405, endPoint x: 931, endPoint y: 406, distance: 33.1
click at [949, 353] on icon "device-671bc0df15aa63b4210aaceb  user-2059326108  2059326108 person-196f498d1…" at bounding box center [807, 412] width 1086 height 209
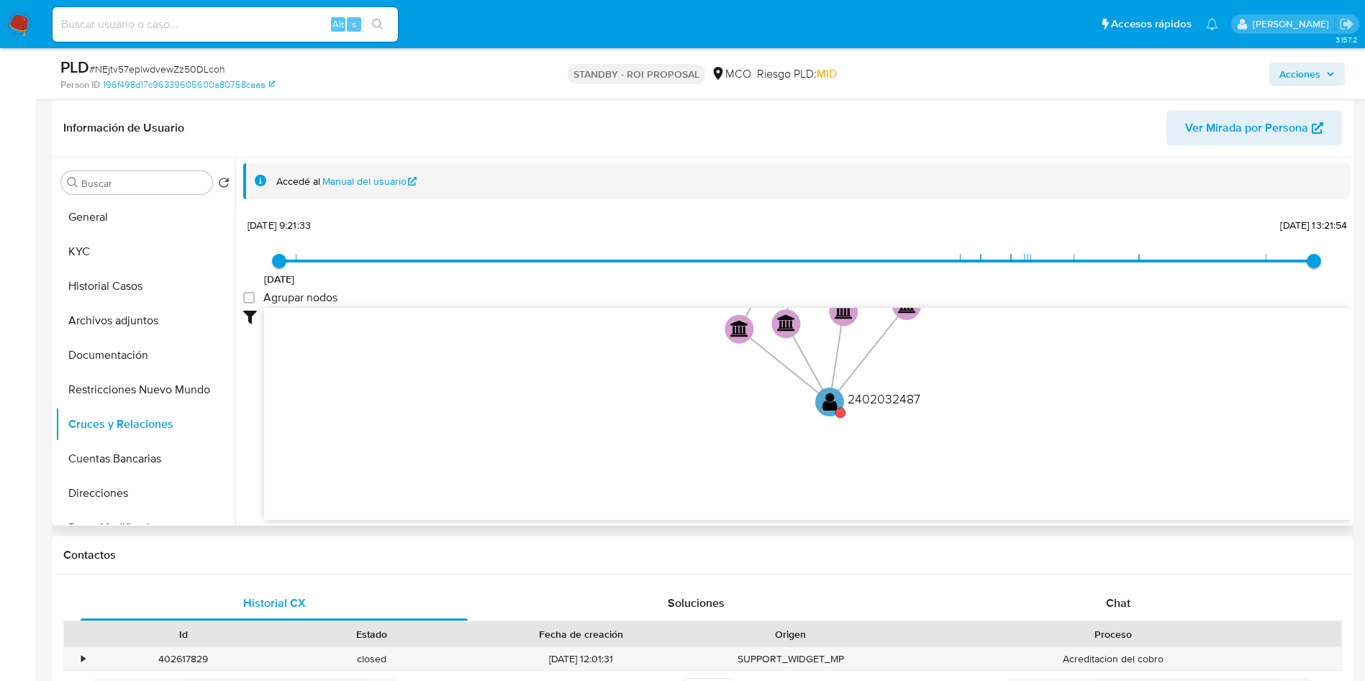
drag, startPoint x: 942, startPoint y: 421, endPoint x: 935, endPoint y: 405, distance: 17.4
click at [935, 405] on icon "device-671bc0df15aa63b4210aaceb  user-2059326108  2059326108 person-196f498d1…" at bounding box center [807, 412] width 1086 height 209
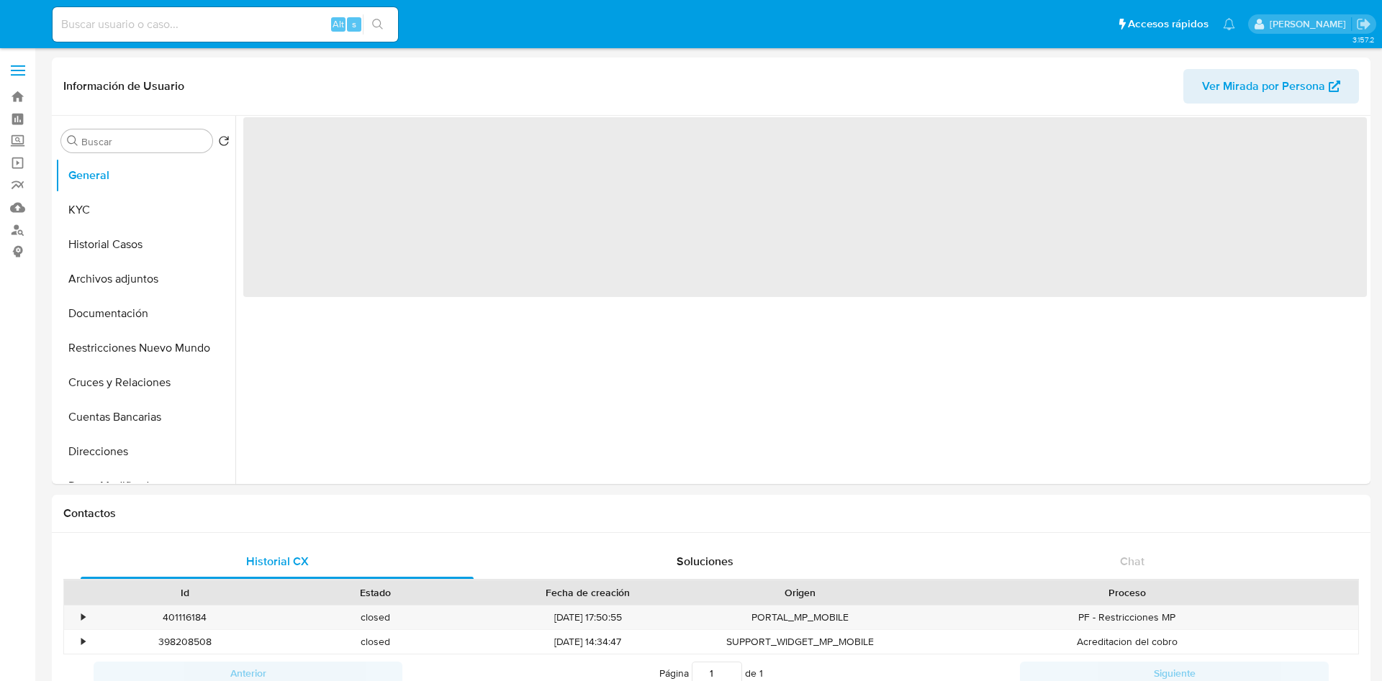
select select "10"
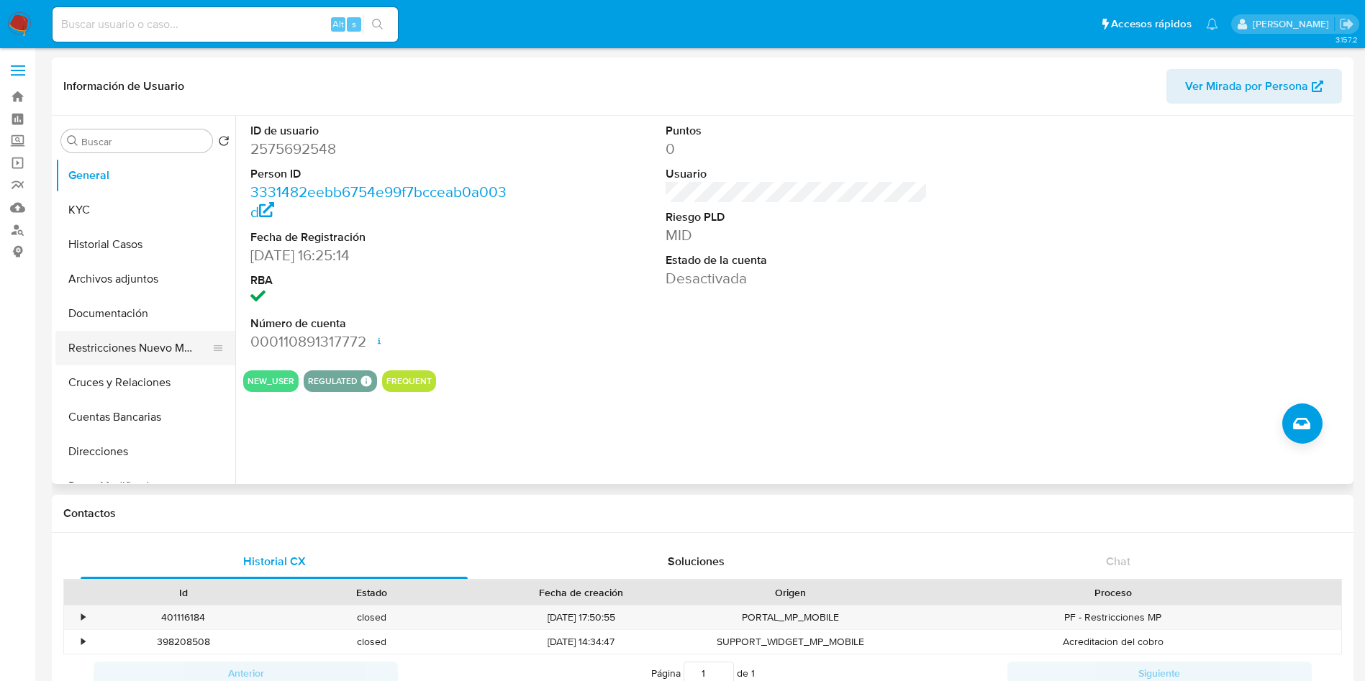
click at [217, 344] on icon at bounding box center [218, 349] width 12 height 12
click at [193, 338] on button "Restricciones Nuevo Mundo" at bounding box center [139, 348] width 168 height 35
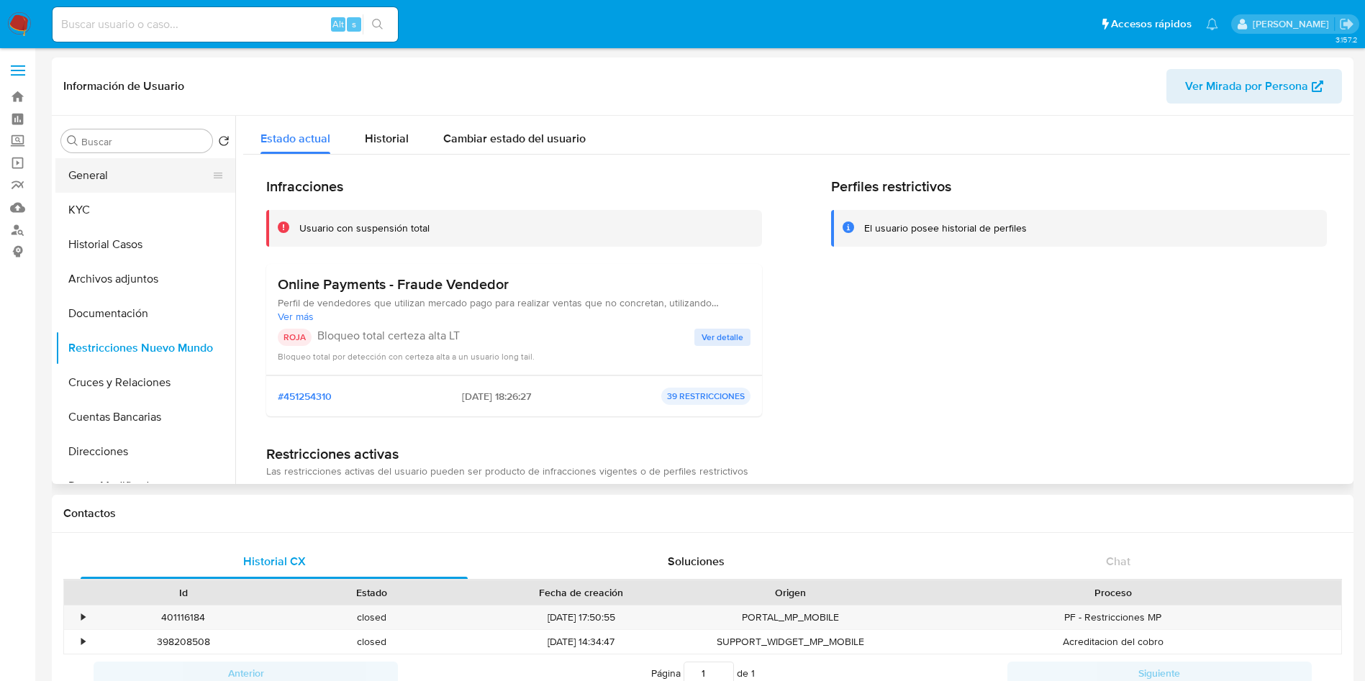
click at [135, 179] on button "General" at bounding box center [139, 175] width 168 height 35
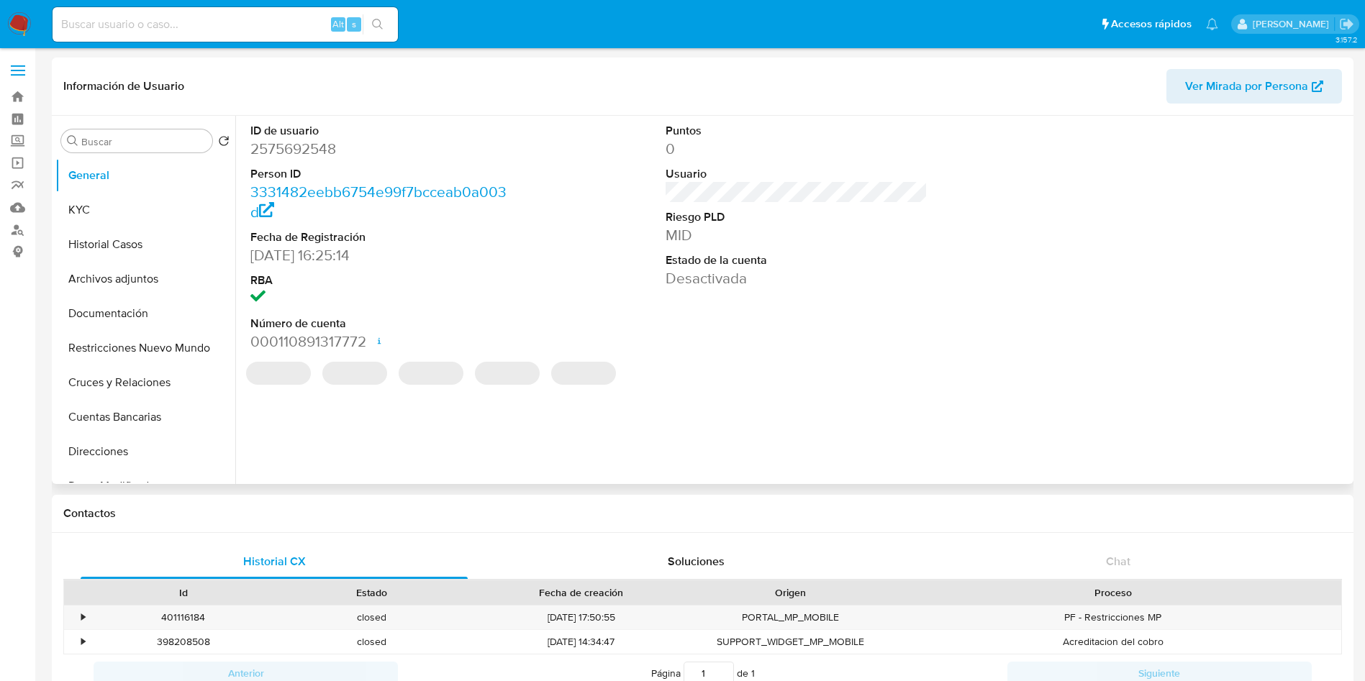
click at [306, 154] on dd "2575692548" at bounding box center [381, 149] width 263 height 20
copy dd "2575692548"
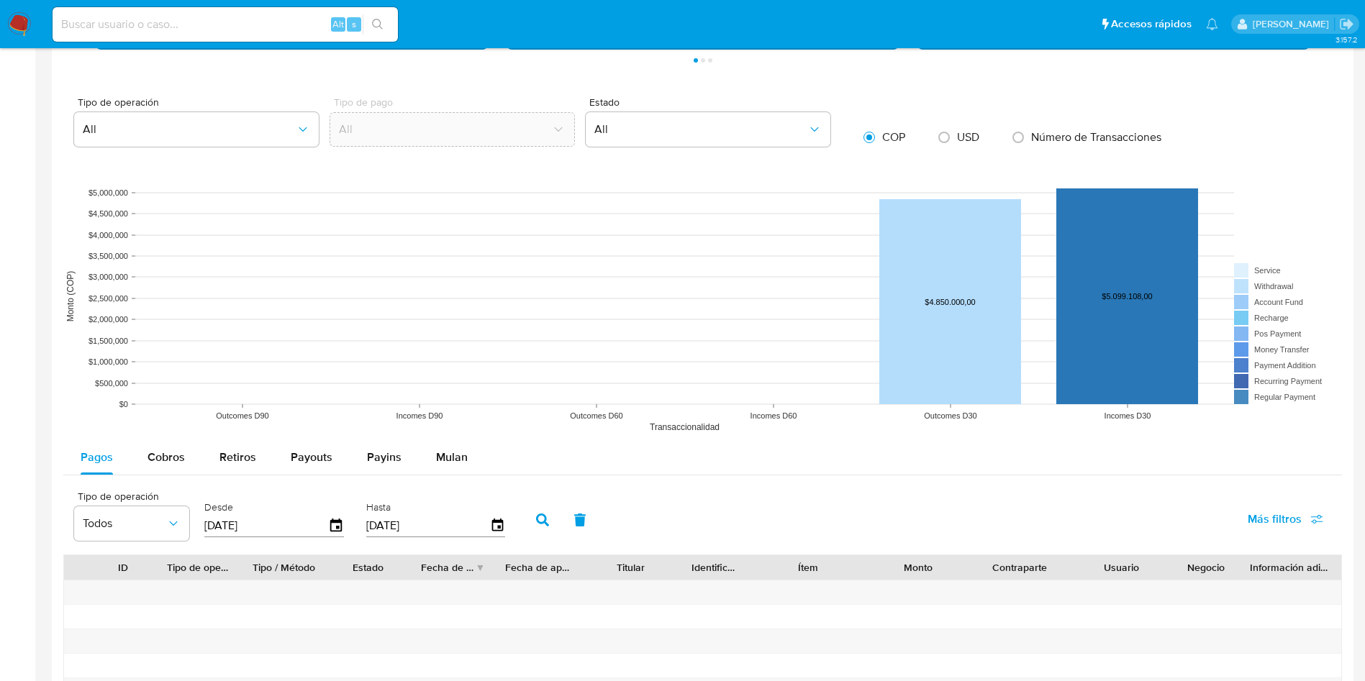
scroll to position [971, 0]
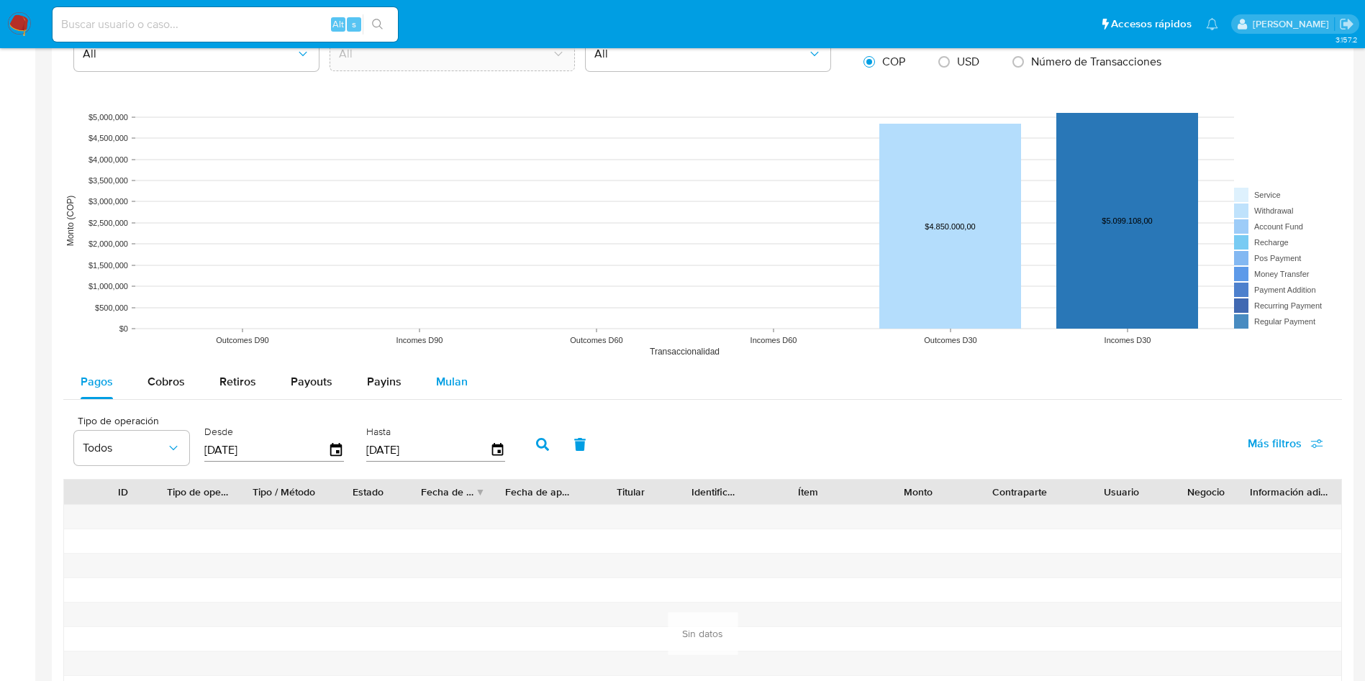
click at [438, 384] on span "Mulan" at bounding box center [452, 381] width 32 height 17
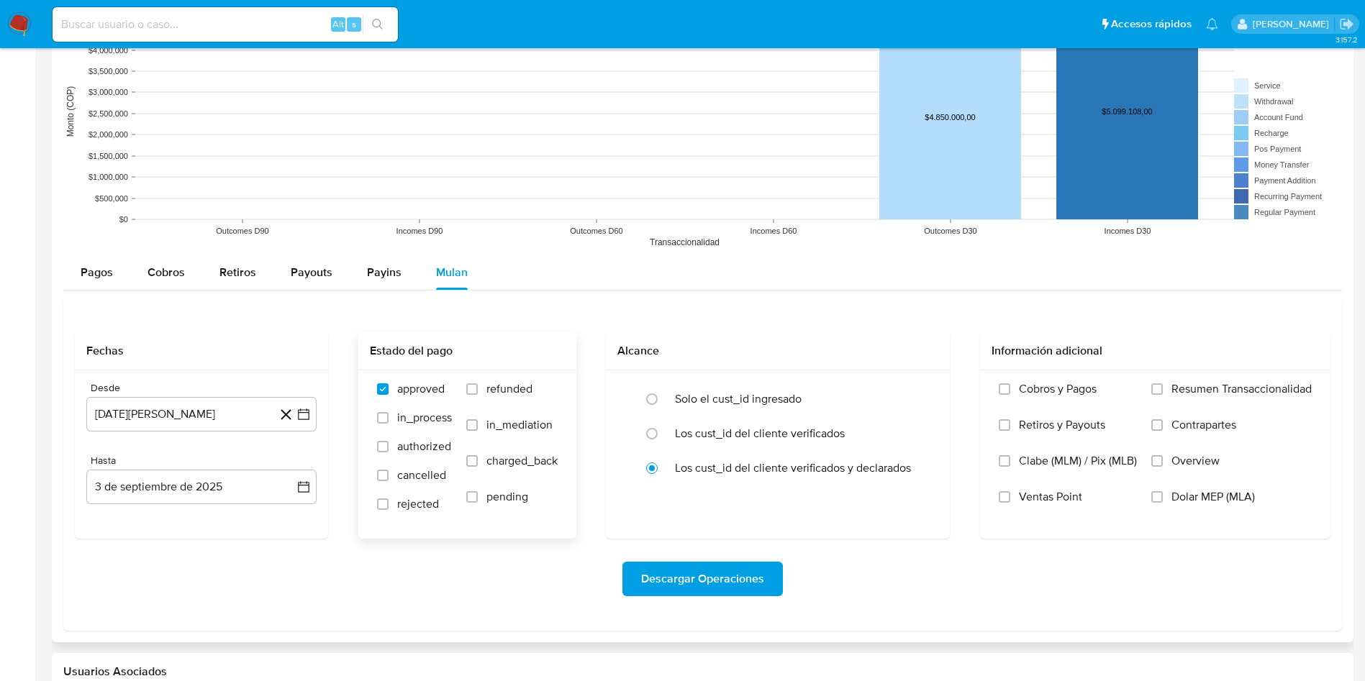
scroll to position [1187, 0]
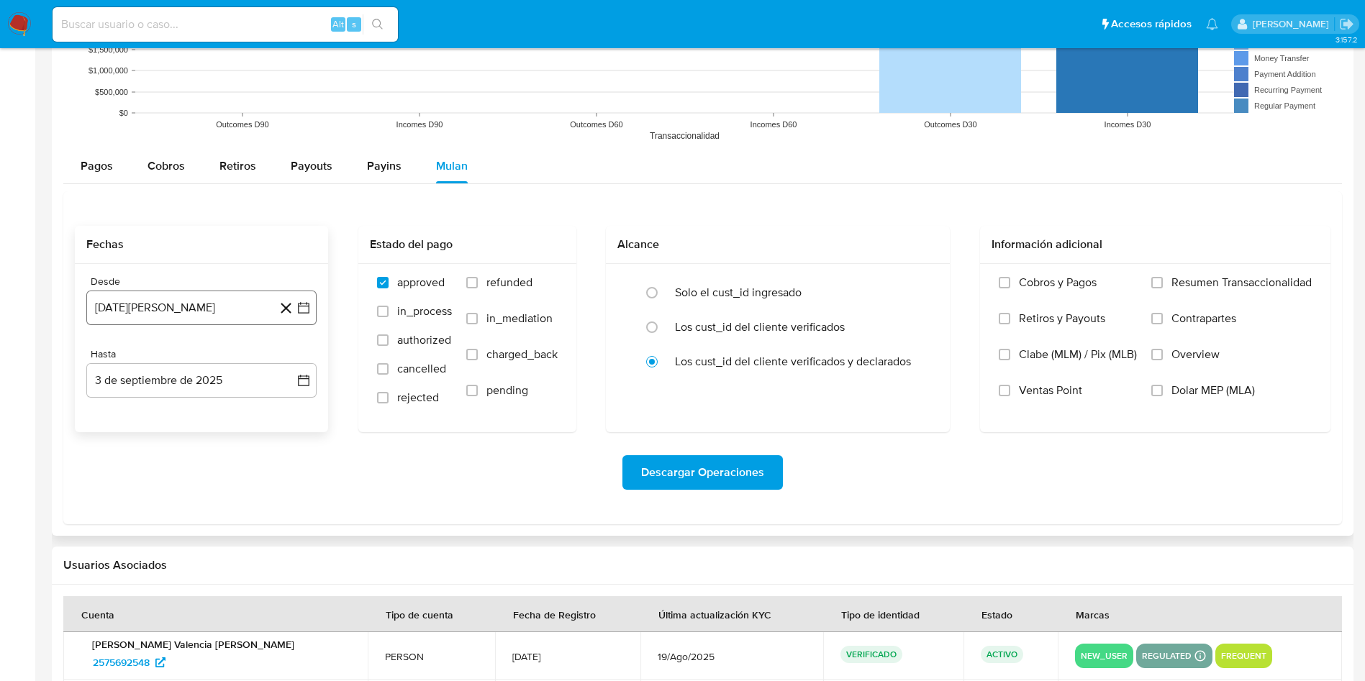
click at [172, 311] on button "[DATE][PERSON_NAME]" at bounding box center [201, 308] width 230 height 35
click at [294, 363] on icon "Mes siguiente" at bounding box center [290, 359] width 17 height 17
click at [146, 446] on button "3" at bounding box center [143, 441] width 23 height 23
click at [530, 278] on span "refunded" at bounding box center [509, 283] width 46 height 14
click at [478, 278] on input "refunded" at bounding box center [472, 283] width 12 height 12
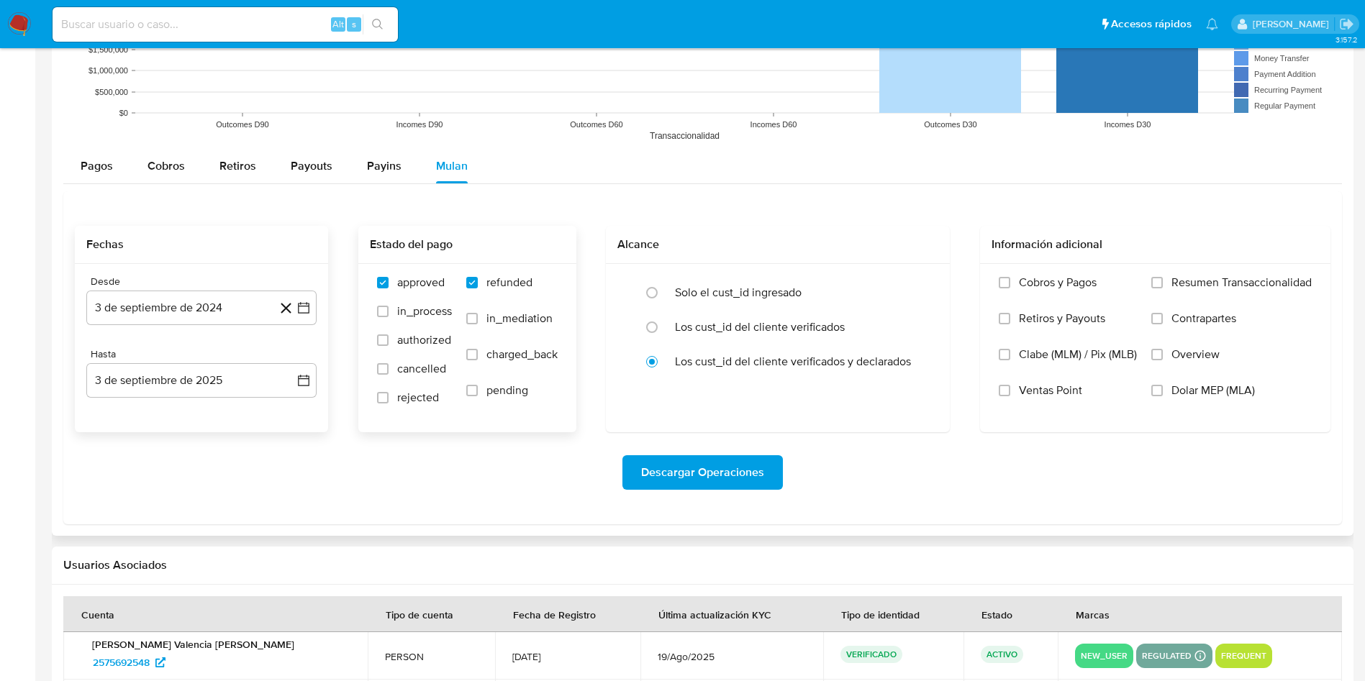
checkbox input "true"
click at [509, 351] on span "charged_back" at bounding box center [521, 355] width 71 height 14
click at [478, 351] on input "charged_back" at bounding box center [472, 355] width 12 height 12
checkbox input "true"
click at [416, 397] on span "rejected" at bounding box center [418, 398] width 42 height 14
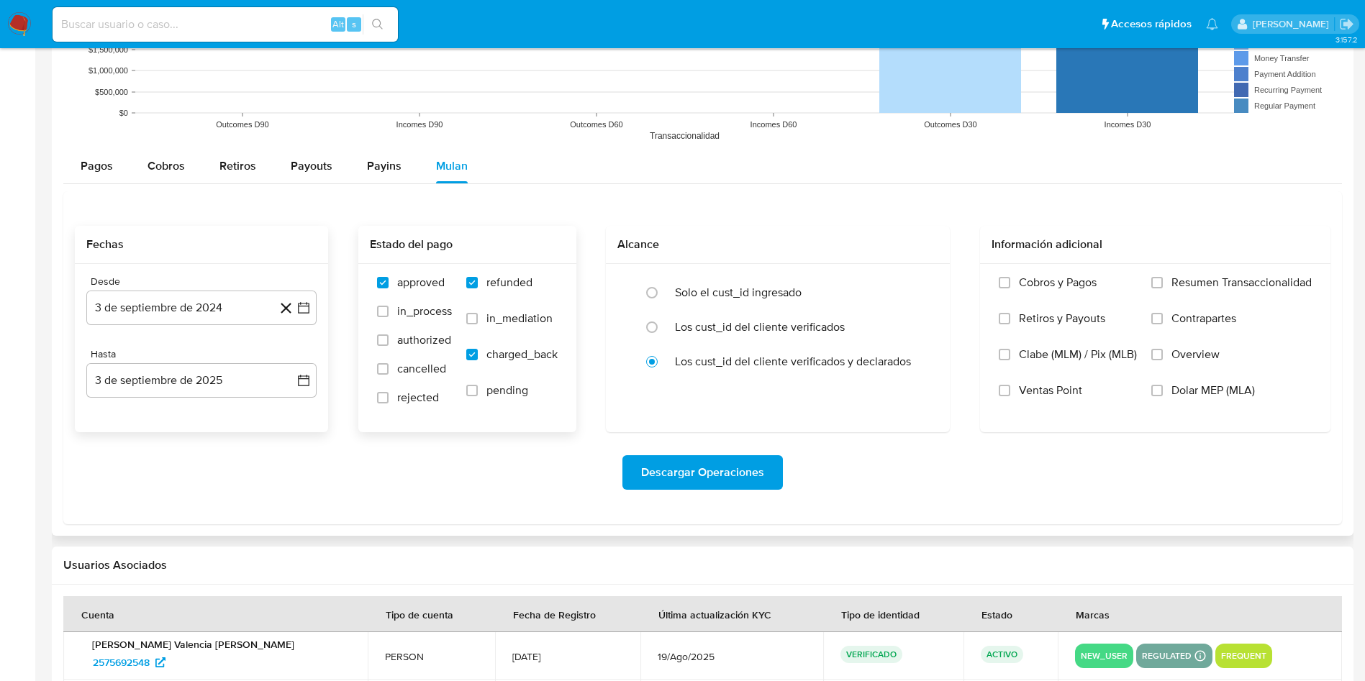
click at [389, 397] on input "rejected" at bounding box center [383, 398] width 12 height 12
checkbox input "true"
click at [678, 457] on span "Descargar Operaciones" at bounding box center [702, 473] width 123 height 32
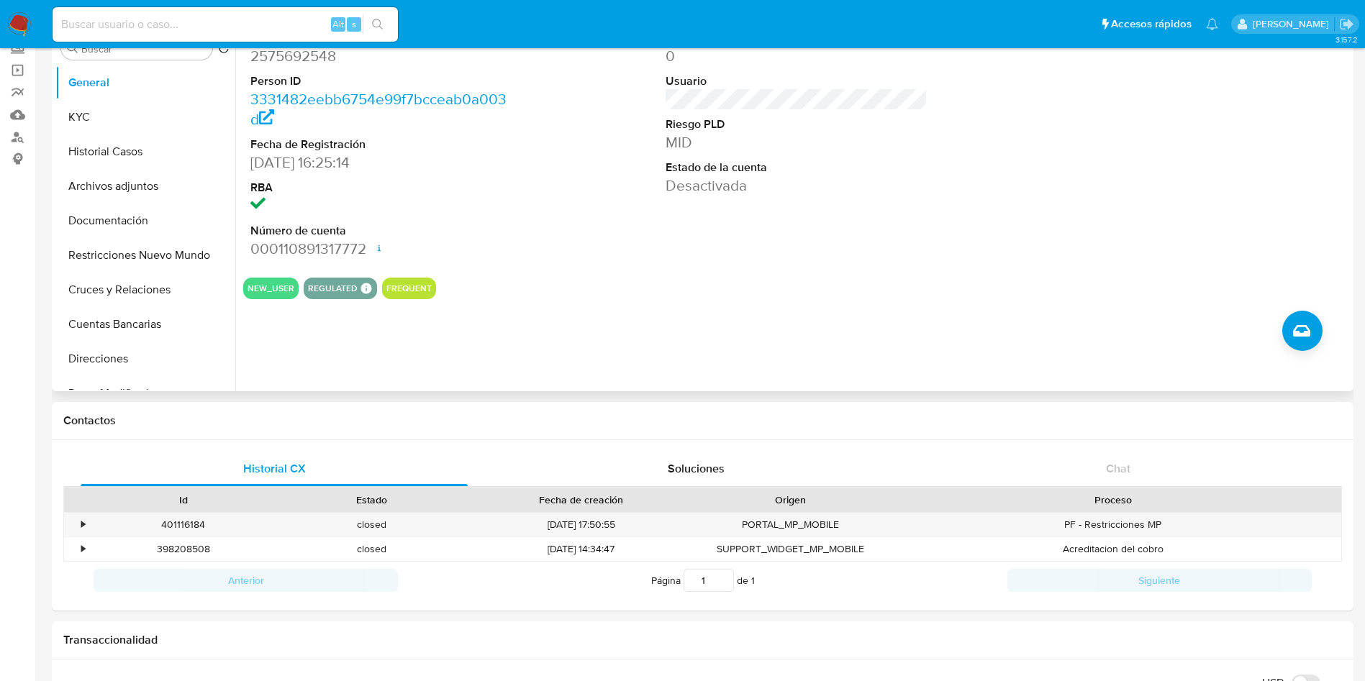
scroll to position [0, 0]
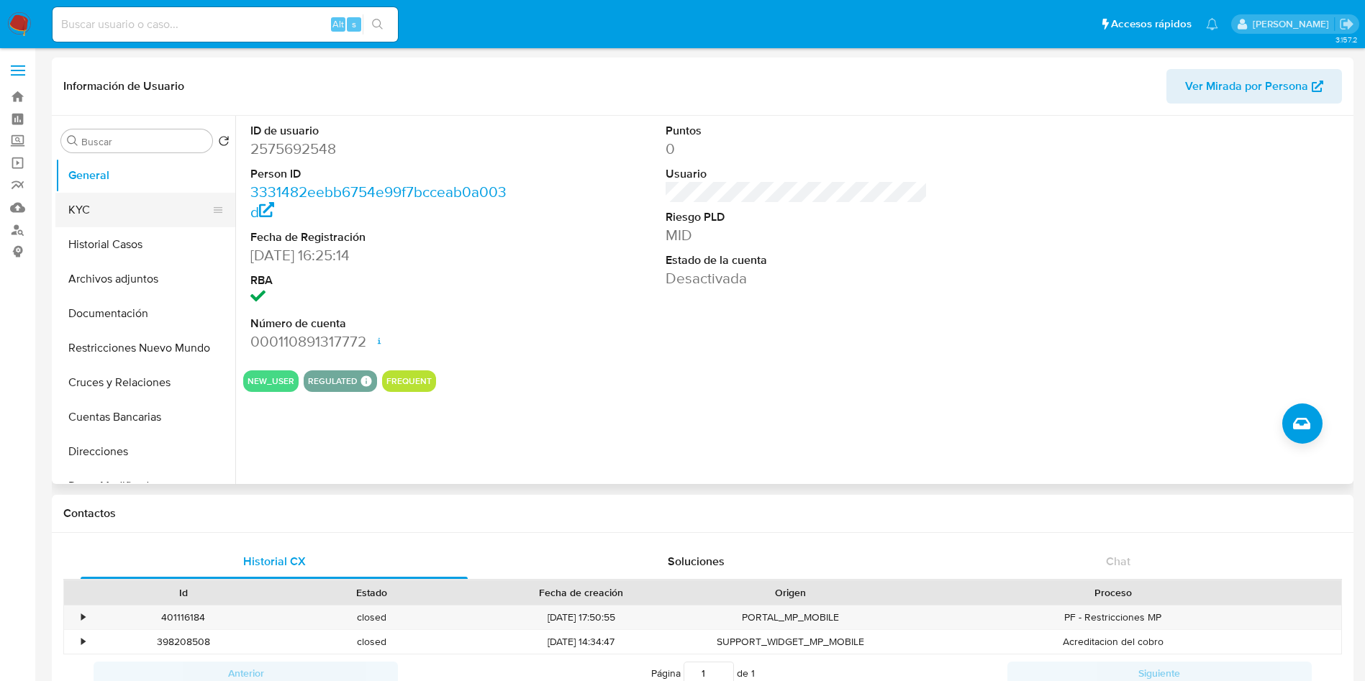
click at [145, 205] on button "KYC" at bounding box center [139, 210] width 168 height 35
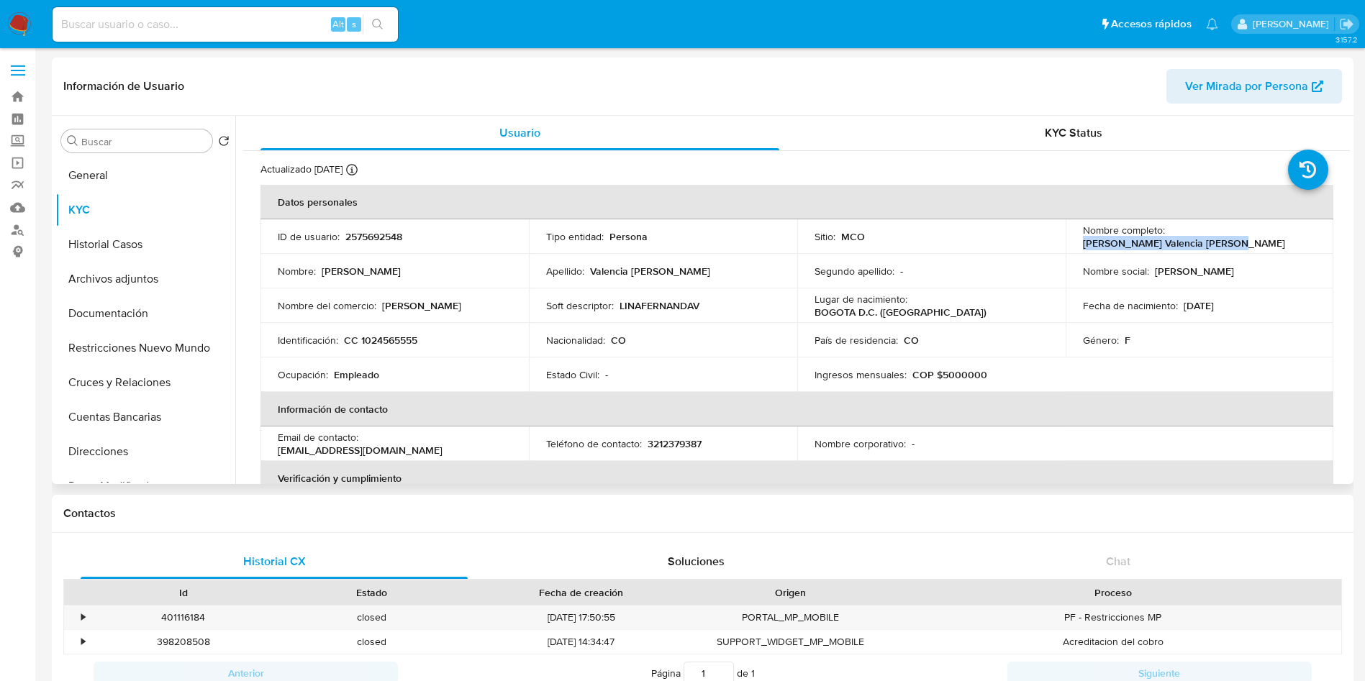
drag, startPoint x: 1240, startPoint y: 242, endPoint x: 1076, endPoint y: 245, distance: 164.1
click at [1076, 245] on td "Nombre completo : Lina Fernanda Valencia Vanegas" at bounding box center [1200, 236] width 268 height 35
copy p "Lina Fernanda Valencia Vanegas"
click at [393, 336] on p "CC 1024565555" at bounding box center [380, 340] width 73 height 13
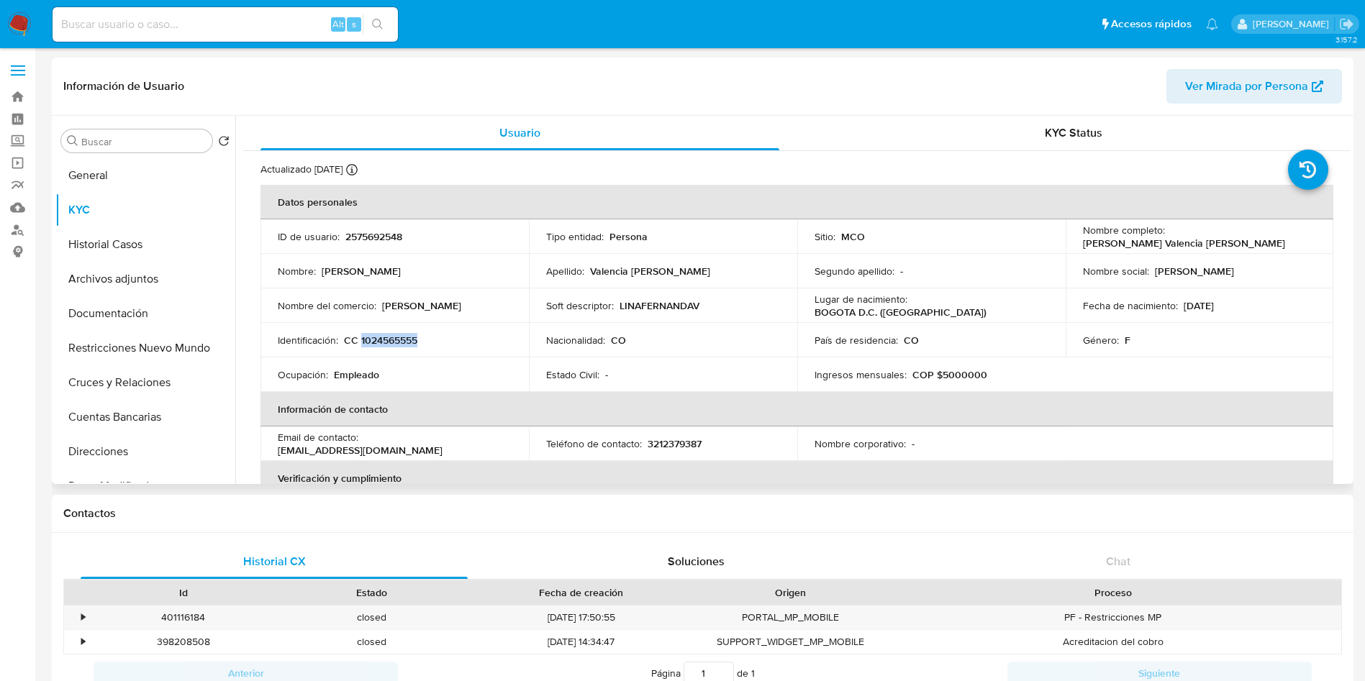
click at [393, 336] on p "CC 1024565555" at bounding box center [380, 340] width 73 height 13
copy p "1024565555"
click at [385, 339] on p "CC 1024565555" at bounding box center [380, 340] width 73 height 13
click at [93, 145] on input "Buscar" at bounding box center [143, 141] width 125 height 13
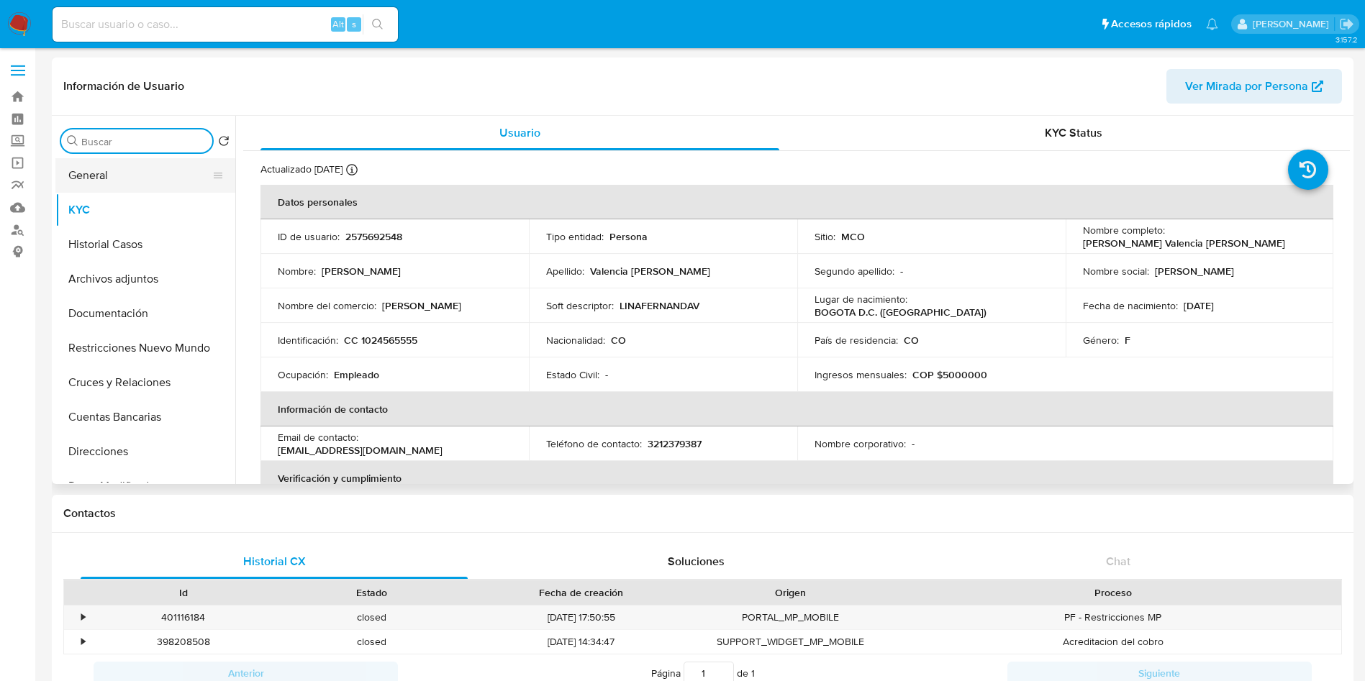
click at [103, 173] on button "General" at bounding box center [139, 175] width 168 height 35
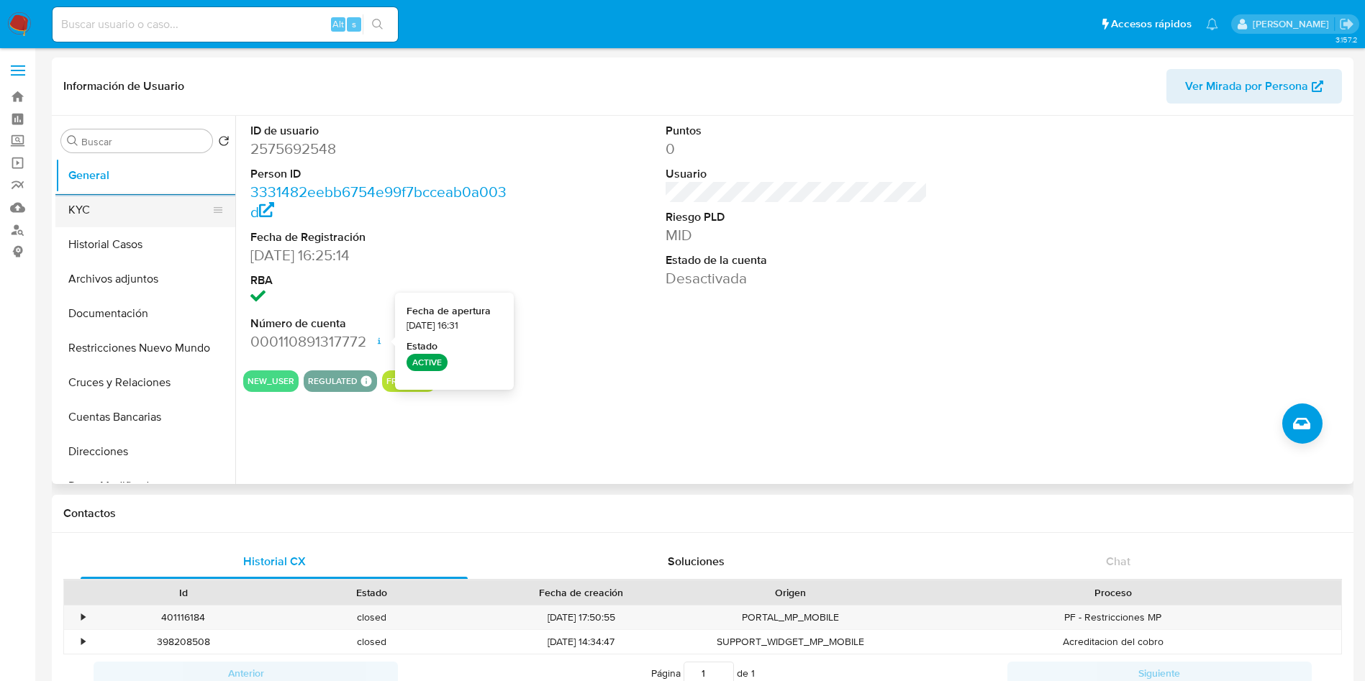
click at [116, 213] on button "KYC" at bounding box center [139, 210] width 168 height 35
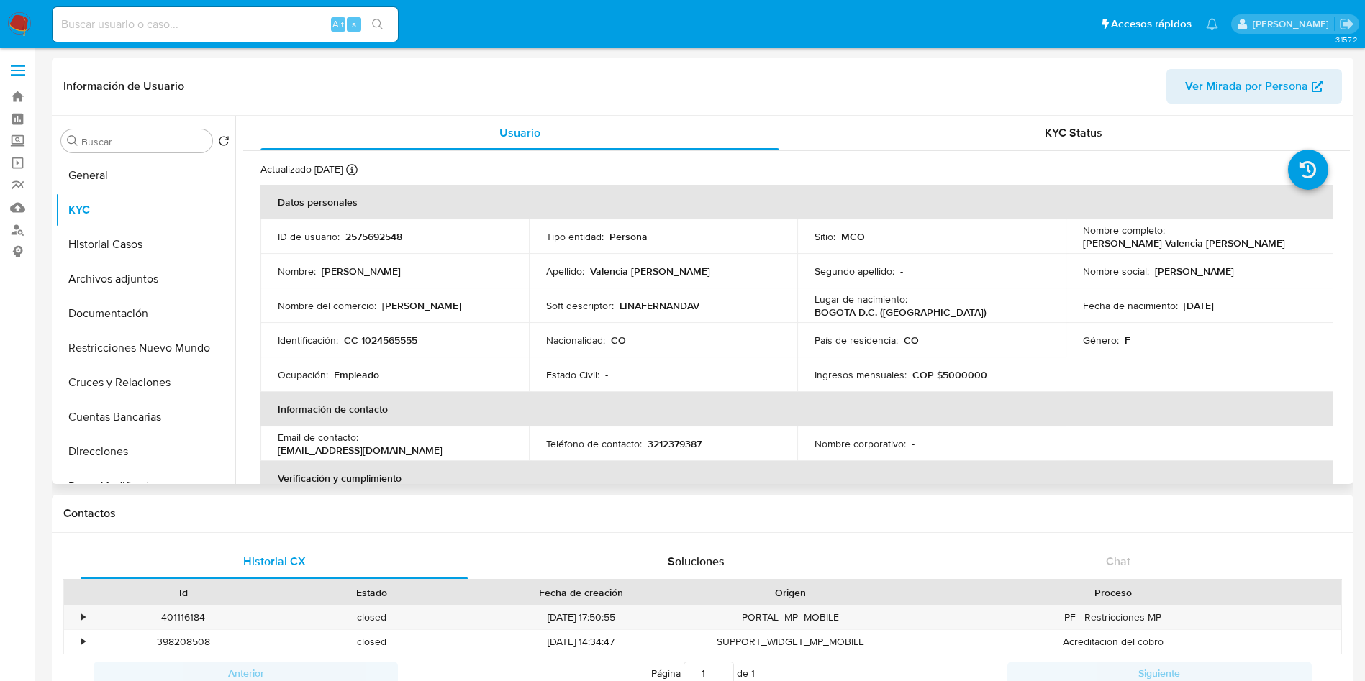
scroll to position [108, 0]
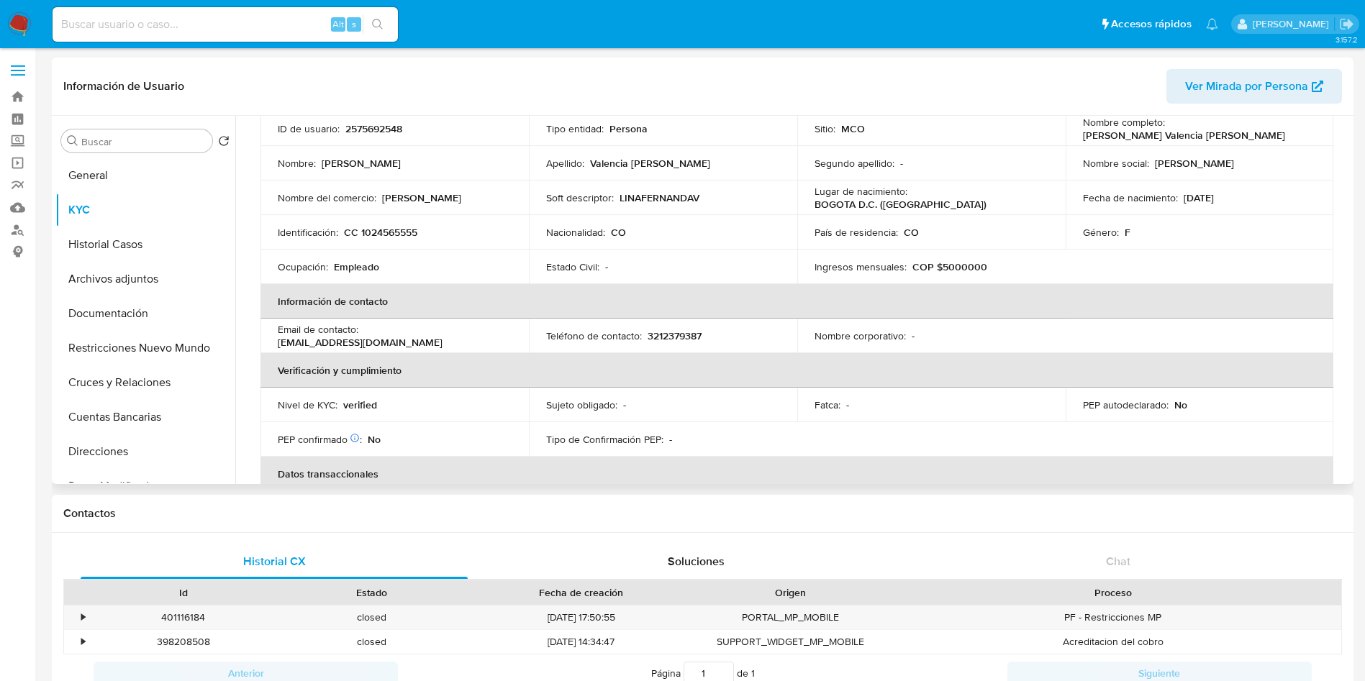
click at [406, 339] on p "alborrealorena@gmail.com" at bounding box center [360, 342] width 165 height 13
click at [539, 335] on td "Teléfono de contacto : 3212379387" at bounding box center [663, 336] width 268 height 35
drag, startPoint x: 502, startPoint y: 335, endPoint x: 363, endPoint y: 337, distance: 138.2
click at [363, 337] on div "Email de contacto : alborrealorena@gmail.com" at bounding box center [395, 336] width 234 height 26
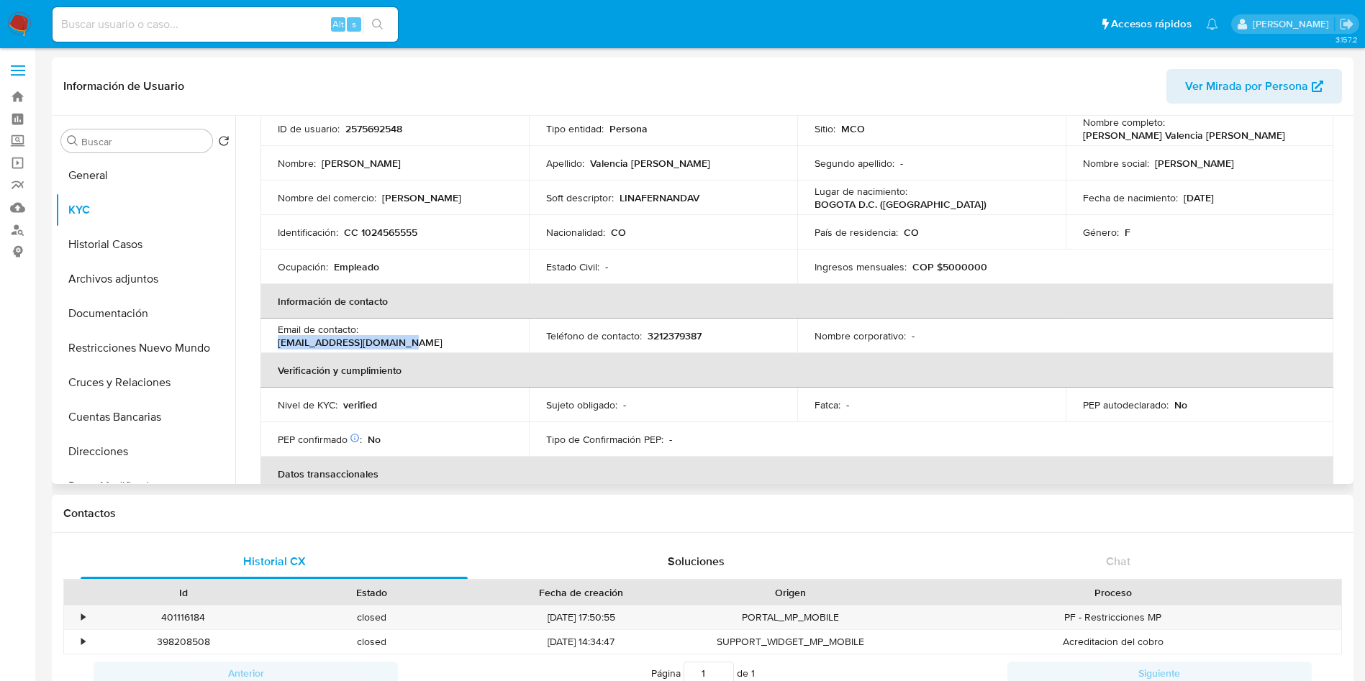
copy p "alborrealorena@gmail.com"
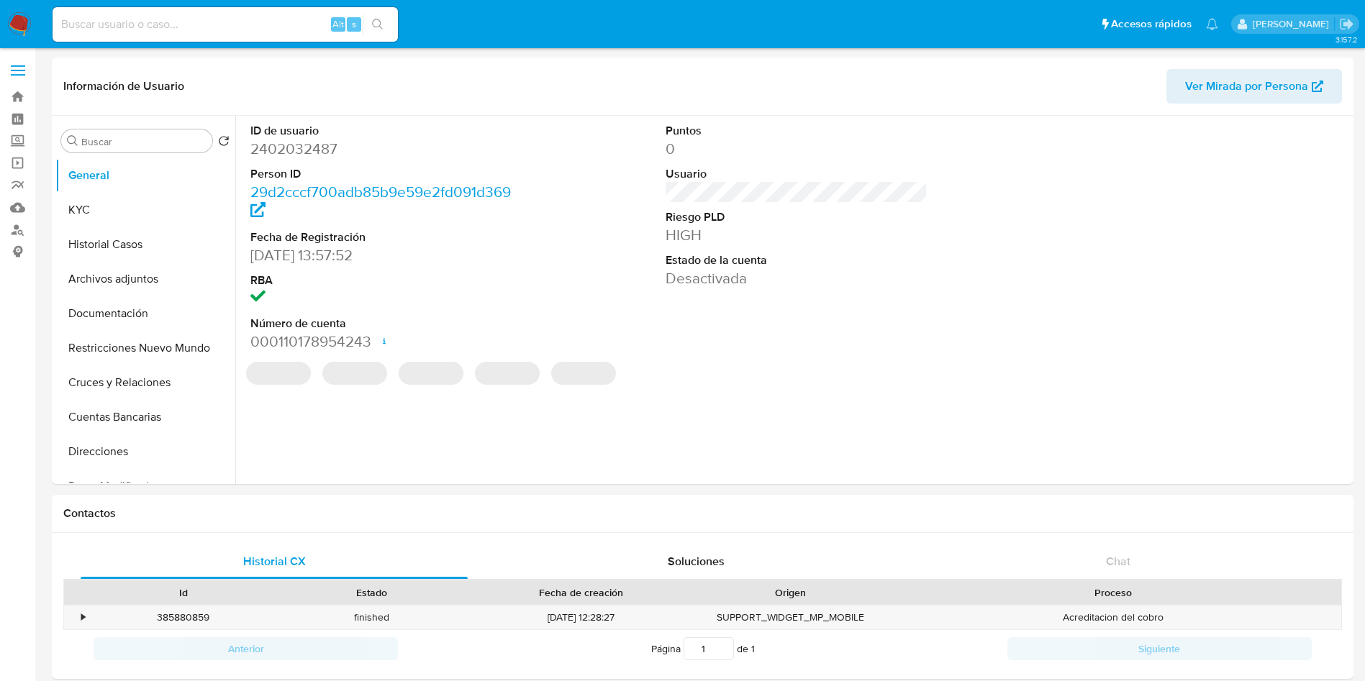
select select "10"
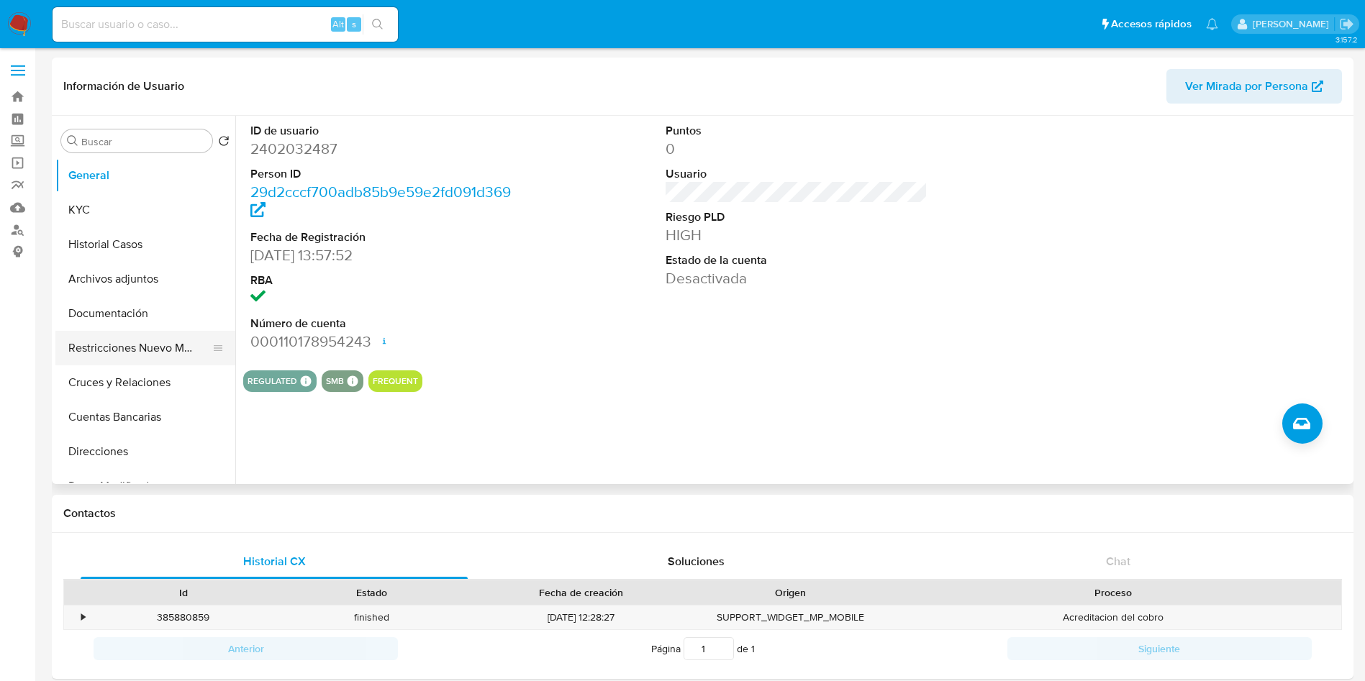
click at [145, 355] on button "Restricciones Nuevo Mundo" at bounding box center [139, 348] width 168 height 35
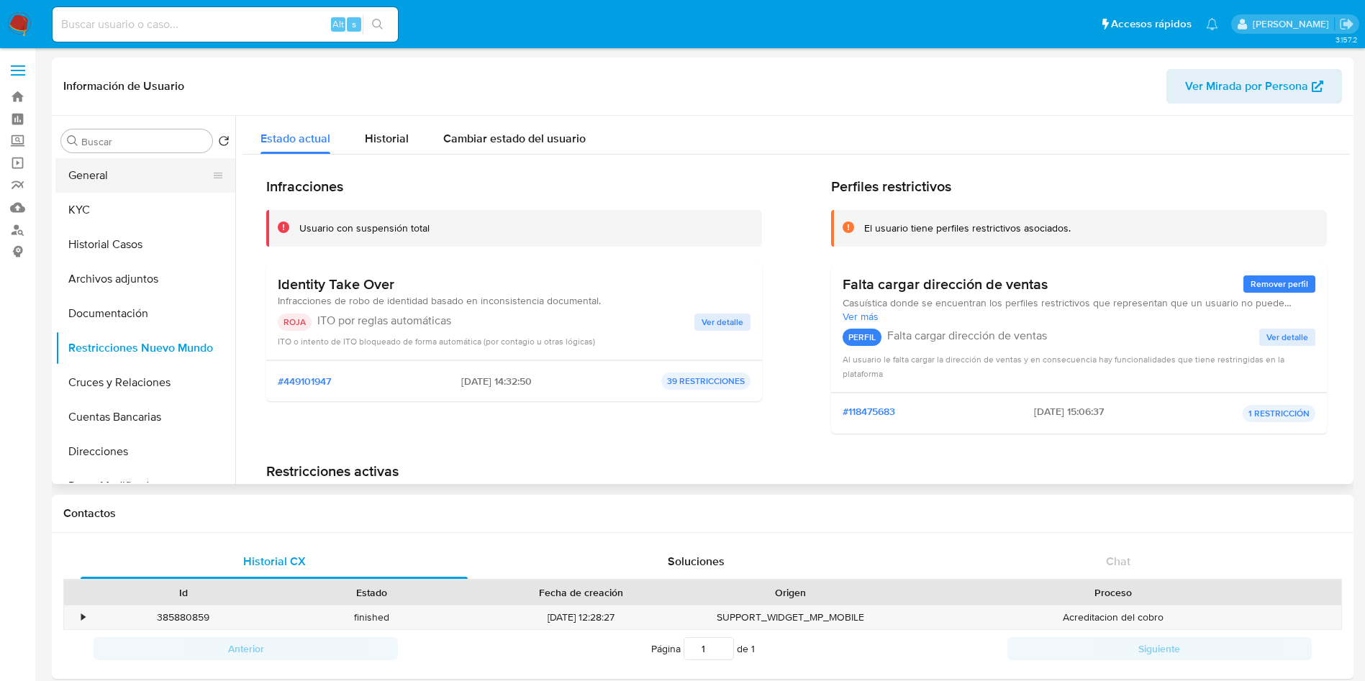
click at [94, 178] on button "General" at bounding box center [139, 175] width 168 height 35
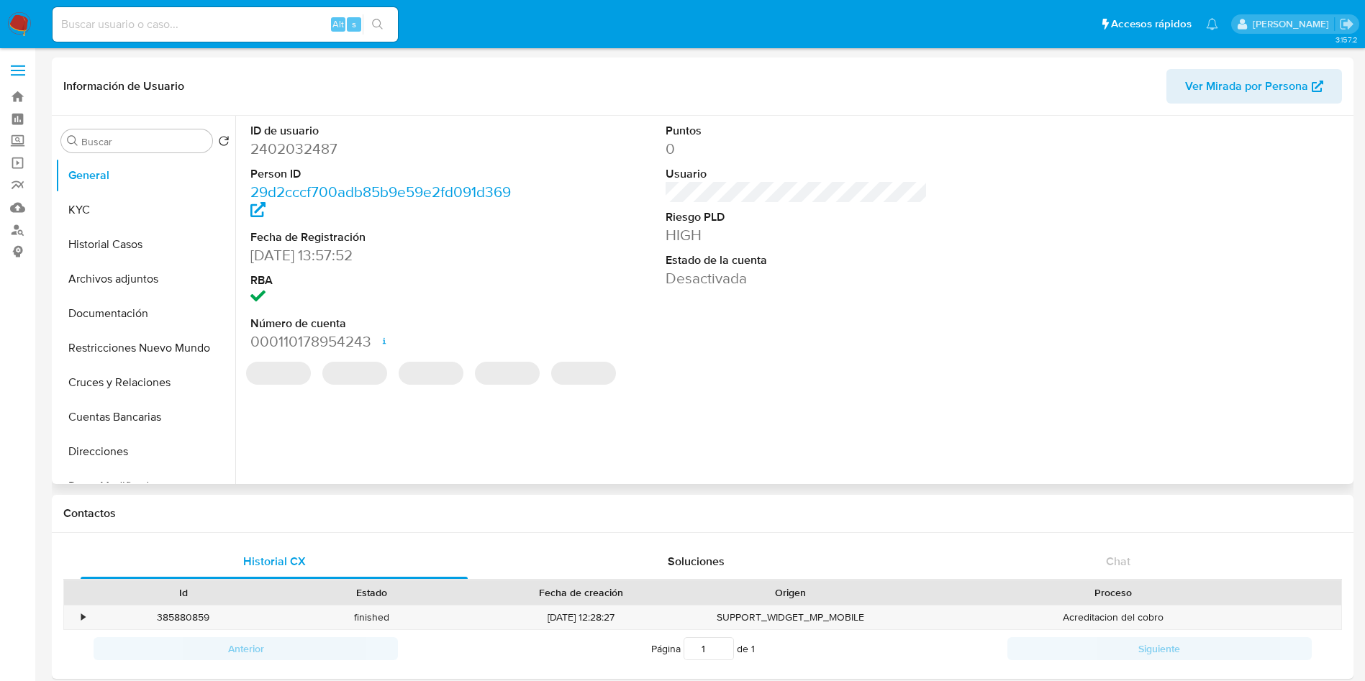
click at [310, 151] on dd "2402032487" at bounding box center [381, 149] width 263 height 20
copy dd "2402032487"
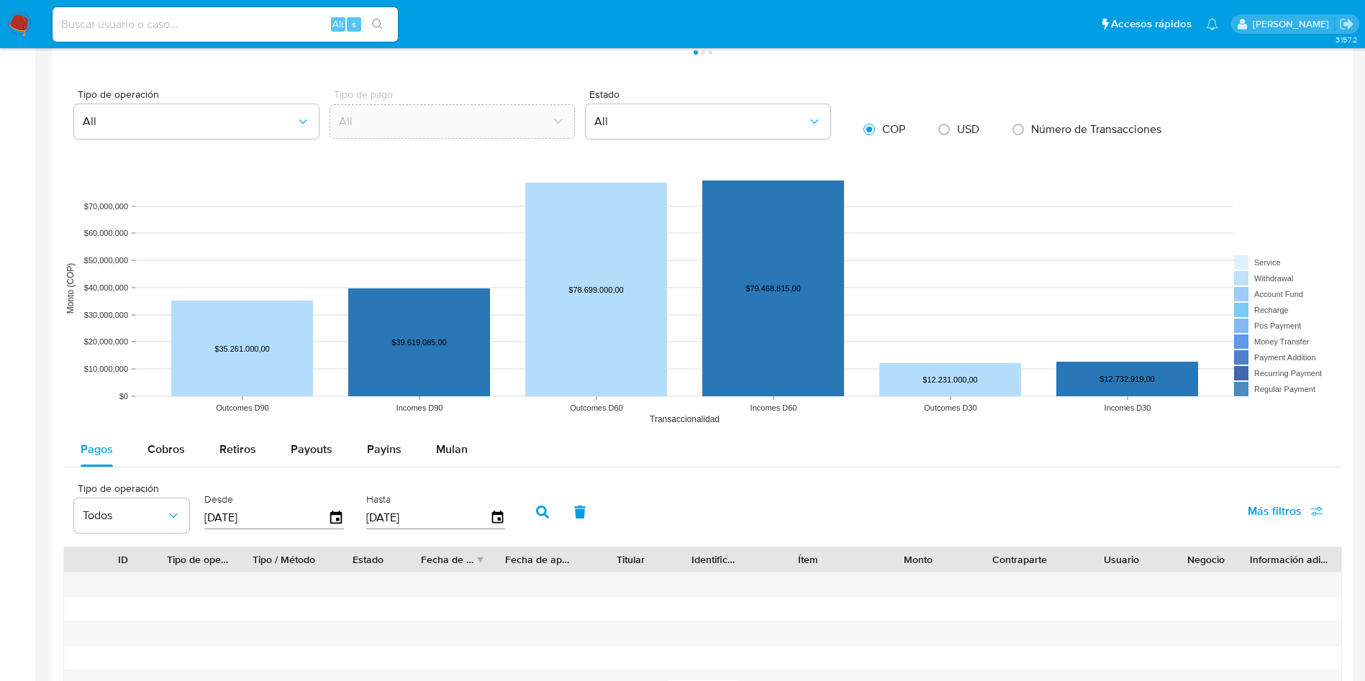
scroll to position [1079, 0]
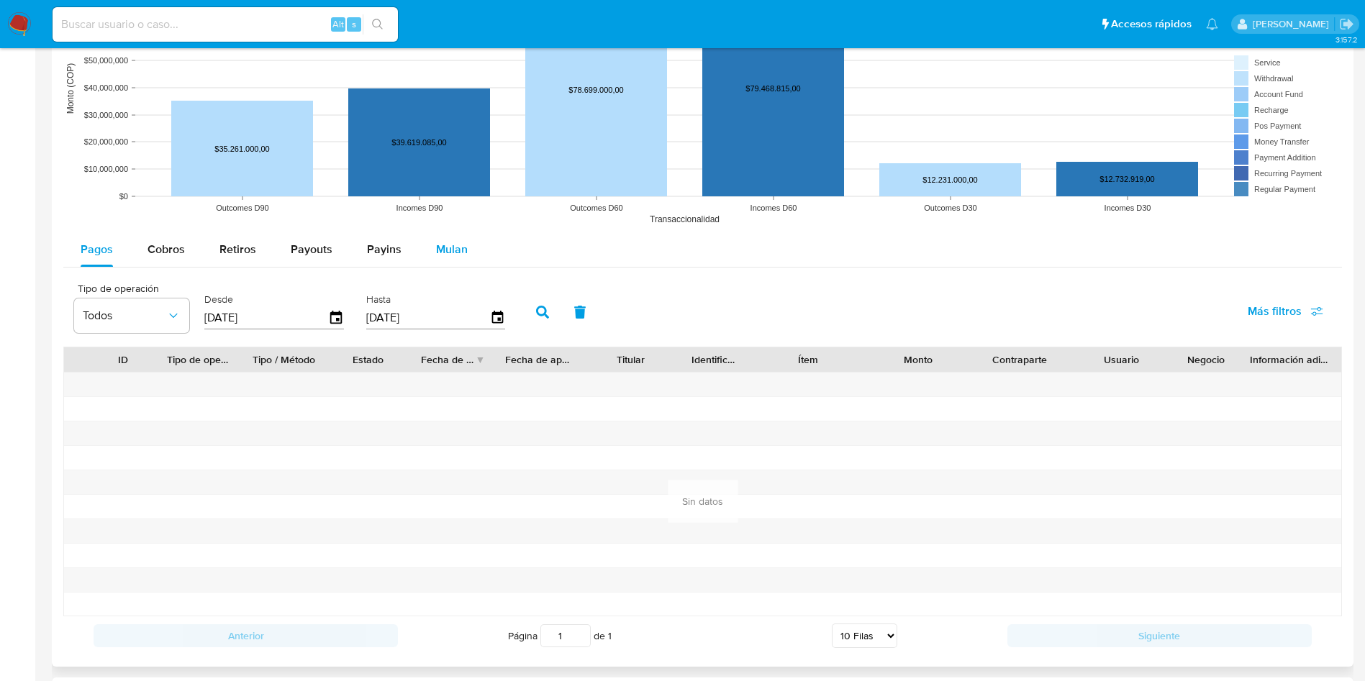
click at [449, 256] on span "Mulan" at bounding box center [452, 249] width 32 height 17
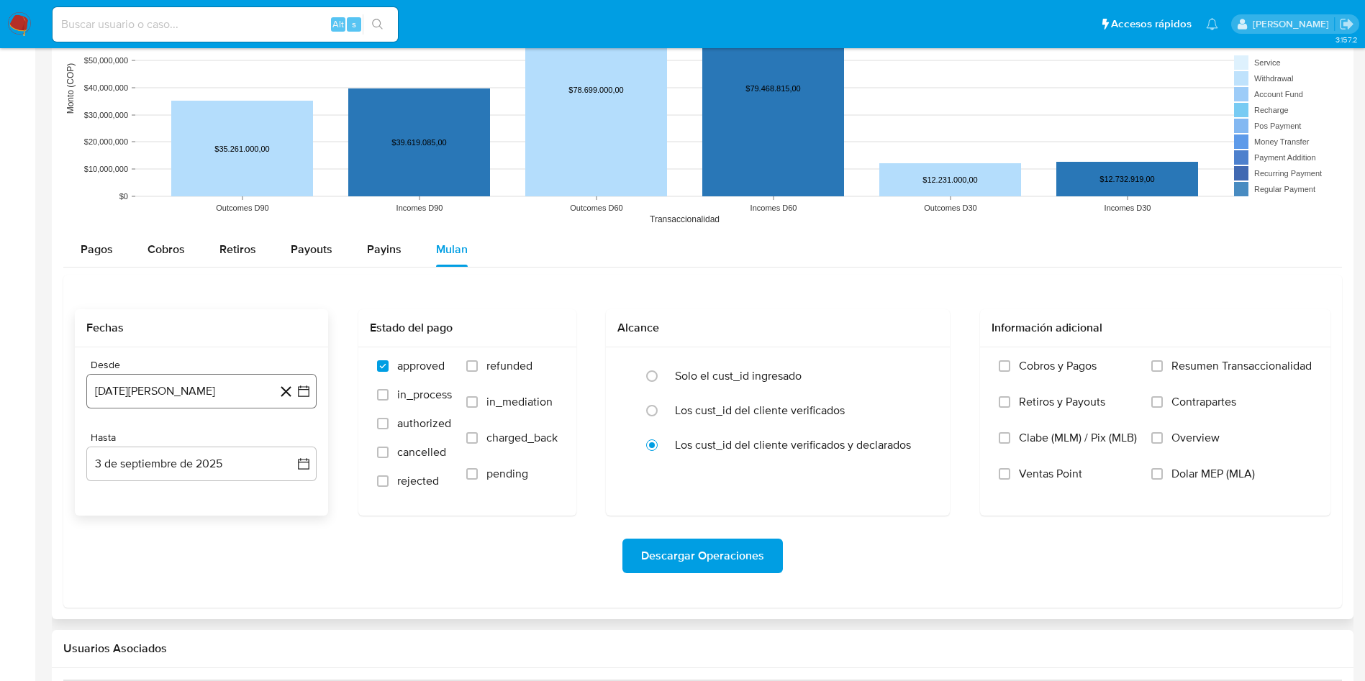
click at [177, 389] on button "[DATE][PERSON_NAME]" at bounding box center [201, 391] width 230 height 35
click at [291, 440] on icon "Mes siguiente" at bounding box center [290, 443] width 17 height 17
click at [141, 527] on button "3" at bounding box center [143, 525] width 23 height 23
click at [504, 367] on span "refunded" at bounding box center [509, 366] width 46 height 14
click at [478, 367] on input "refunded" at bounding box center [472, 367] width 12 height 12
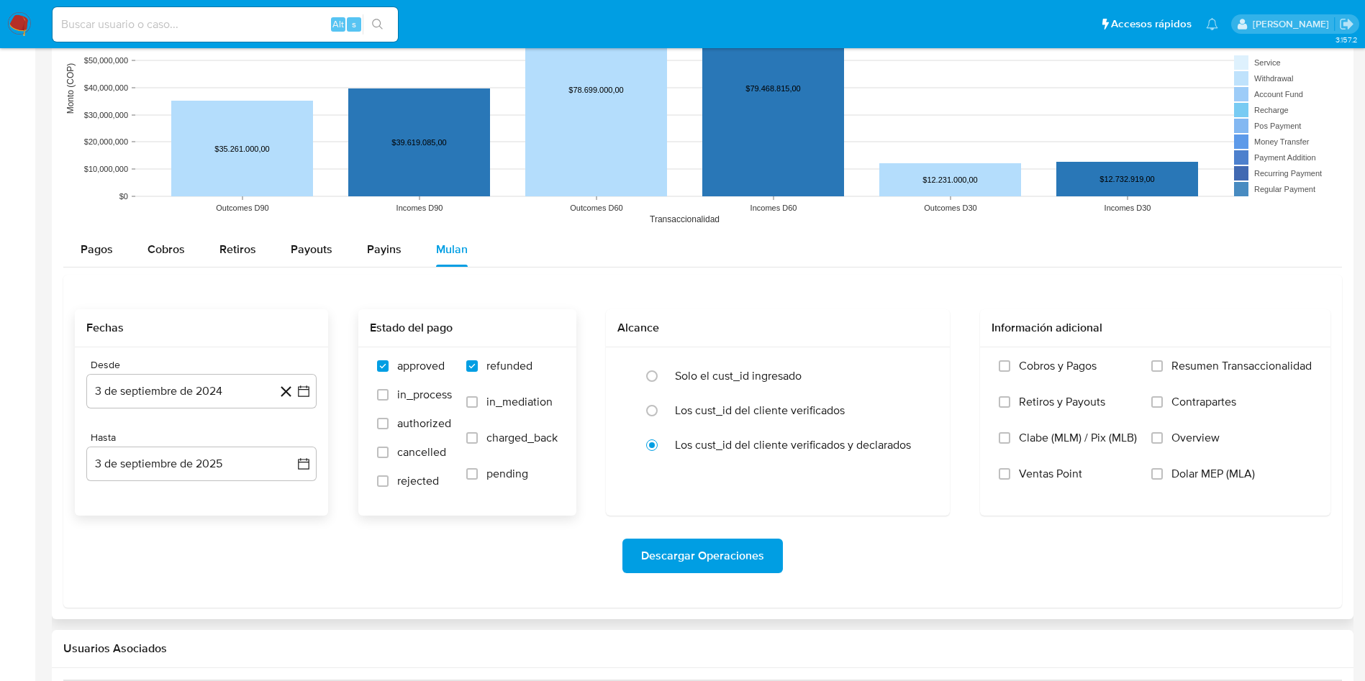
checkbox input "true"
click at [499, 438] on span "charged_back" at bounding box center [521, 438] width 71 height 14
click at [478, 438] on input "charged_back" at bounding box center [472, 438] width 12 height 12
checkbox input "true"
drag, startPoint x: 408, startPoint y: 476, endPoint x: 468, endPoint y: 463, distance: 61.3
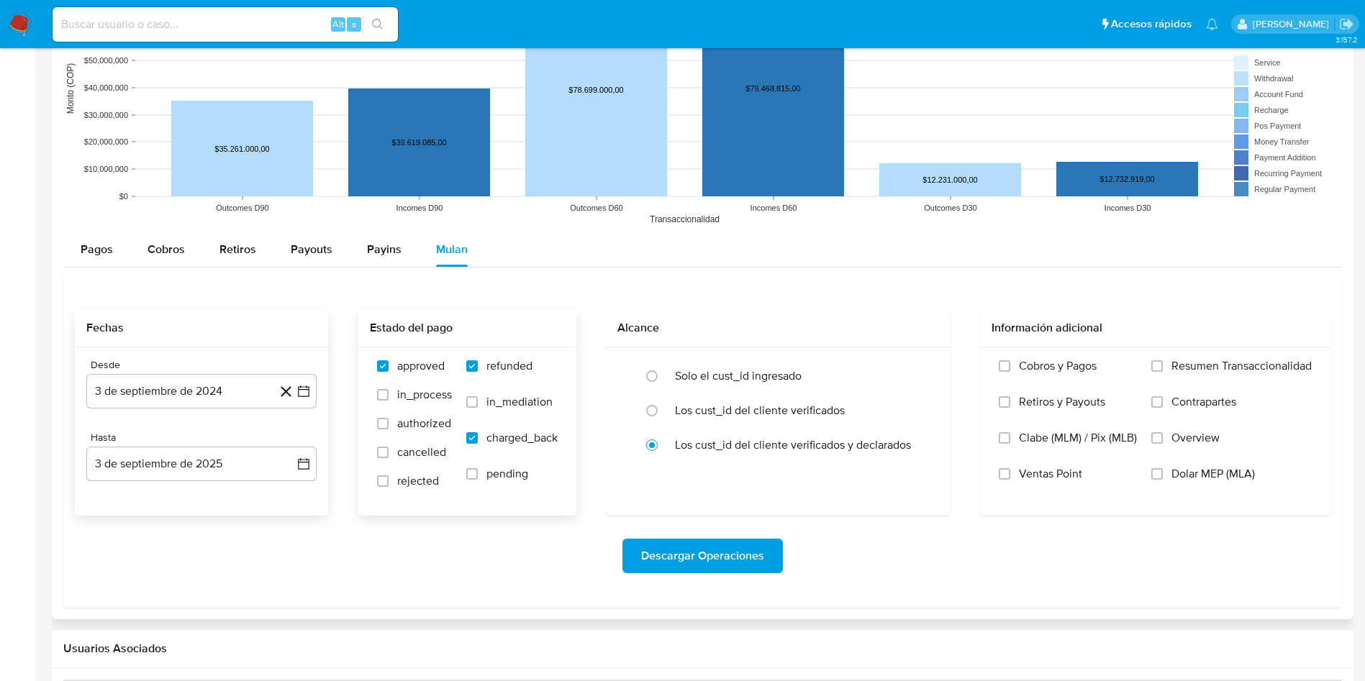
click at [409, 476] on span "rejected" at bounding box center [418, 481] width 42 height 14
click at [389, 476] on input "rejected" at bounding box center [383, 482] width 12 height 12
checkbox input "true"
click at [739, 369] on label "Solo el cust_id ingresado" at bounding box center [738, 376] width 127 height 14
click at [663, 367] on input "radio" at bounding box center [651, 376] width 23 height 23
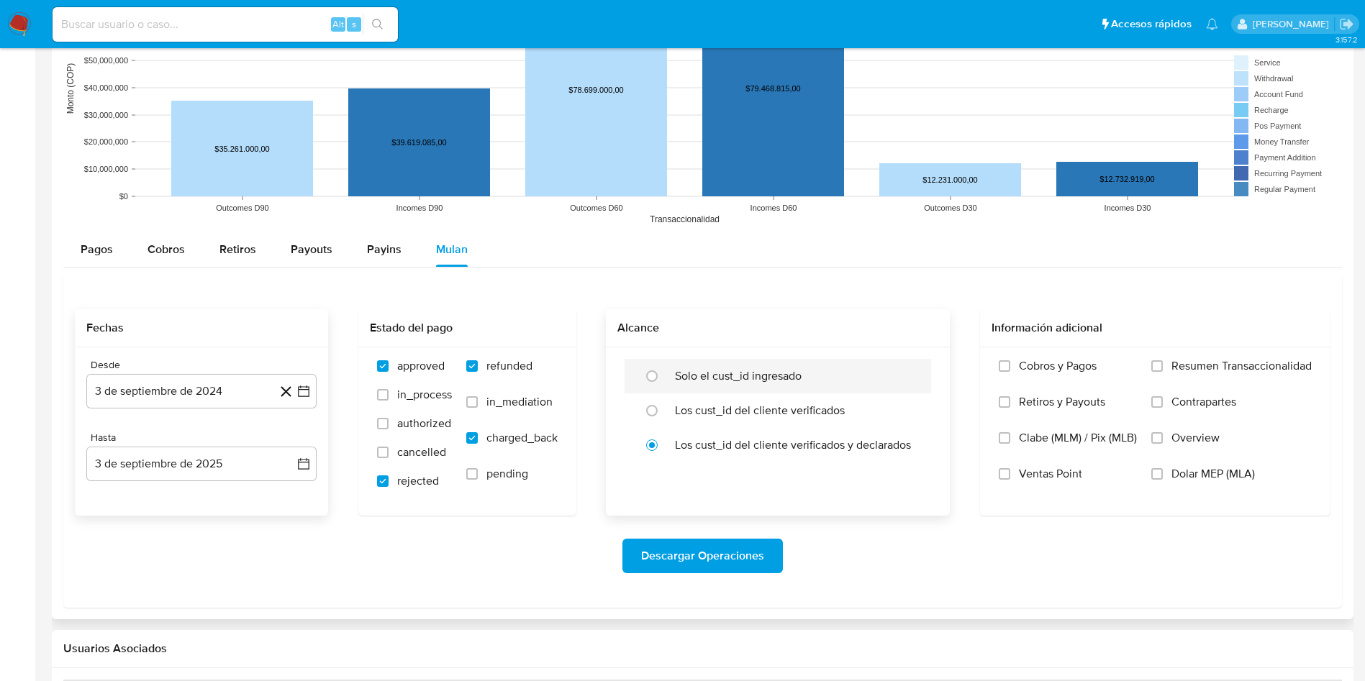
radio input "true"
click at [694, 560] on span "Descargar Operaciones" at bounding box center [702, 556] width 123 height 32
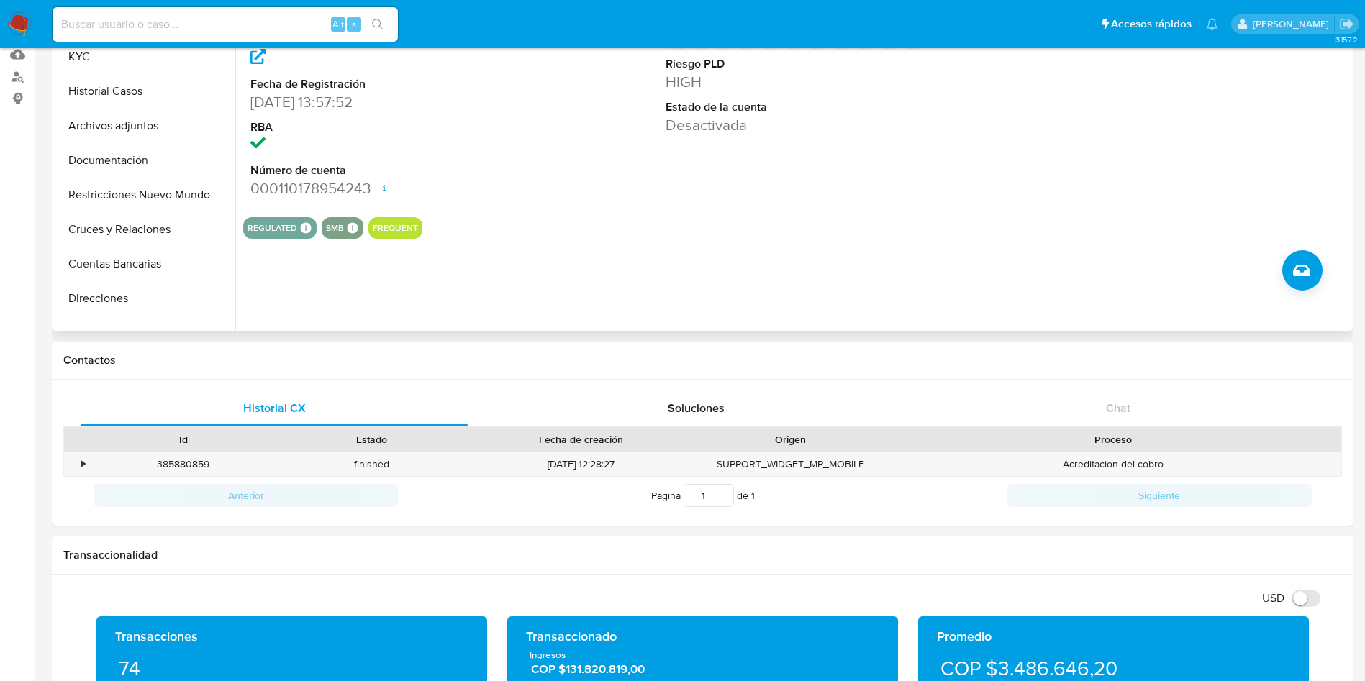
scroll to position [0, 0]
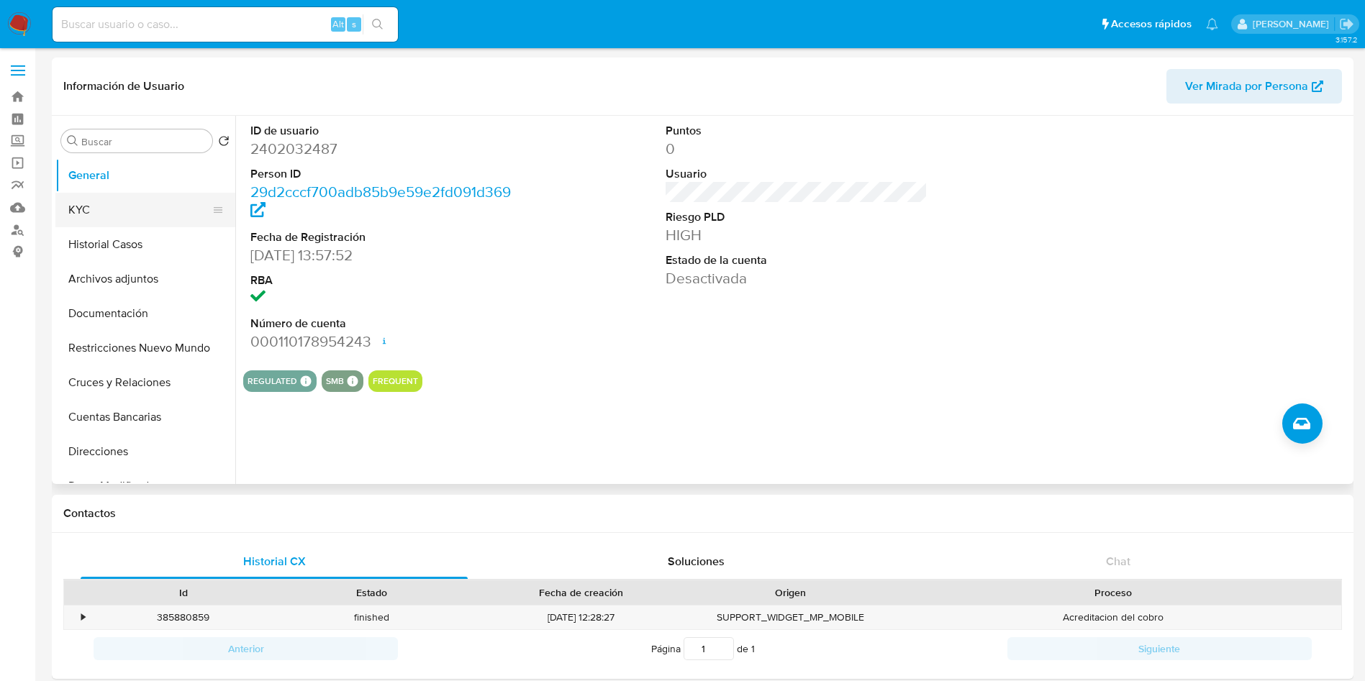
click at [104, 225] on button "KYC" at bounding box center [139, 210] width 168 height 35
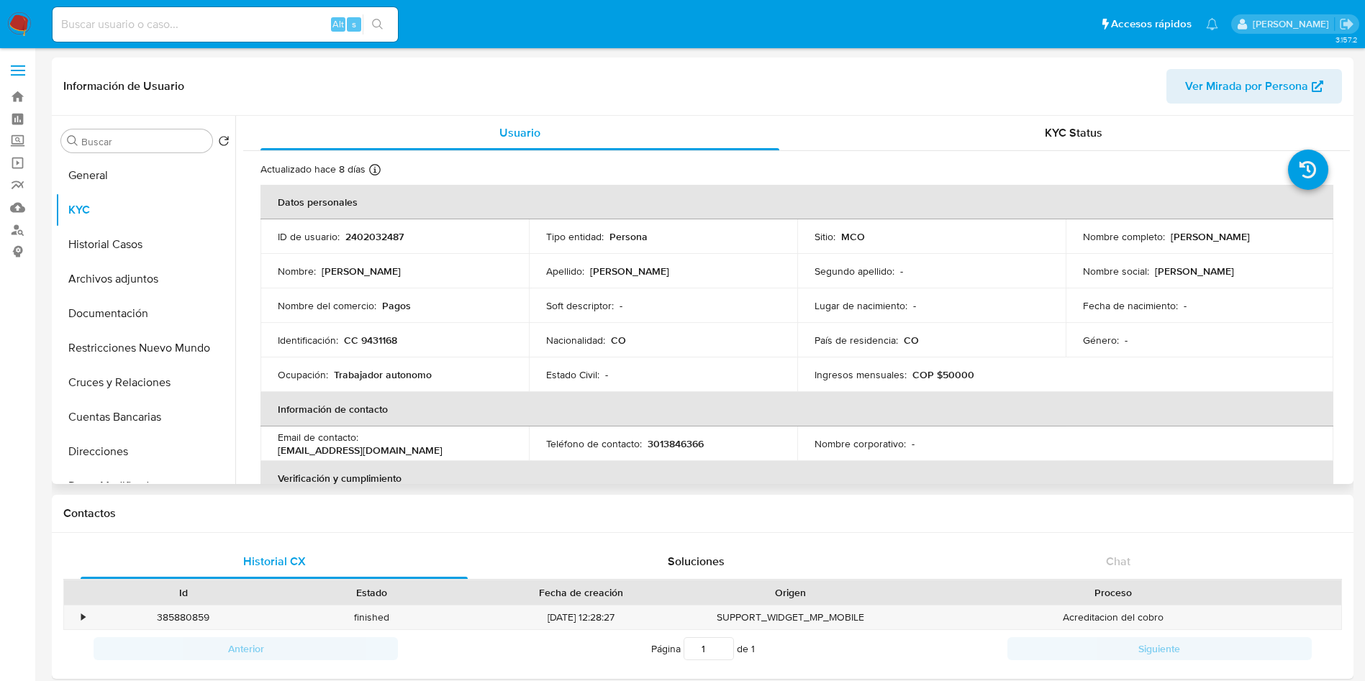
drag, startPoint x: 1303, startPoint y: 243, endPoint x: 1168, endPoint y: 237, distance: 134.7
click at [1168, 237] on td "Nombre completo : [PERSON_NAME]" at bounding box center [1200, 236] width 268 height 35
copy p "[PERSON_NAME]"
click at [389, 345] on p "CC 9431168" at bounding box center [370, 340] width 53 height 13
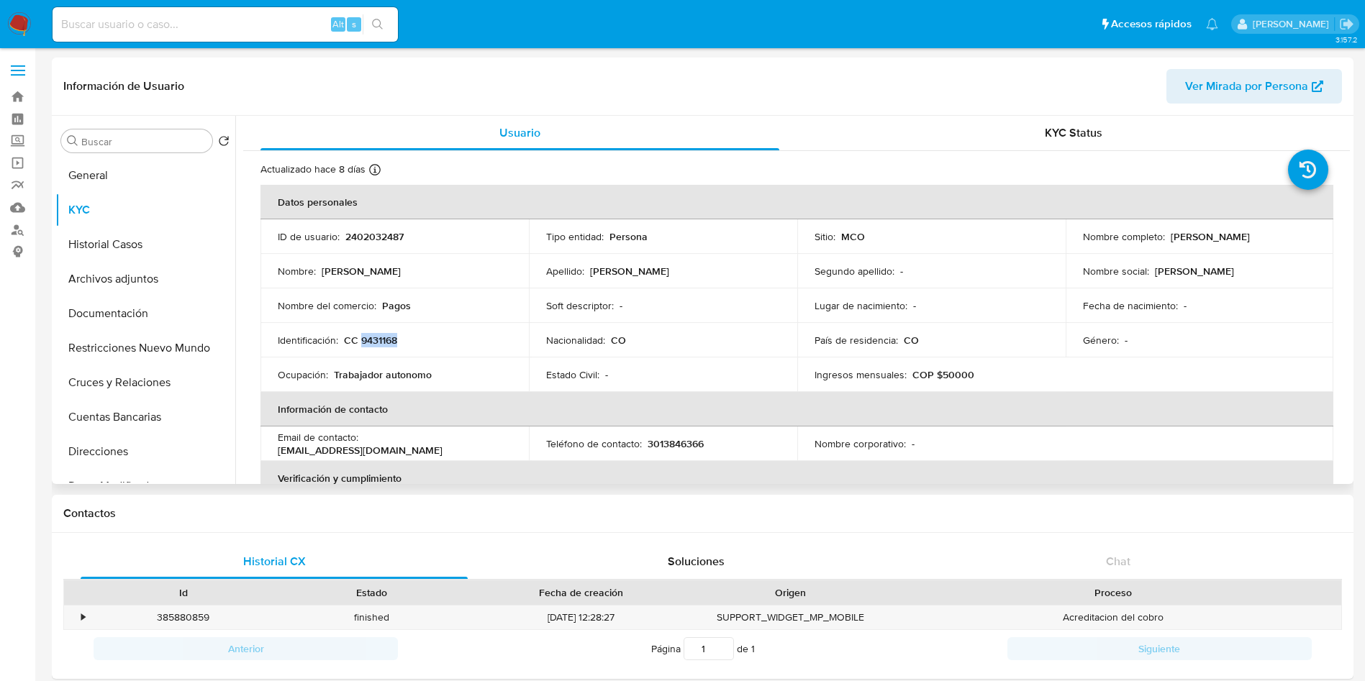
copy p "9431168"
drag, startPoint x: 1300, startPoint y: 235, endPoint x: 1166, endPoint y: 239, distance: 134.6
click at [1166, 239] on div "Nombre completo : [PERSON_NAME]" at bounding box center [1200, 236] width 234 height 13
copy p "[PERSON_NAME]"
click at [374, 334] on p "CC 9431168" at bounding box center [370, 340] width 53 height 13
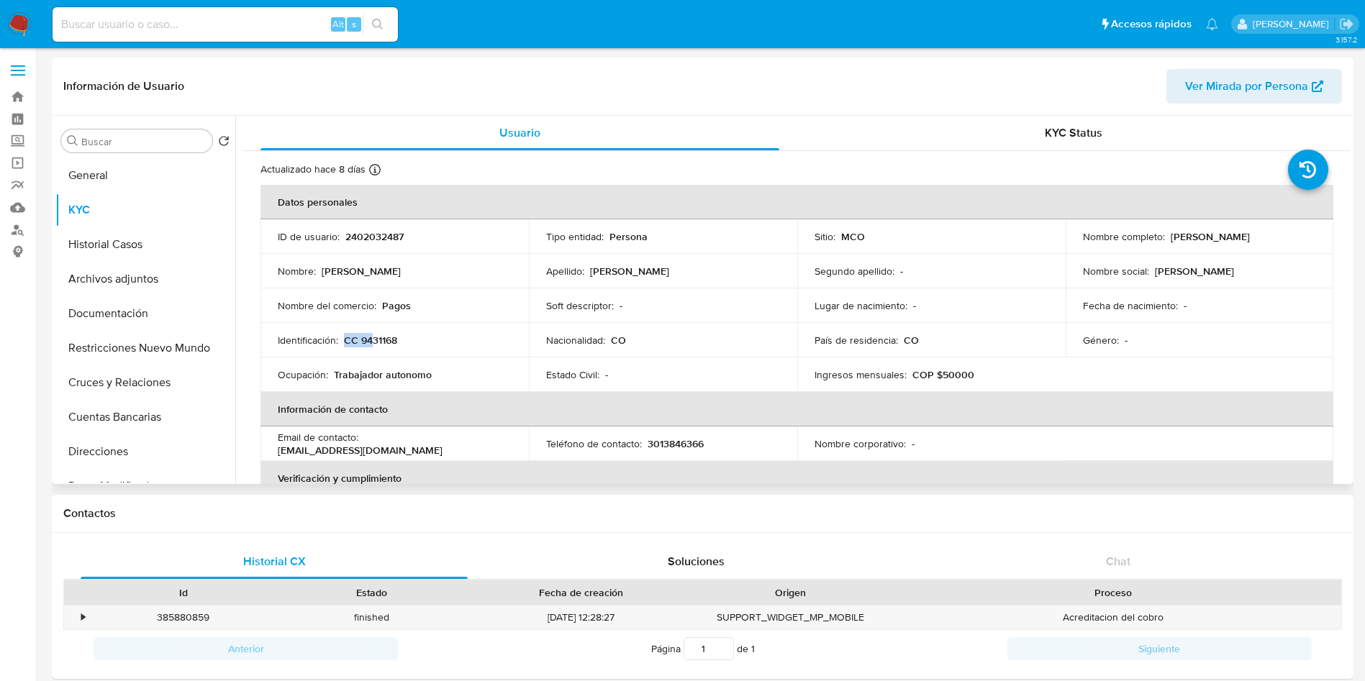
click at [374, 334] on p "CC 9431168" at bounding box center [370, 340] width 53 height 13
copy p "CC 94"
click at [381, 338] on p "CC 9431168" at bounding box center [370, 340] width 53 height 13
copy p "9431168"
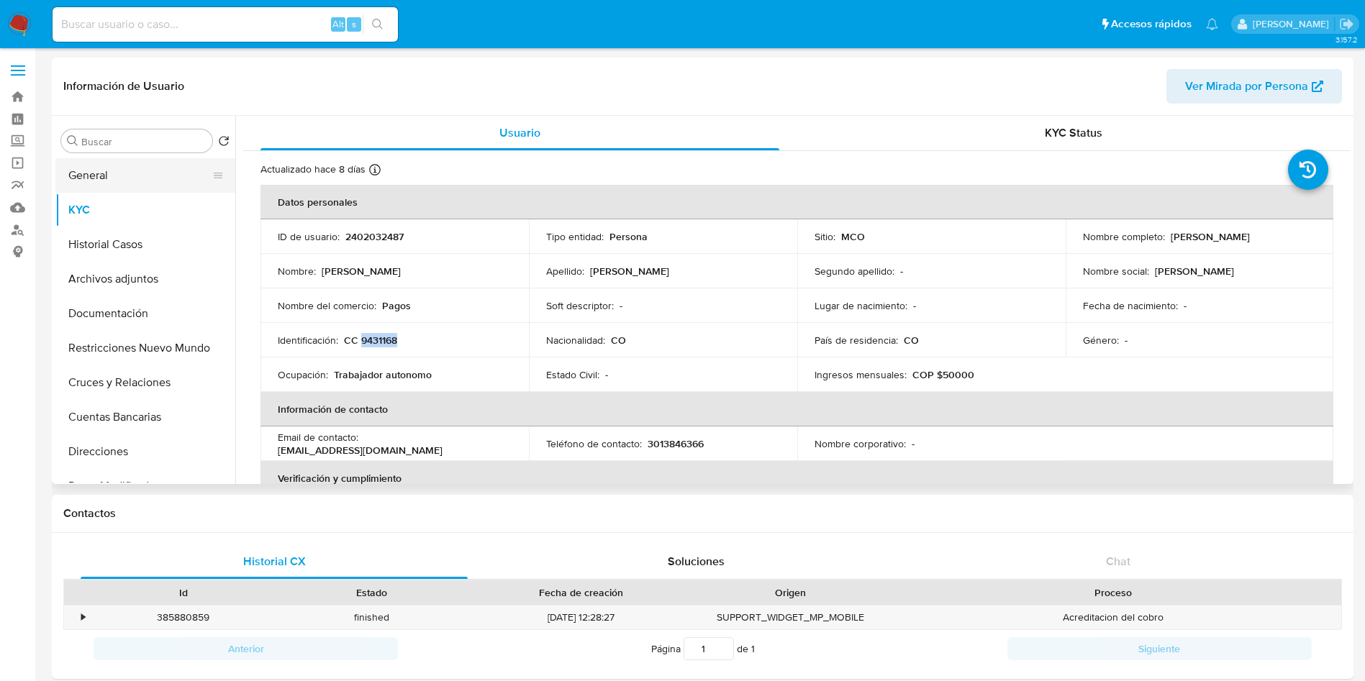
click at [123, 176] on button "General" at bounding box center [139, 175] width 168 height 35
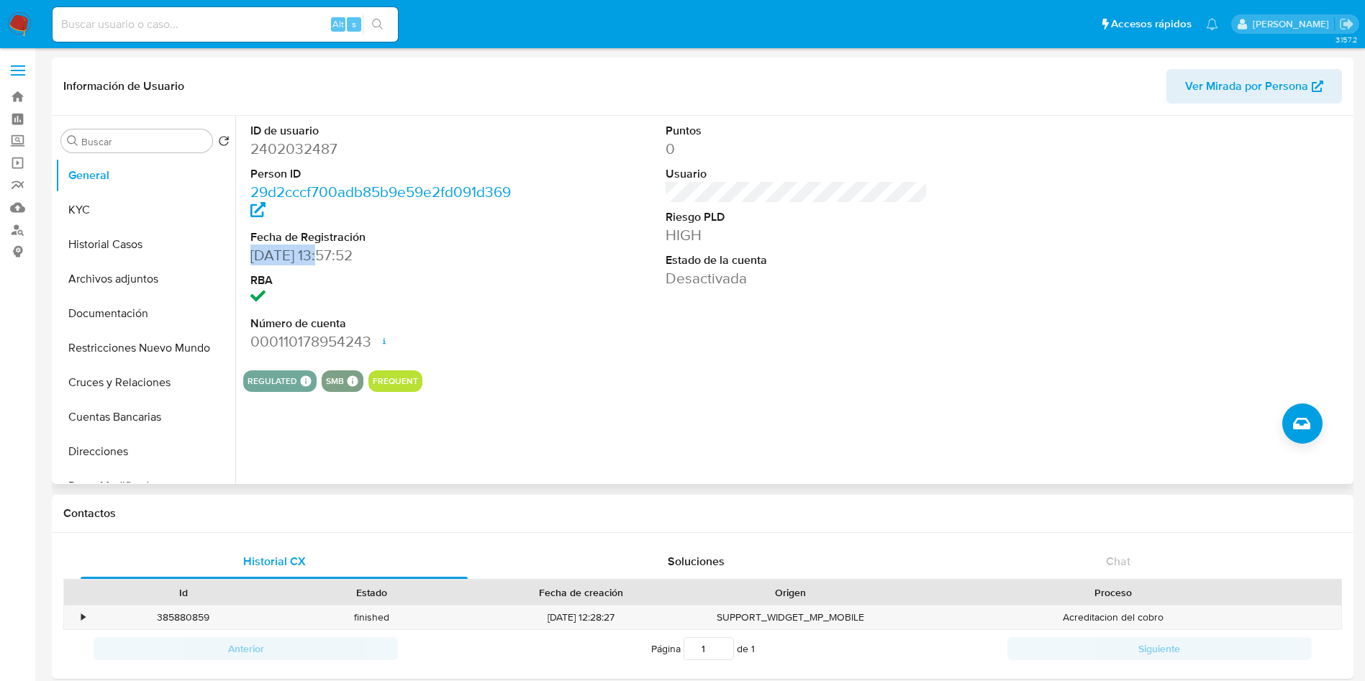
drag, startPoint x: 255, startPoint y: 260, endPoint x: 327, endPoint y: 262, distance: 72.0
click at [327, 262] on dd "[DATE] 13:57:52" at bounding box center [381, 255] width 263 height 20
click at [143, 227] on button "Historial Casos" at bounding box center [139, 244] width 168 height 35
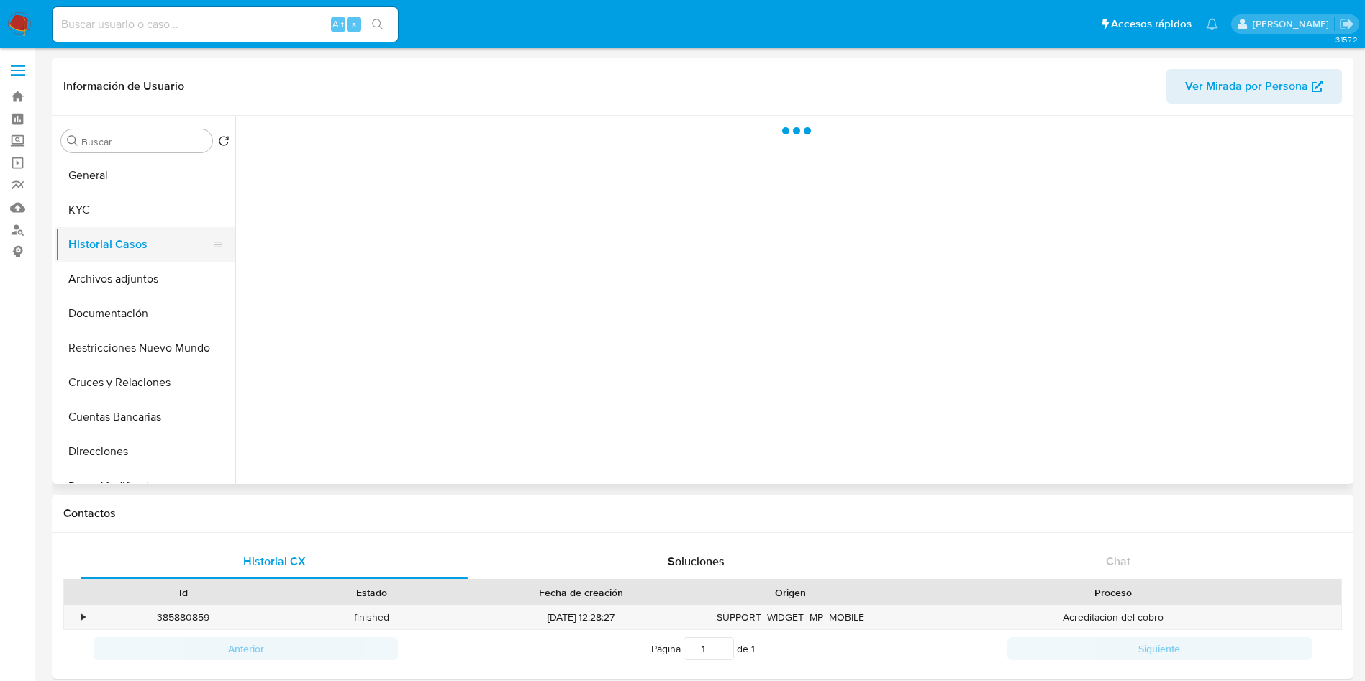
click at [162, 228] on button "Historial Casos" at bounding box center [139, 244] width 168 height 35
click at [158, 220] on button "KYC" at bounding box center [139, 210] width 168 height 35
click at [157, 219] on button "KYC" at bounding box center [139, 210] width 168 height 35
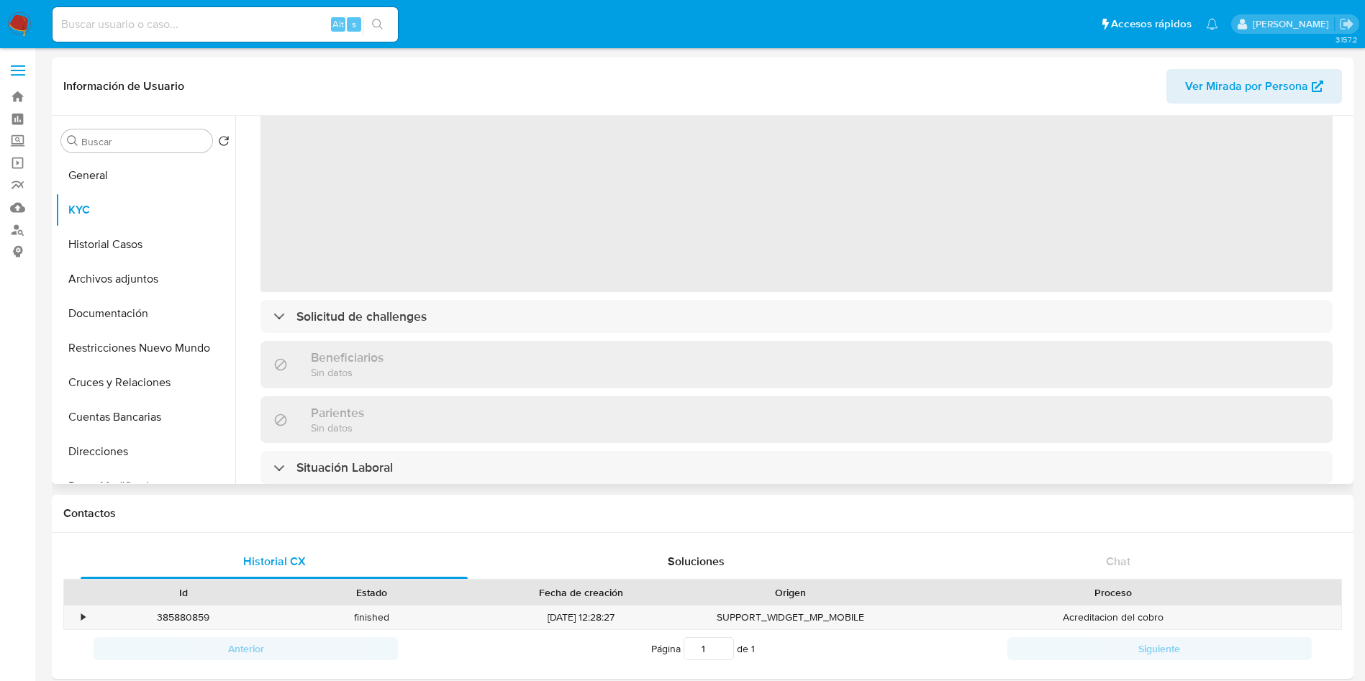
scroll to position [108, 0]
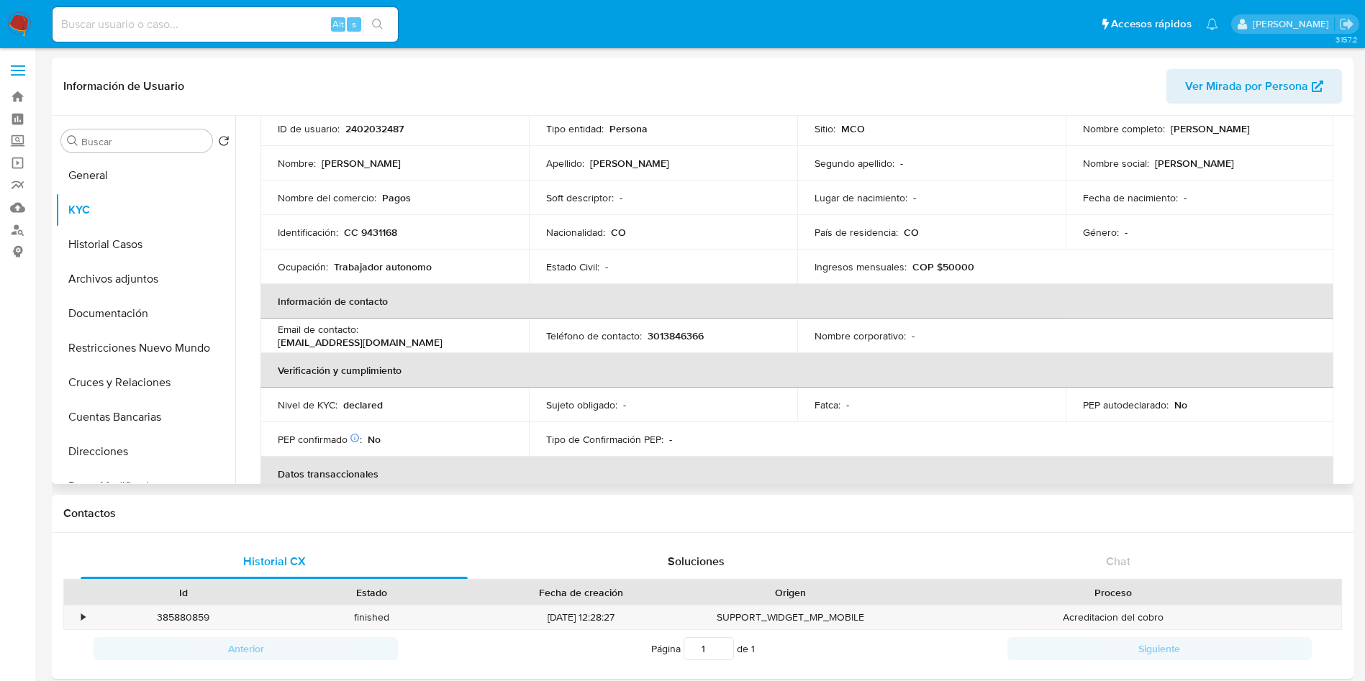
drag, startPoint x: 445, startPoint y: 341, endPoint x: 261, endPoint y: 341, distance: 184.9
click at [261, 341] on td "Email de contacto : [EMAIL_ADDRESS][DOMAIN_NAME]" at bounding box center [395, 336] width 268 height 35
copy p "[EMAIL_ADDRESS][DOMAIN_NAME]"
